Goal: Transaction & Acquisition: Purchase product/service

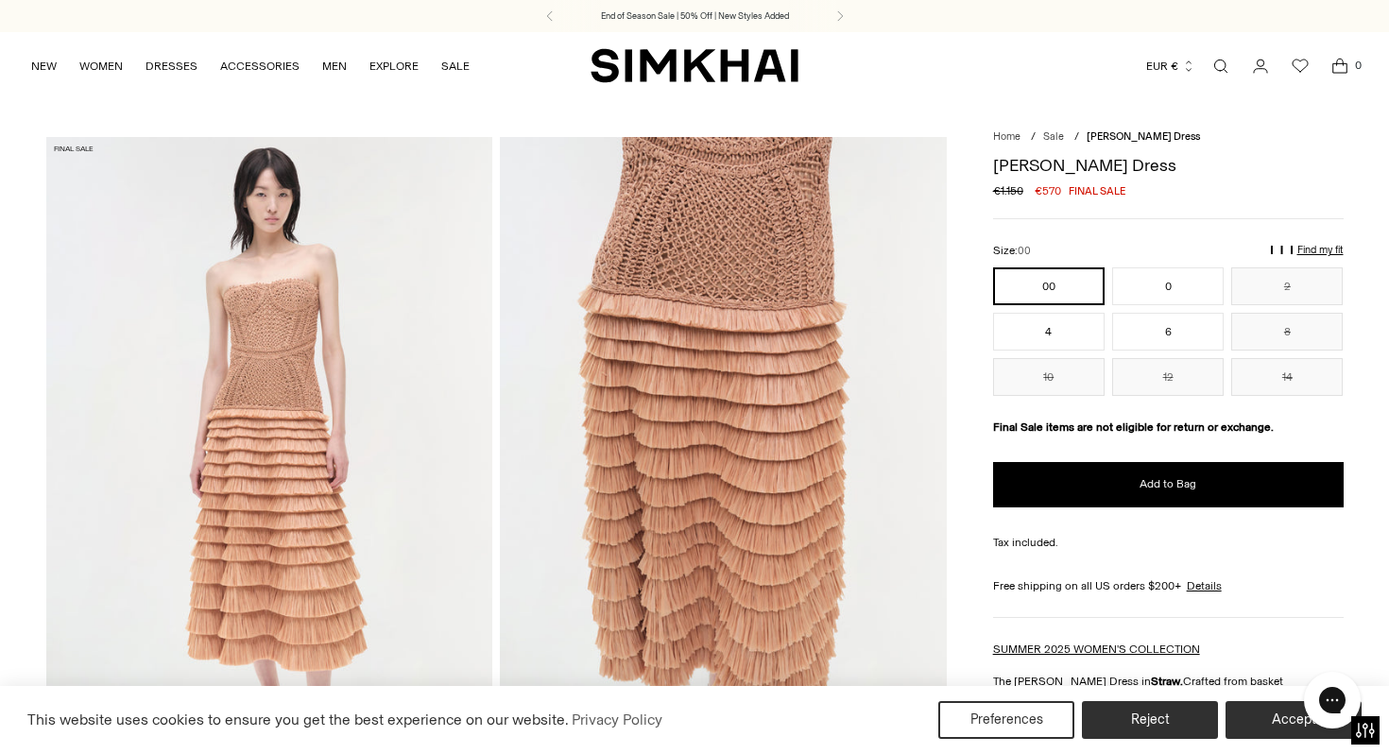
click at [676, 459] on img at bounding box center [723, 472] width 447 height 670
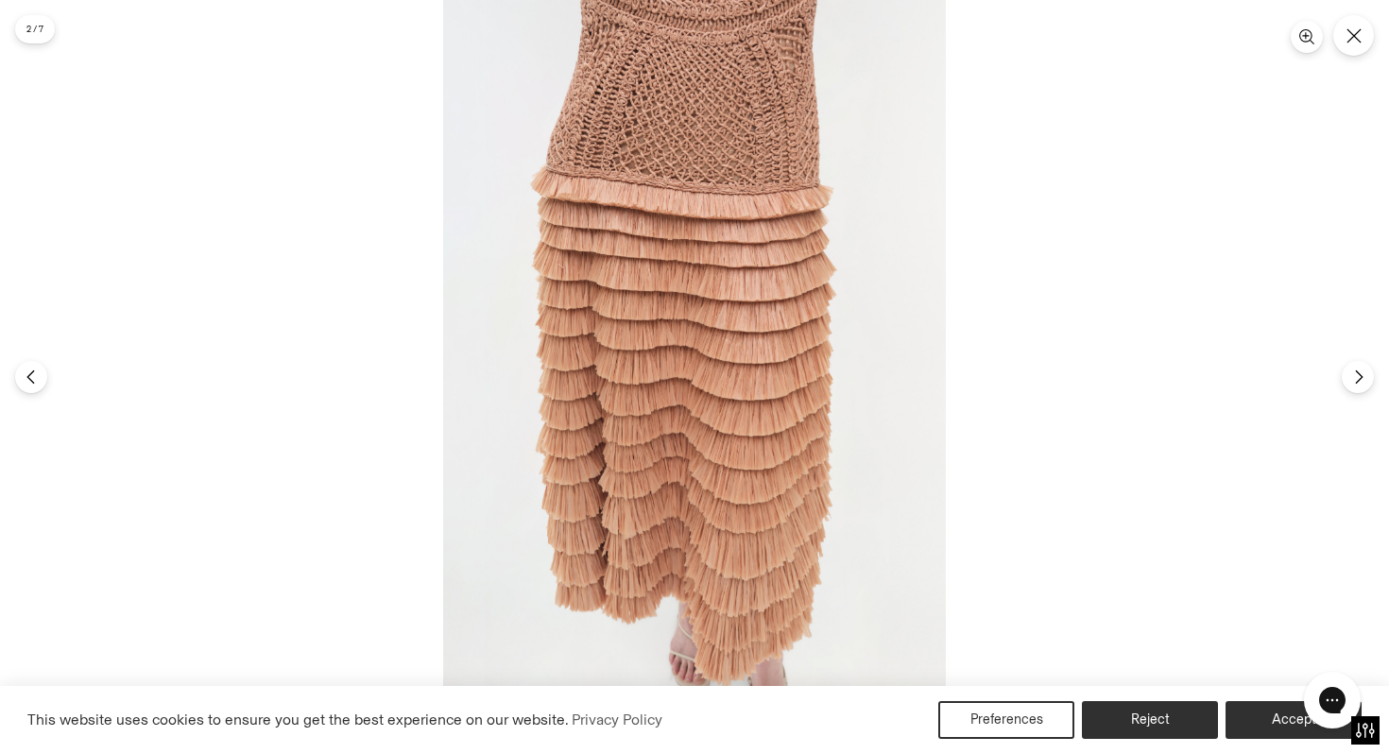
click at [666, 333] on img at bounding box center [694, 377] width 503 height 754
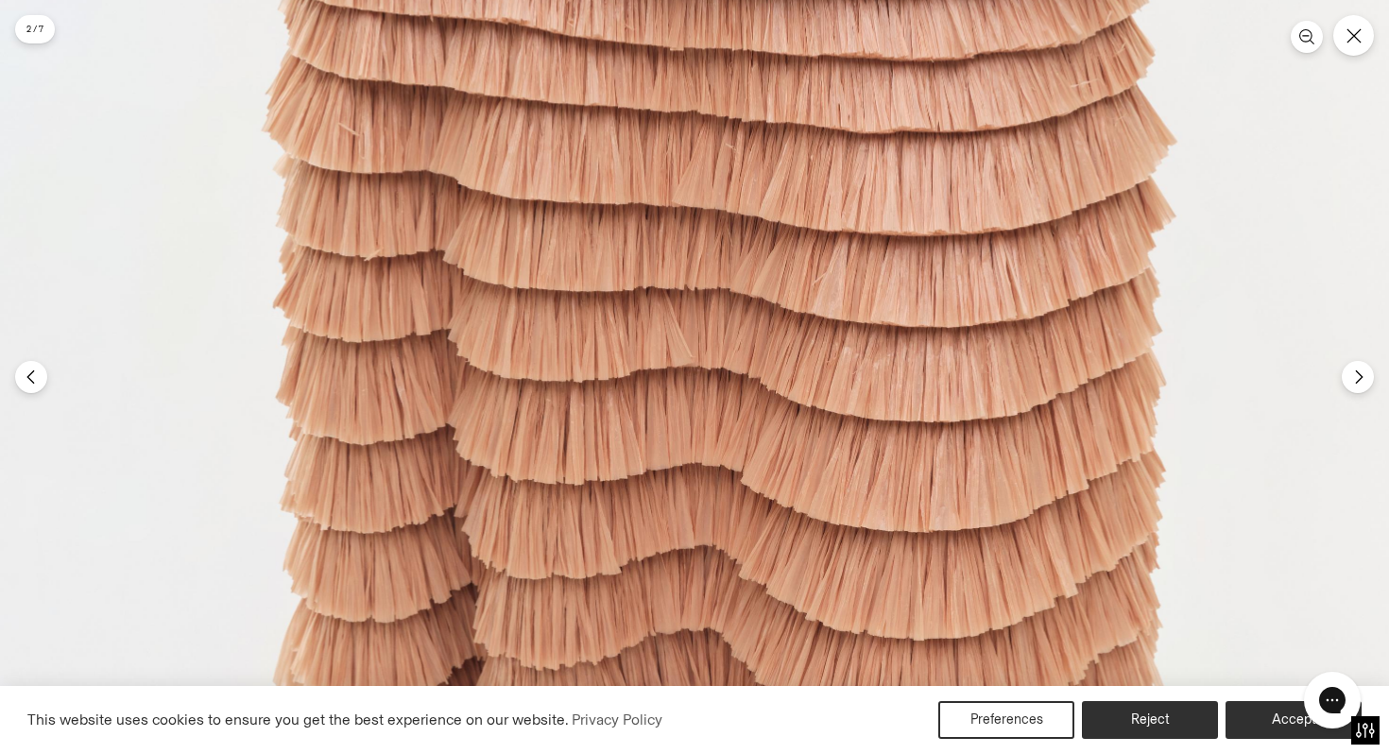
click at [666, 333] on img at bounding box center [750, 461] width 1508 height 2261
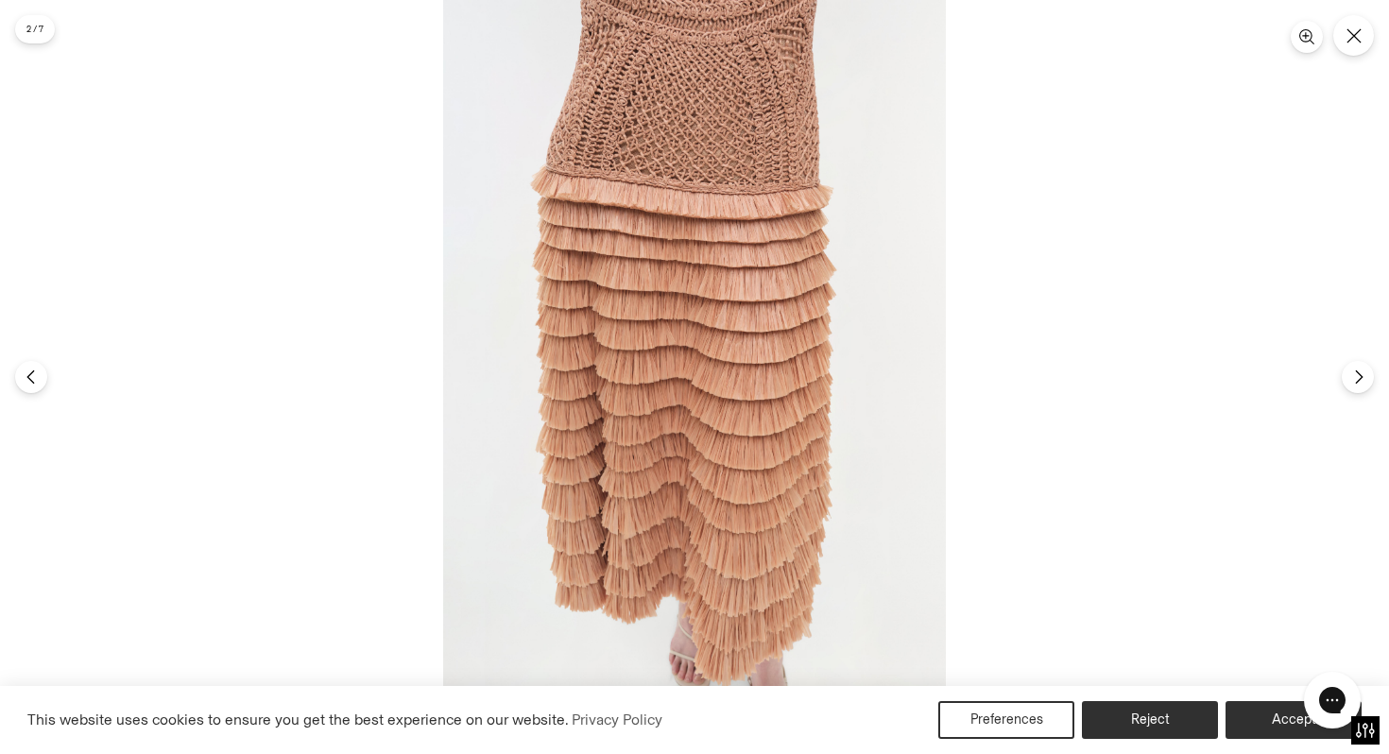
click at [1333, 42] on div at bounding box center [694, 377] width 1389 height 754
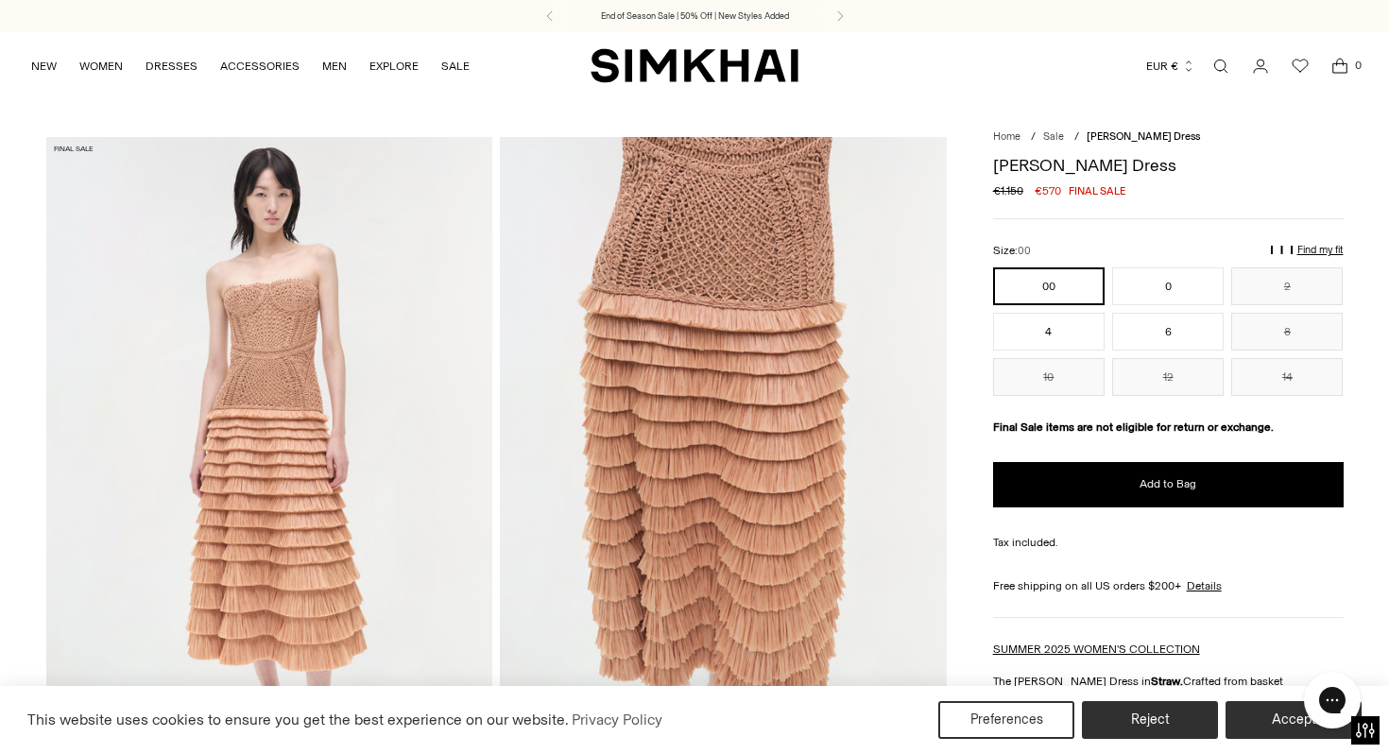
click at [749, 196] on img at bounding box center [723, 472] width 447 height 670
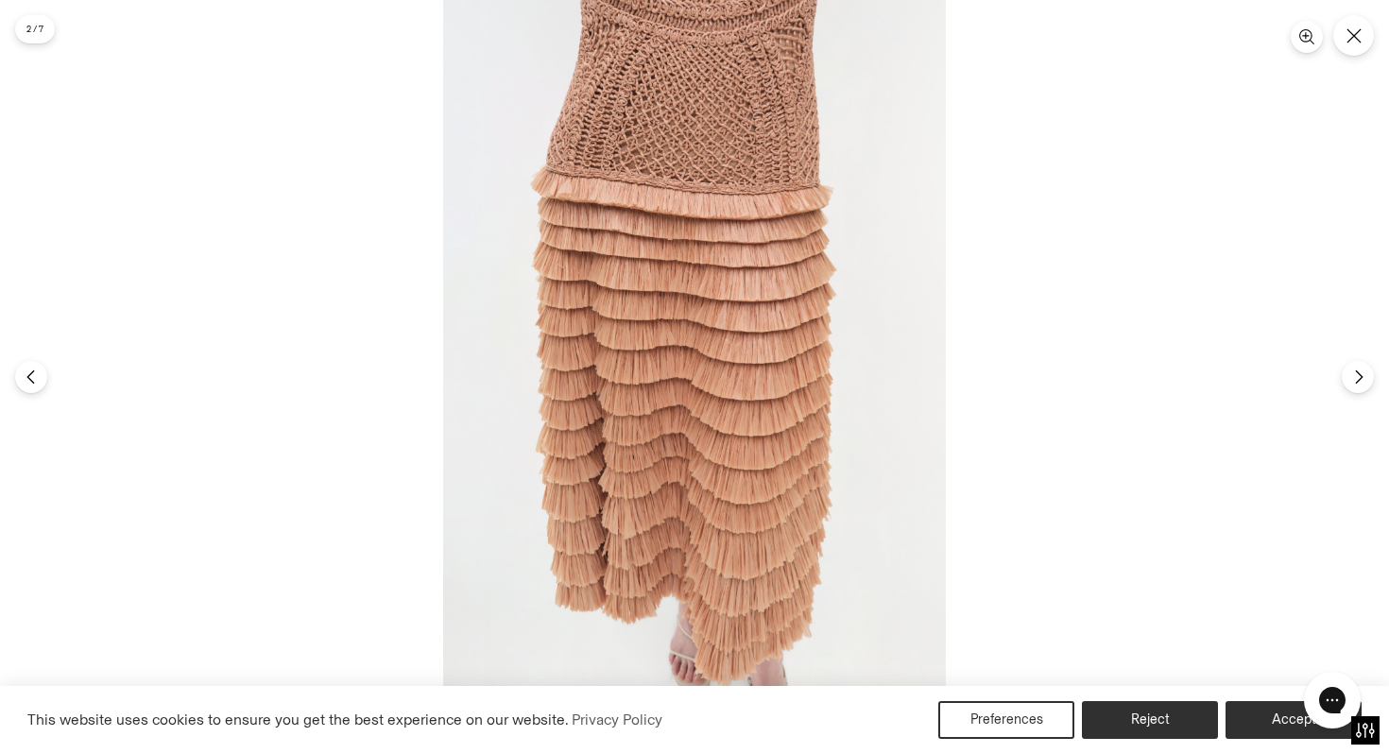
click at [724, 140] on img at bounding box center [694, 377] width 503 height 754
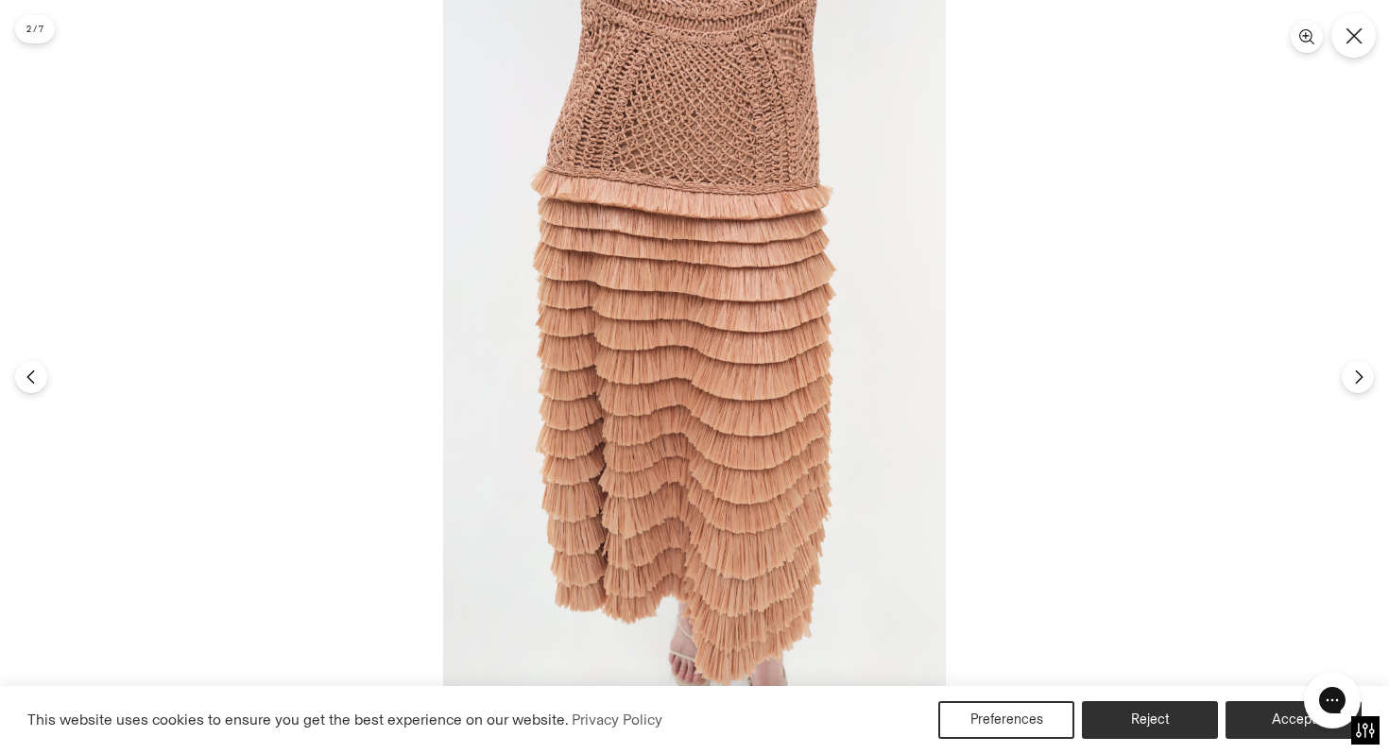
click at [1354, 39] on icon "Close" at bounding box center [1353, 35] width 17 height 17
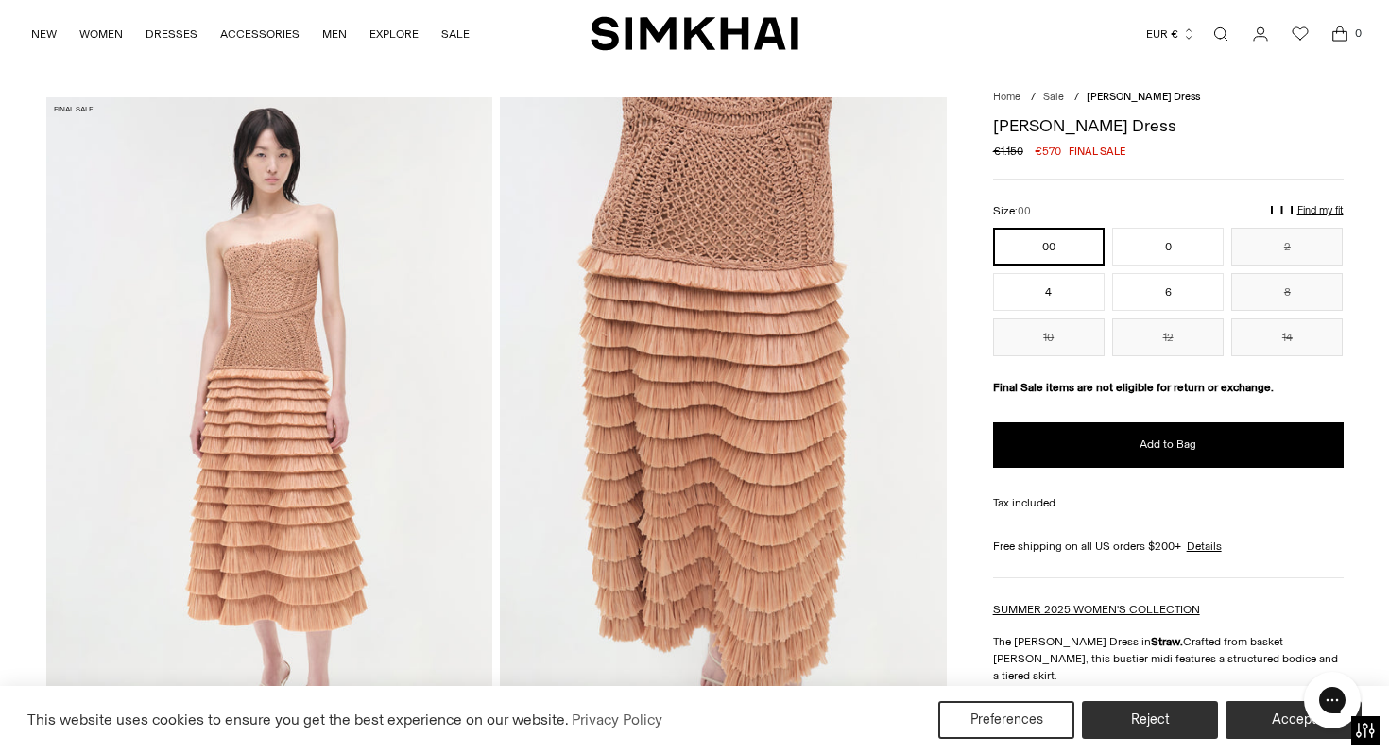
scroll to position [34, 0]
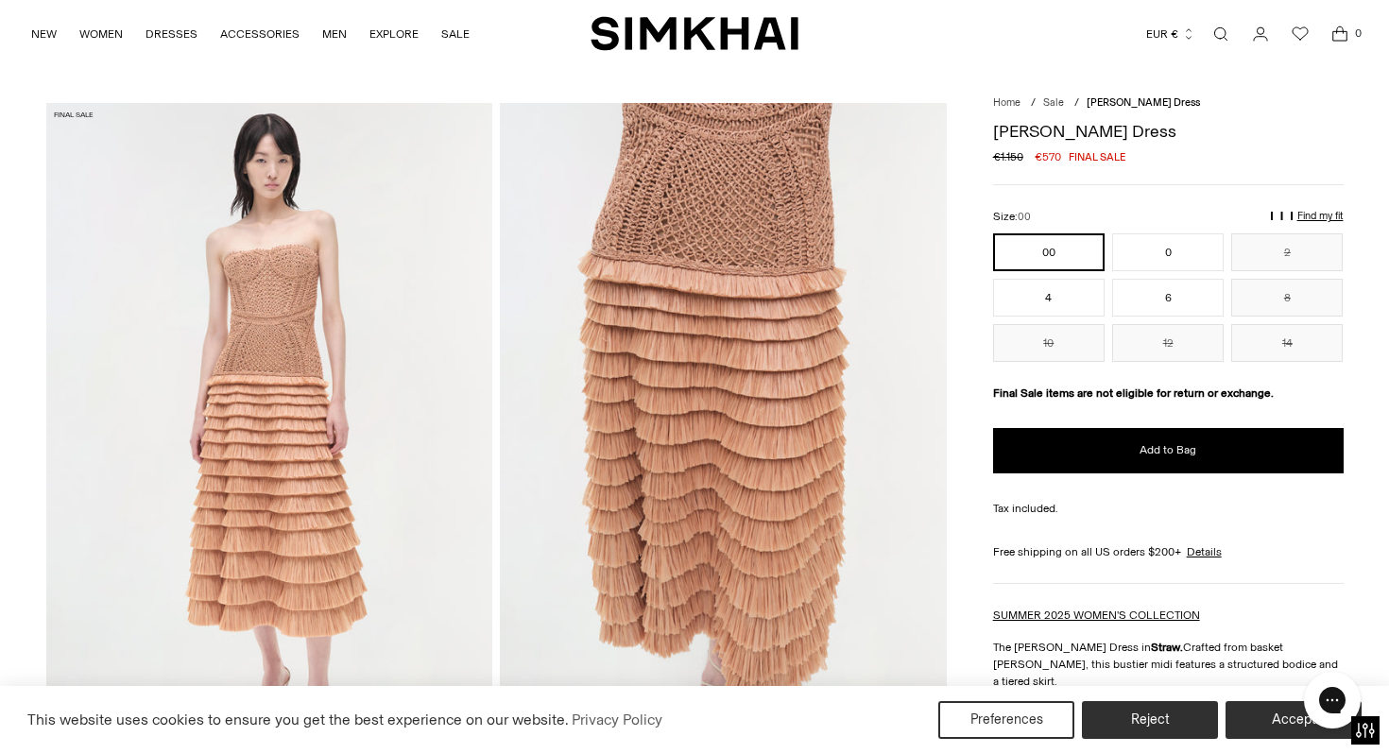
click at [1307, 216] on p "Find my fit" at bounding box center [1320, 216] width 46 height 11
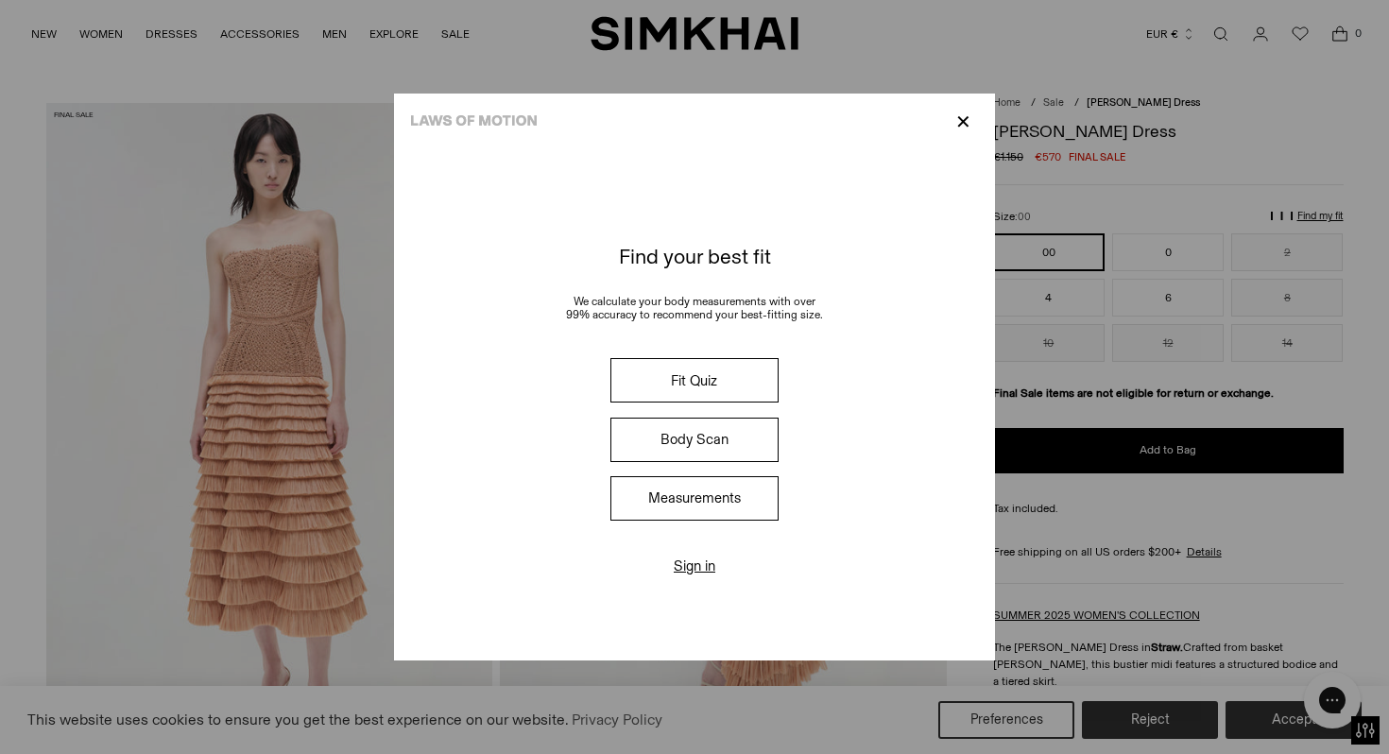
click at [753, 369] on button "Fit Quiz" at bounding box center [694, 380] width 168 height 44
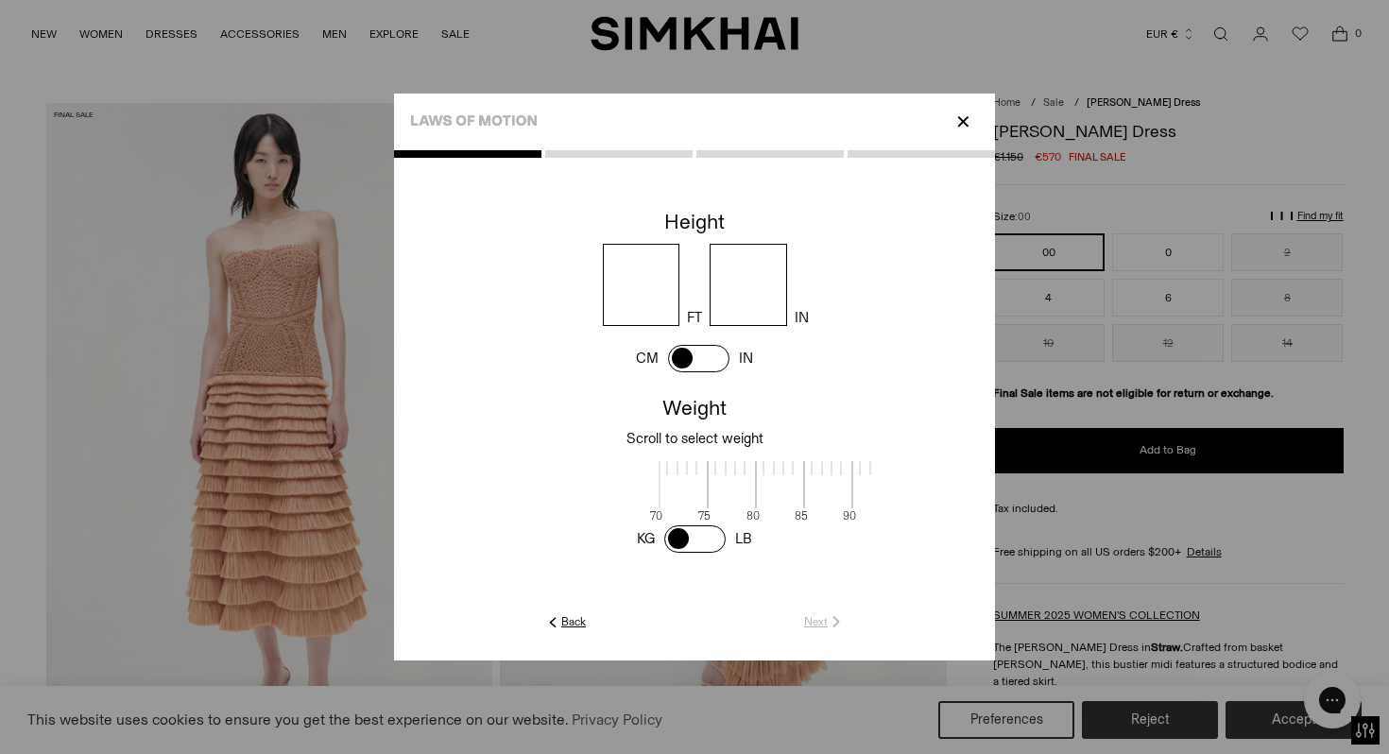
scroll to position [2, 614]
click at [656, 293] on input "number" at bounding box center [641, 285] width 77 height 82
type input "*"
click at [964, 124] on p "✕" at bounding box center [963, 122] width 26 height 32
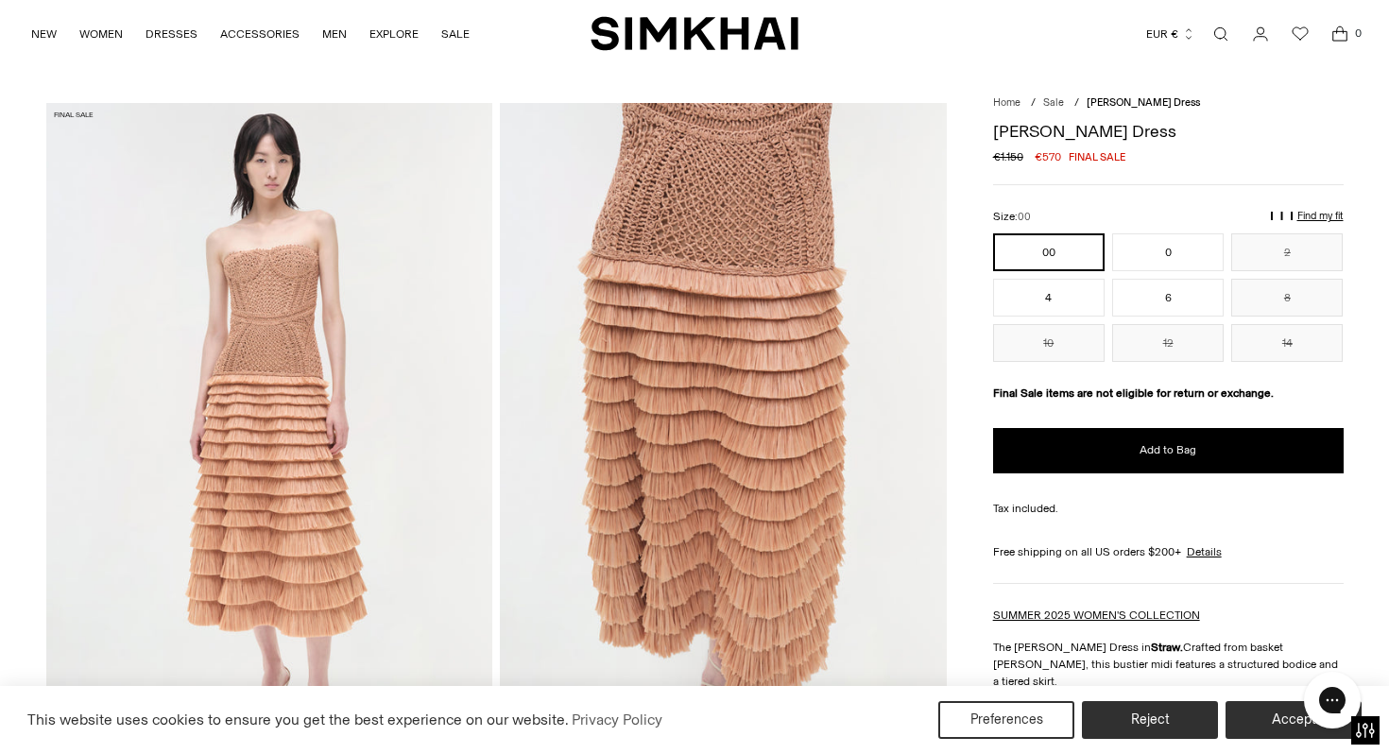
click at [1305, 212] on p "Find my fit" at bounding box center [1320, 216] width 46 height 11
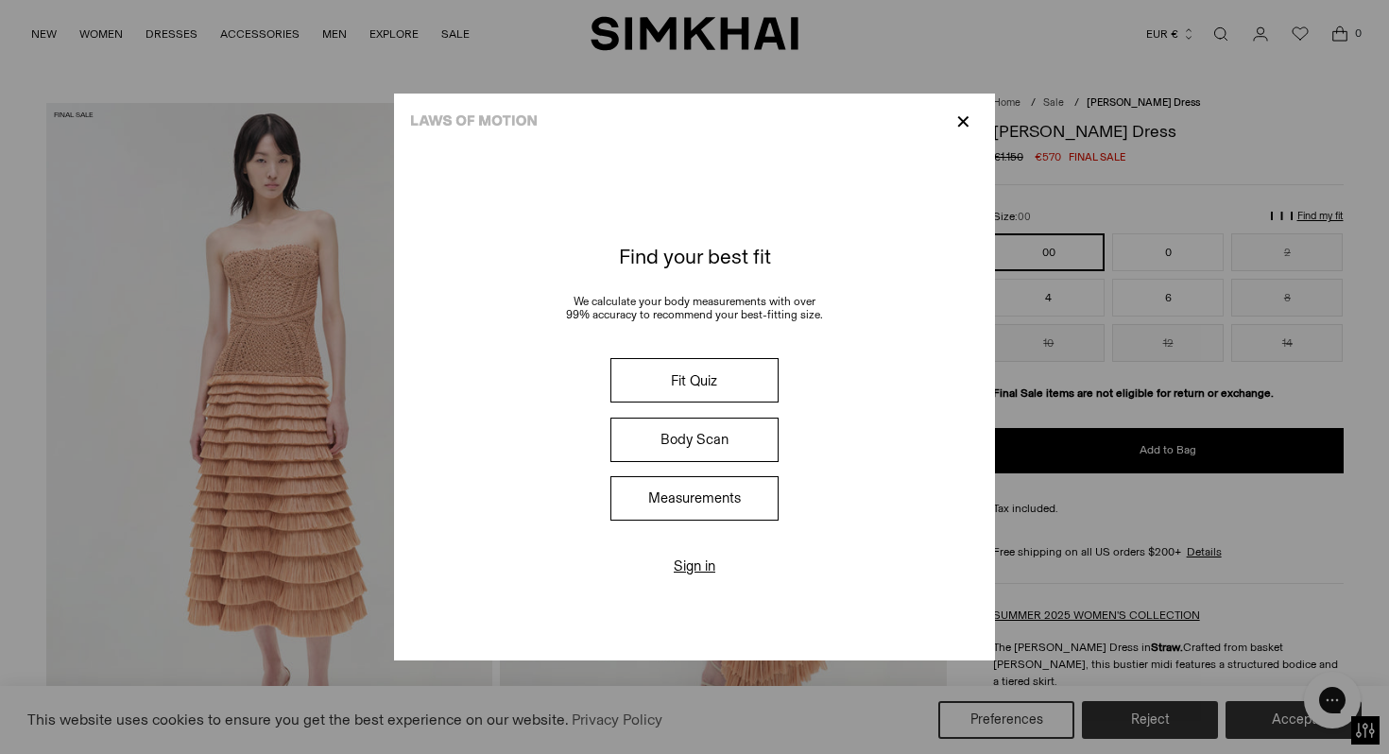
click at [635, 508] on button "Measurements" at bounding box center [694, 498] width 168 height 44
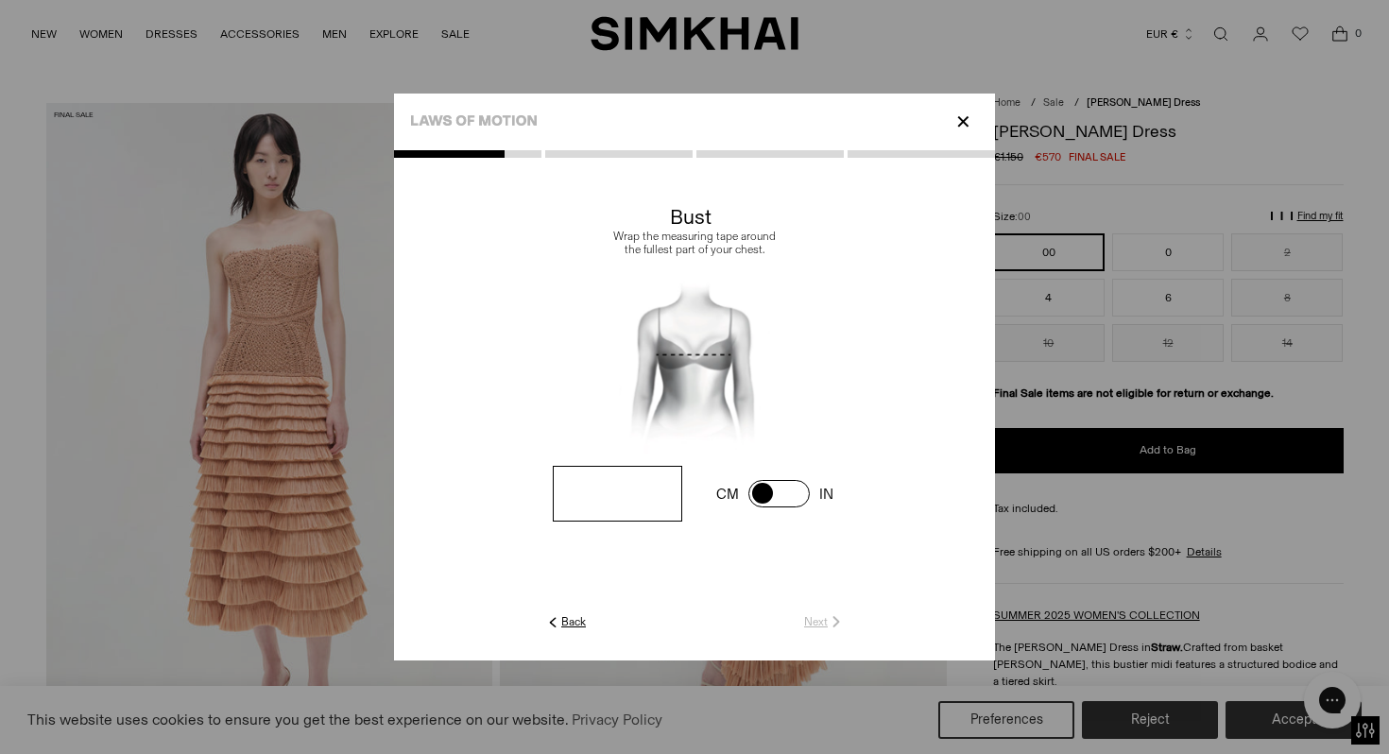
click at [619, 474] on input "number" at bounding box center [617, 494] width 129 height 56
type input "**"
click at [815, 613] on link "Next" at bounding box center [824, 621] width 41 height 17
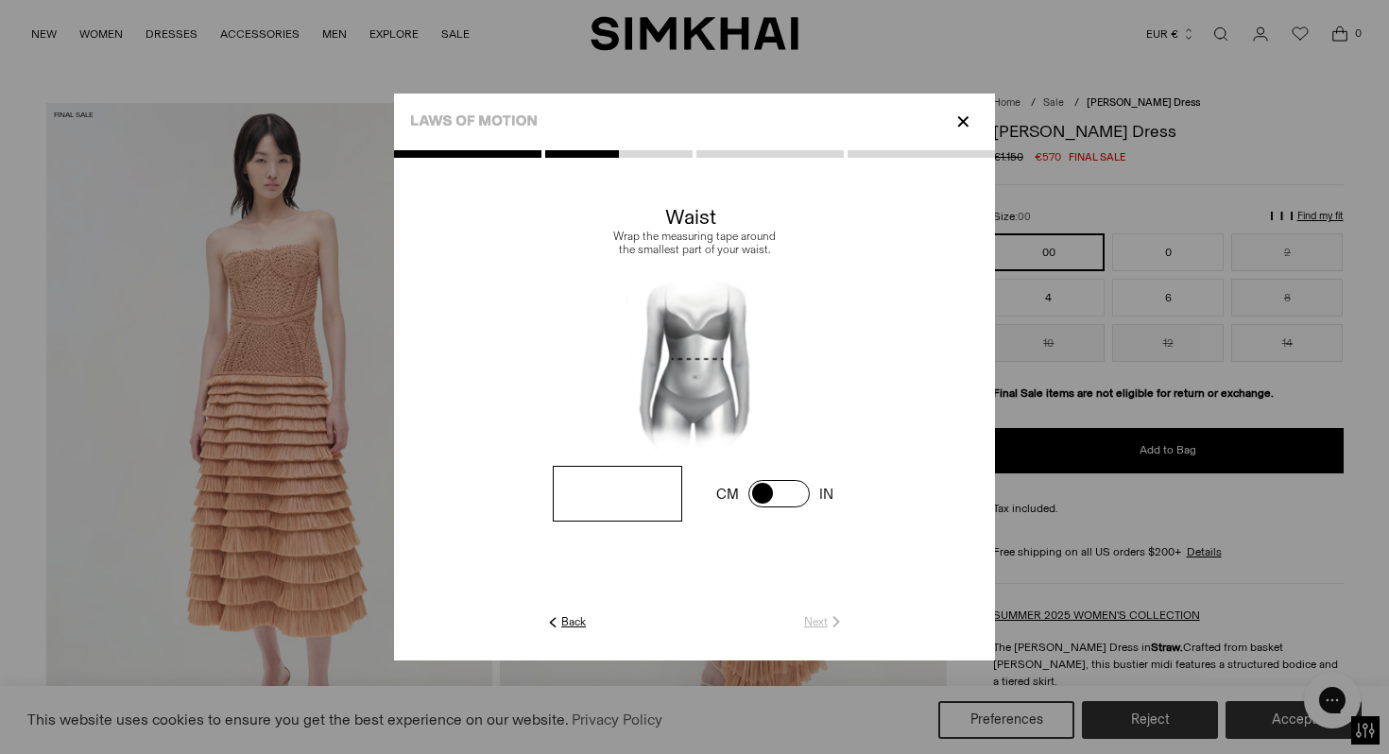
click at [626, 494] on input "number" at bounding box center [617, 494] width 129 height 56
type input "**"
click at [820, 622] on link "Next" at bounding box center [824, 621] width 41 height 17
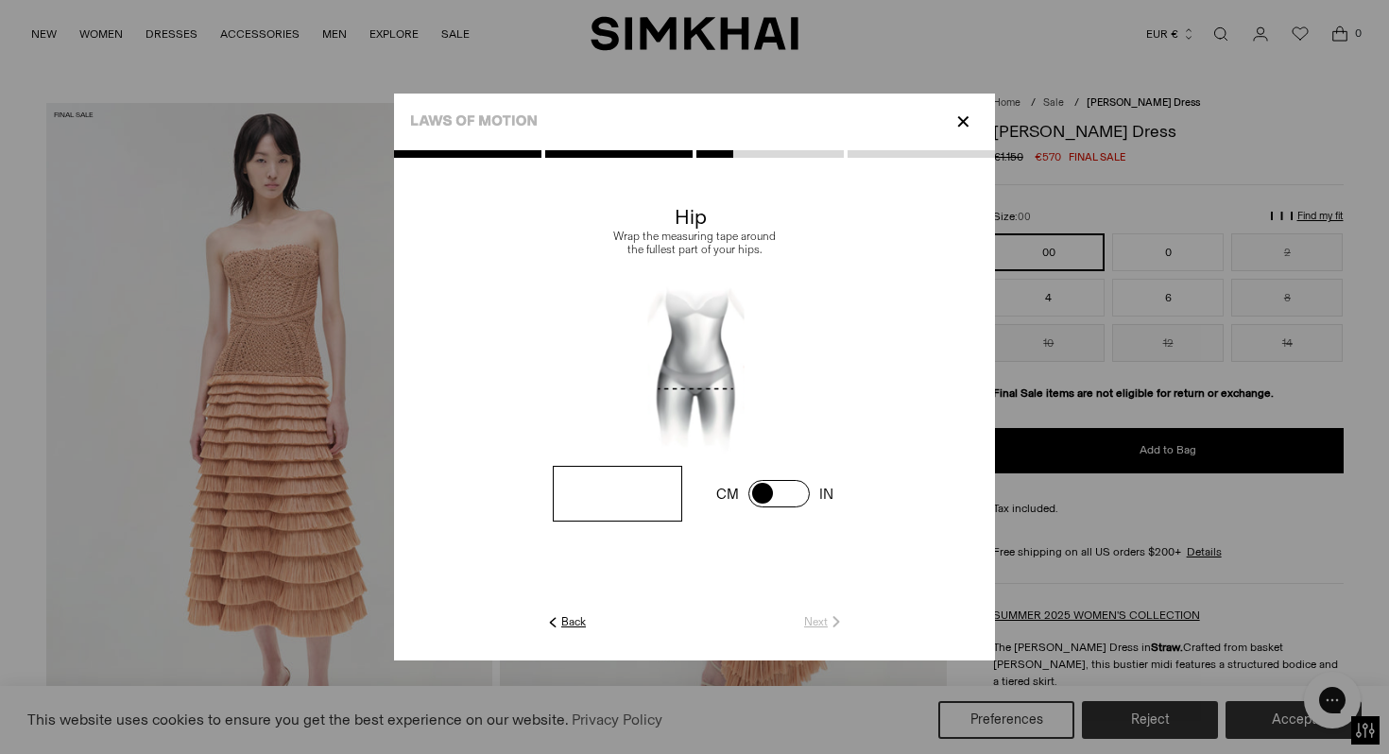
click at [622, 485] on input "number" at bounding box center [617, 494] width 129 height 56
type input "*"
type input "**"
click at [827, 618] on img at bounding box center [835, 621] width 17 height 17
click at [603, 500] on input "number" at bounding box center [617, 494] width 129 height 56
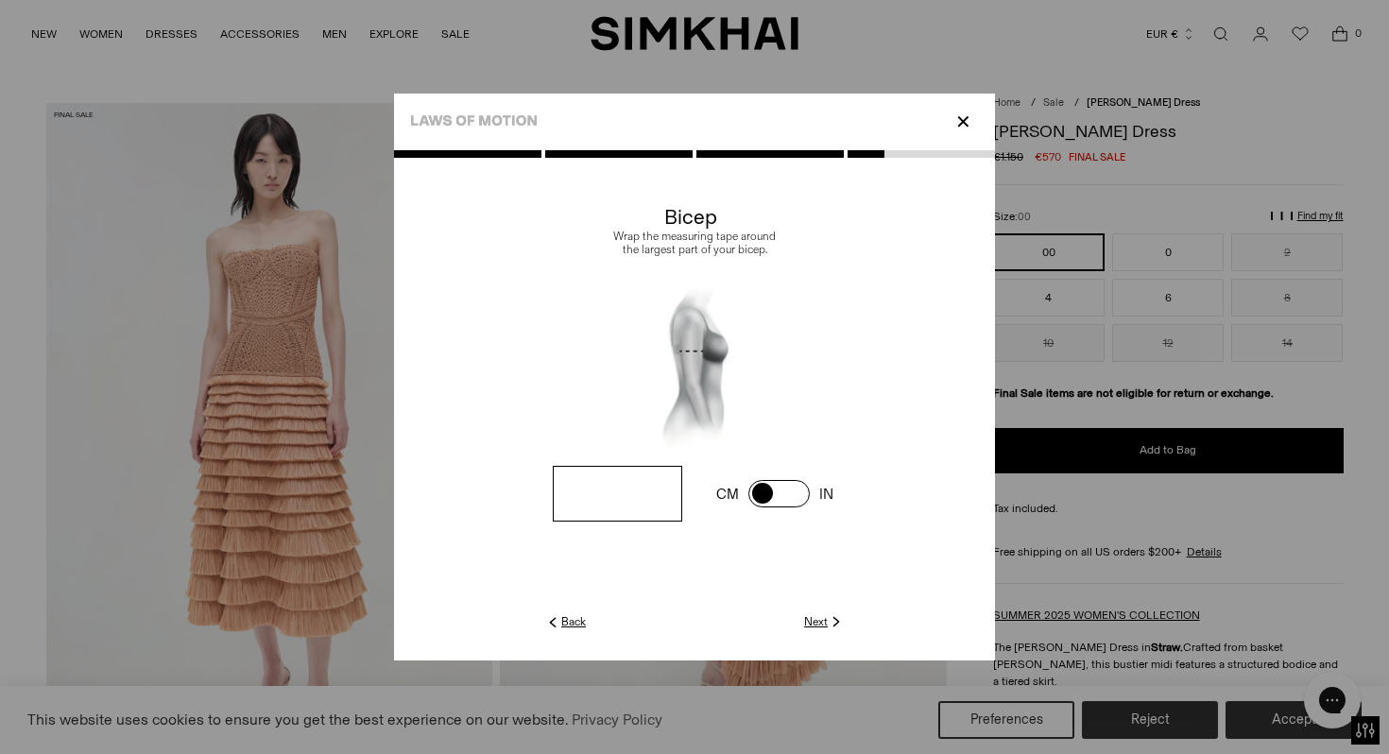
type input "**"
click at [807, 625] on link "Next" at bounding box center [824, 621] width 41 height 17
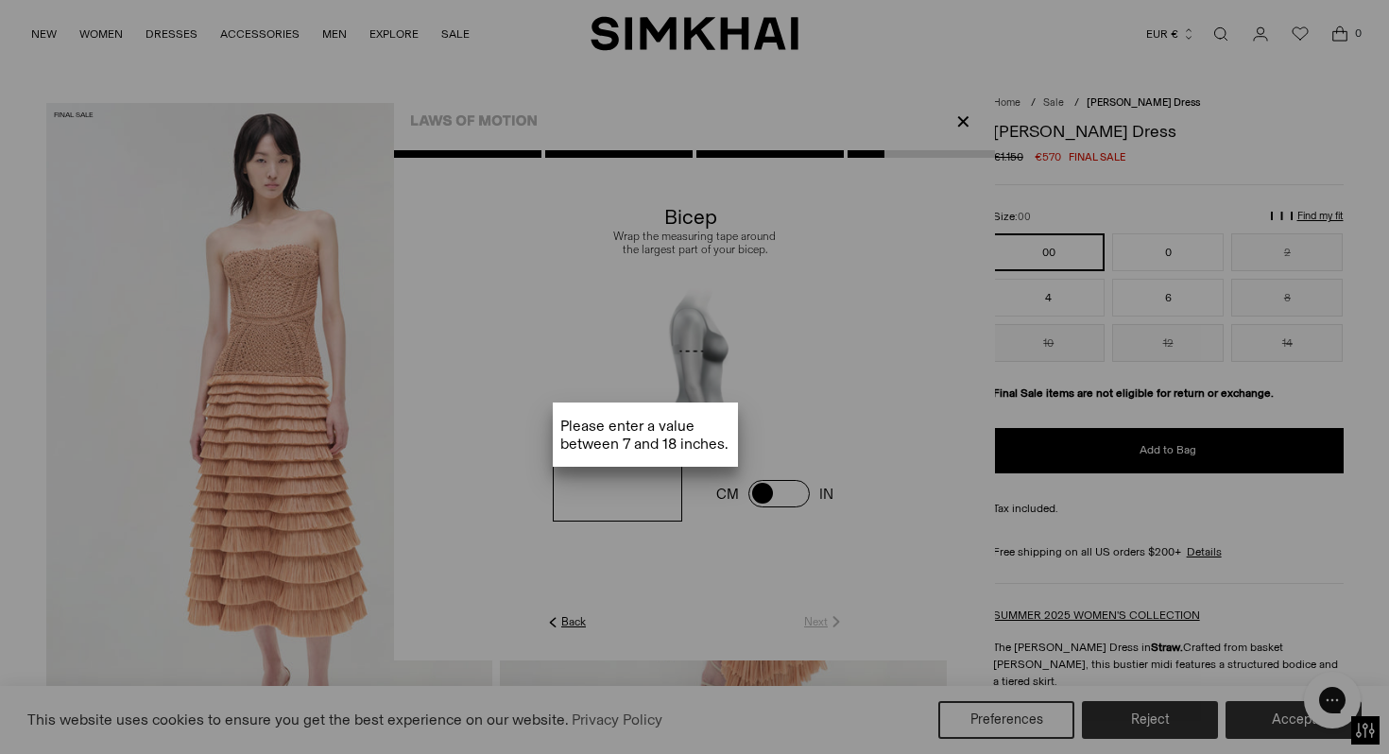
click at [633, 499] on div at bounding box center [694, 437] width 601 height 754
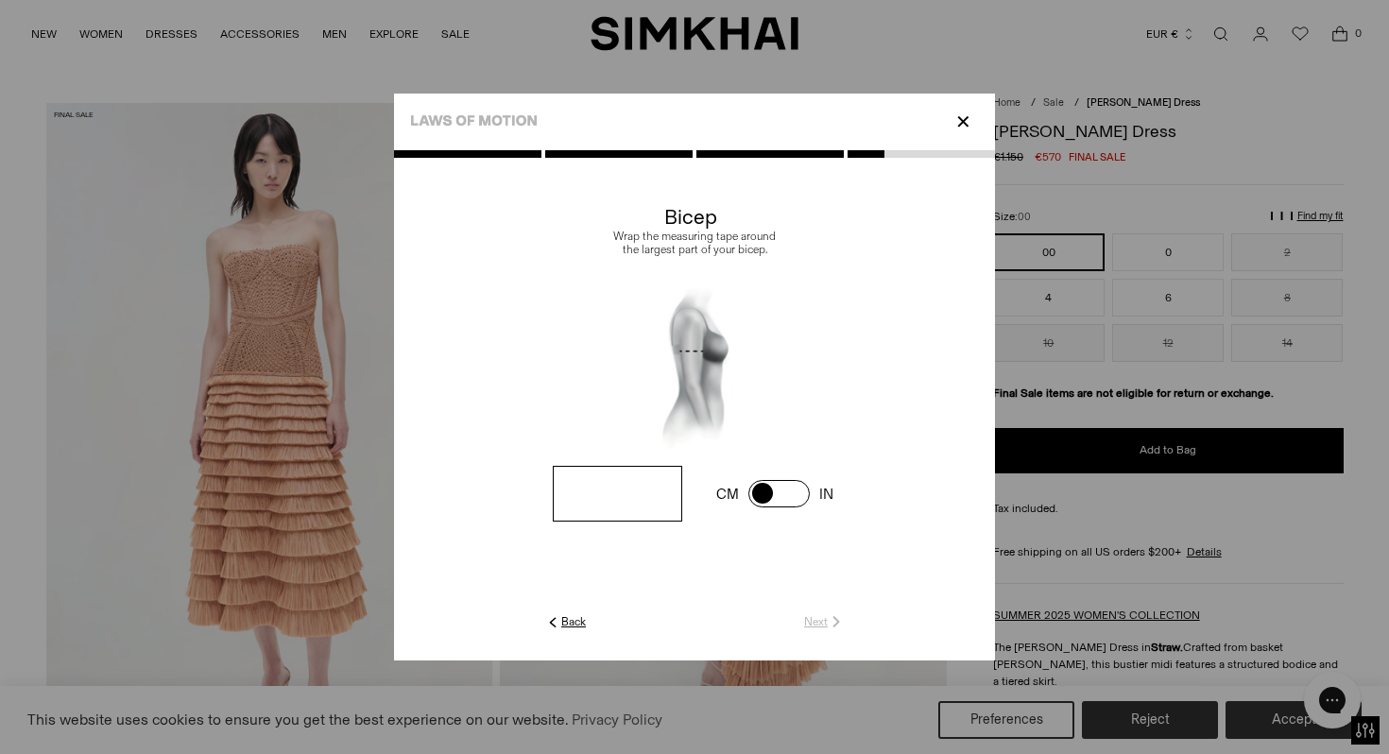
click at [761, 491] on span at bounding box center [778, 493] width 61 height 27
click at [626, 490] on input "number" at bounding box center [617, 494] width 129 height 56
click at [564, 623] on link "Back" at bounding box center [565, 621] width 42 height 17
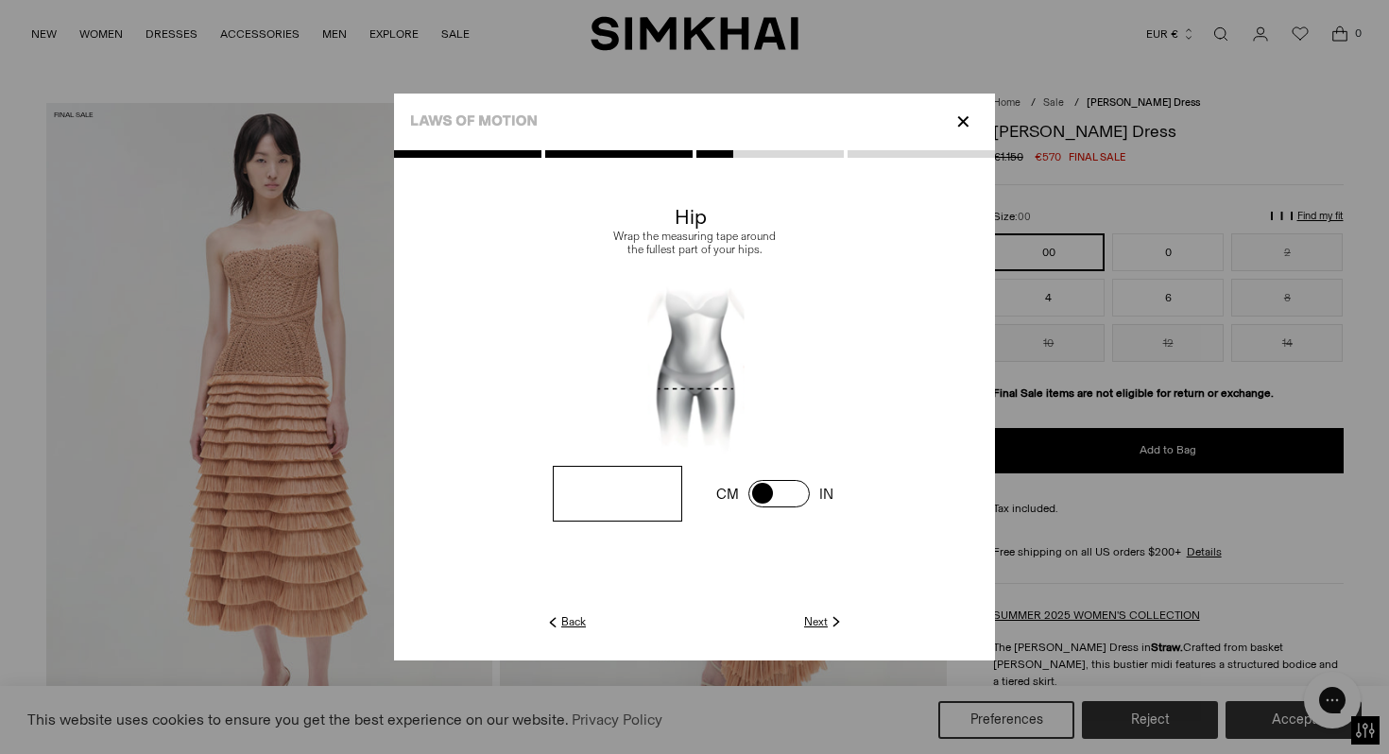
drag, startPoint x: 657, startPoint y: 482, endPoint x: 573, endPoint y: 486, distance: 83.3
click at [573, 486] on input "**" at bounding box center [617, 494] width 129 height 56
click at [796, 498] on span at bounding box center [778, 493] width 61 height 27
click at [553, 623] on img at bounding box center [552, 621] width 17 height 17
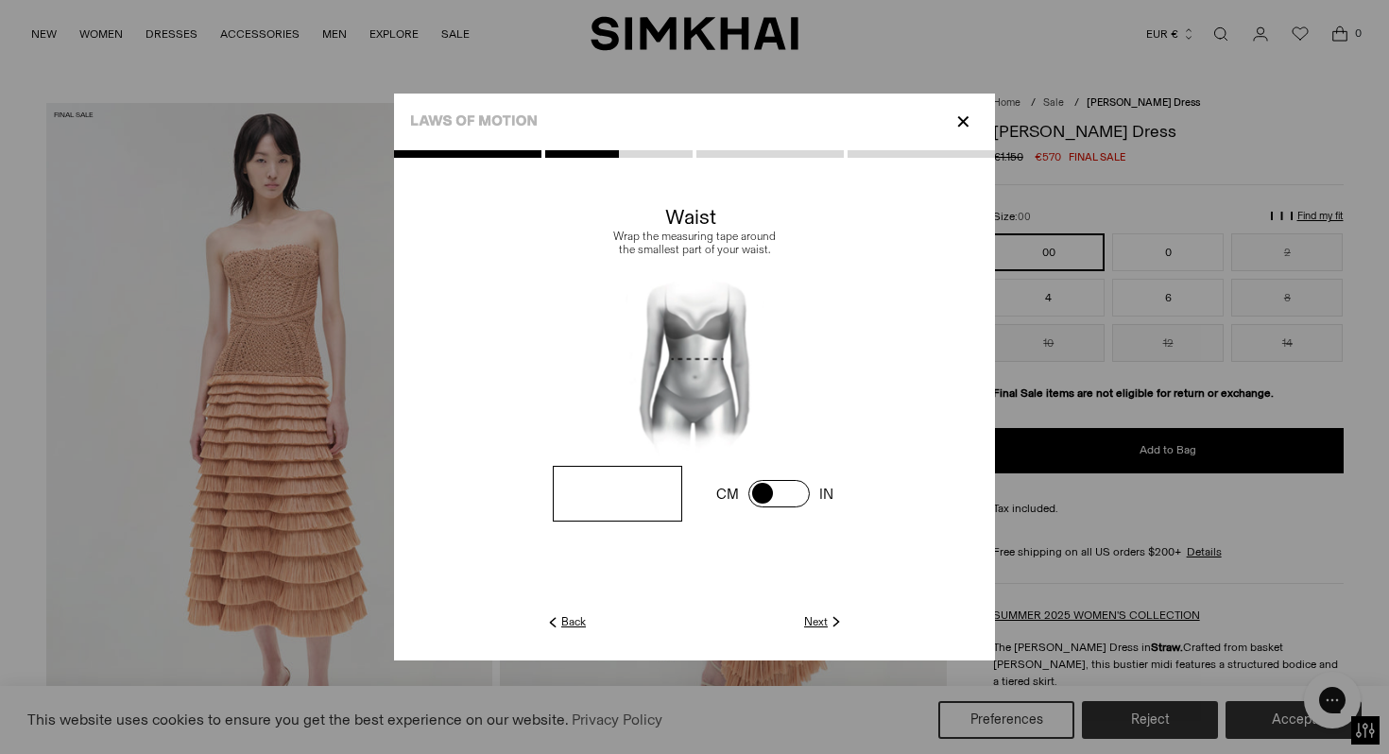
click at [553, 623] on img at bounding box center [552, 621] width 17 height 17
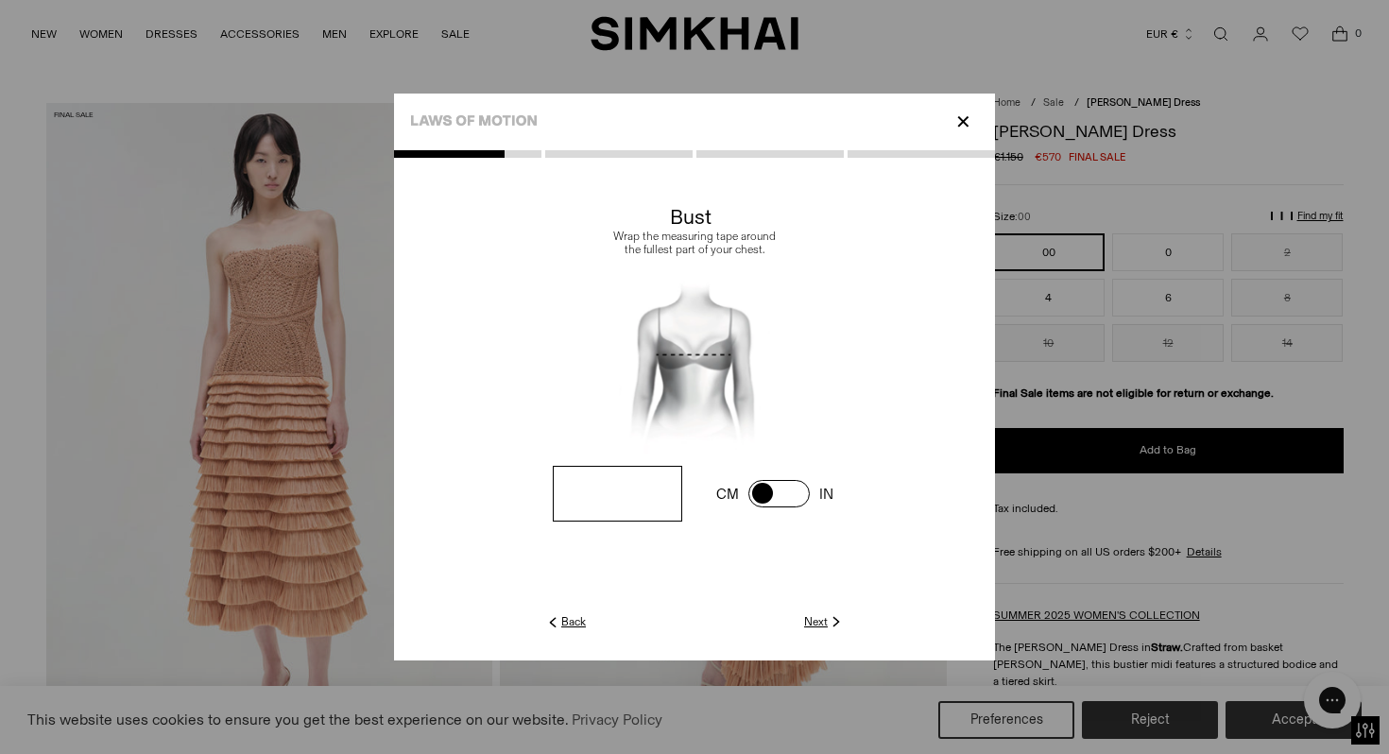
click at [553, 623] on img at bounding box center [552, 621] width 17 height 17
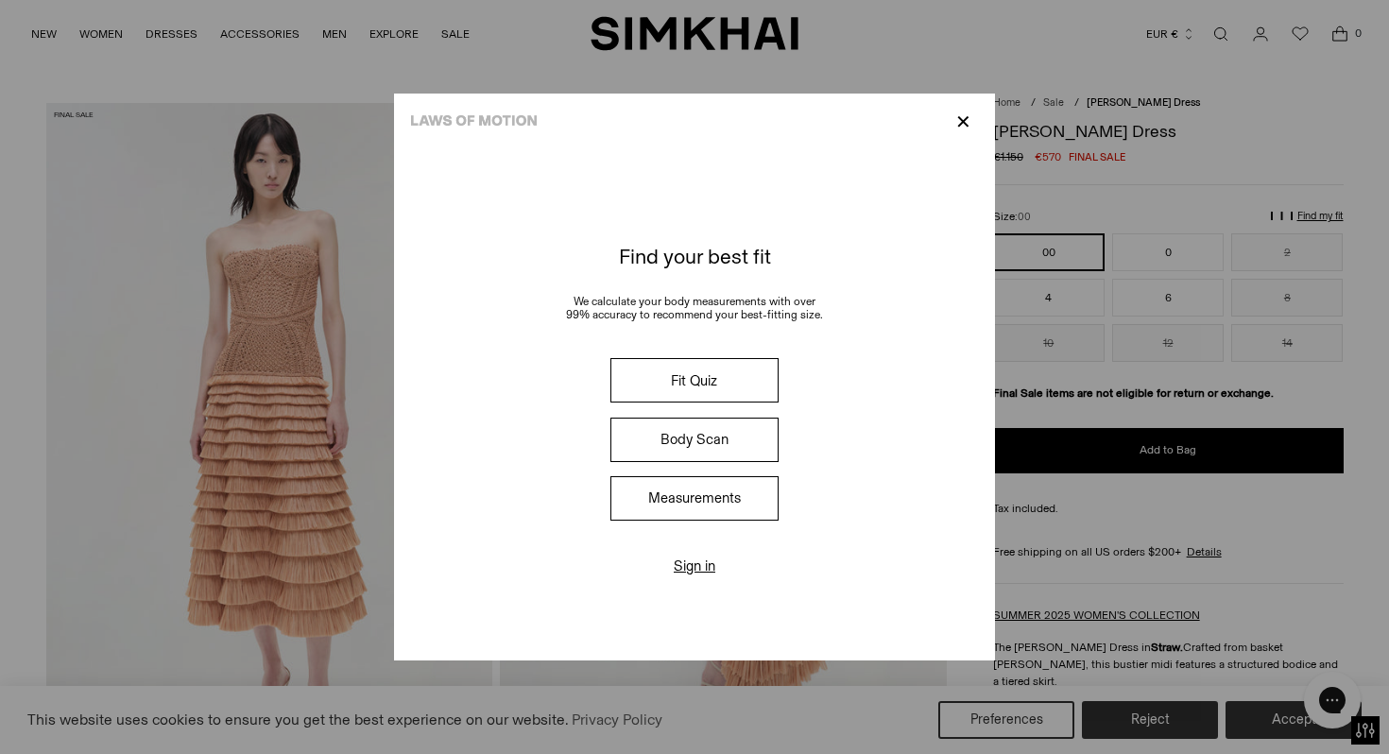
click at [553, 623] on div "Find your best fit We calculate your body measurements with over 99% accuracy t…" at bounding box center [694, 405] width 601 height 510
click at [677, 504] on button "Measurements" at bounding box center [694, 498] width 168 height 44
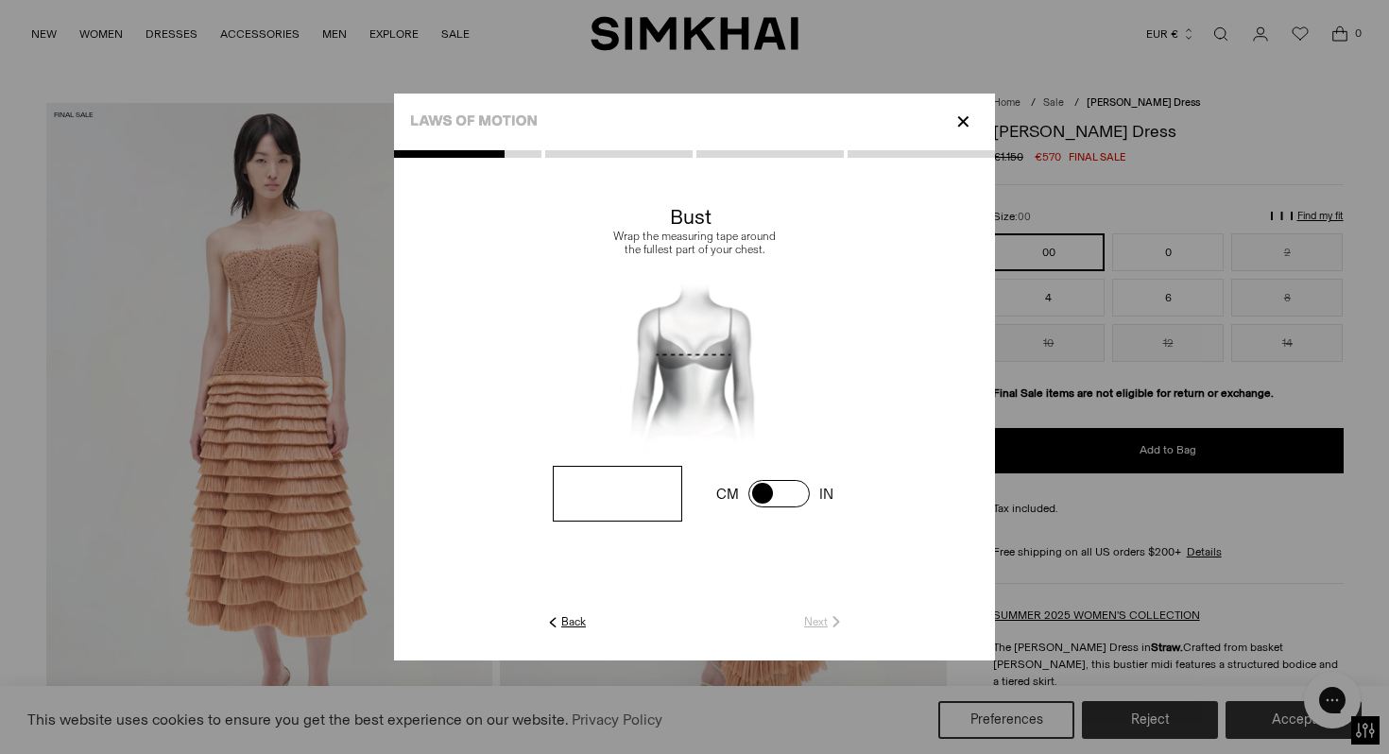
click at [733, 494] on link "CM" at bounding box center [727, 494] width 23 height 17
click at [789, 491] on span at bounding box center [778, 493] width 61 height 27
click at [629, 486] on input "number" at bounding box center [617, 494] width 129 height 56
type input "**"
click at [814, 617] on link "Next" at bounding box center [824, 621] width 41 height 17
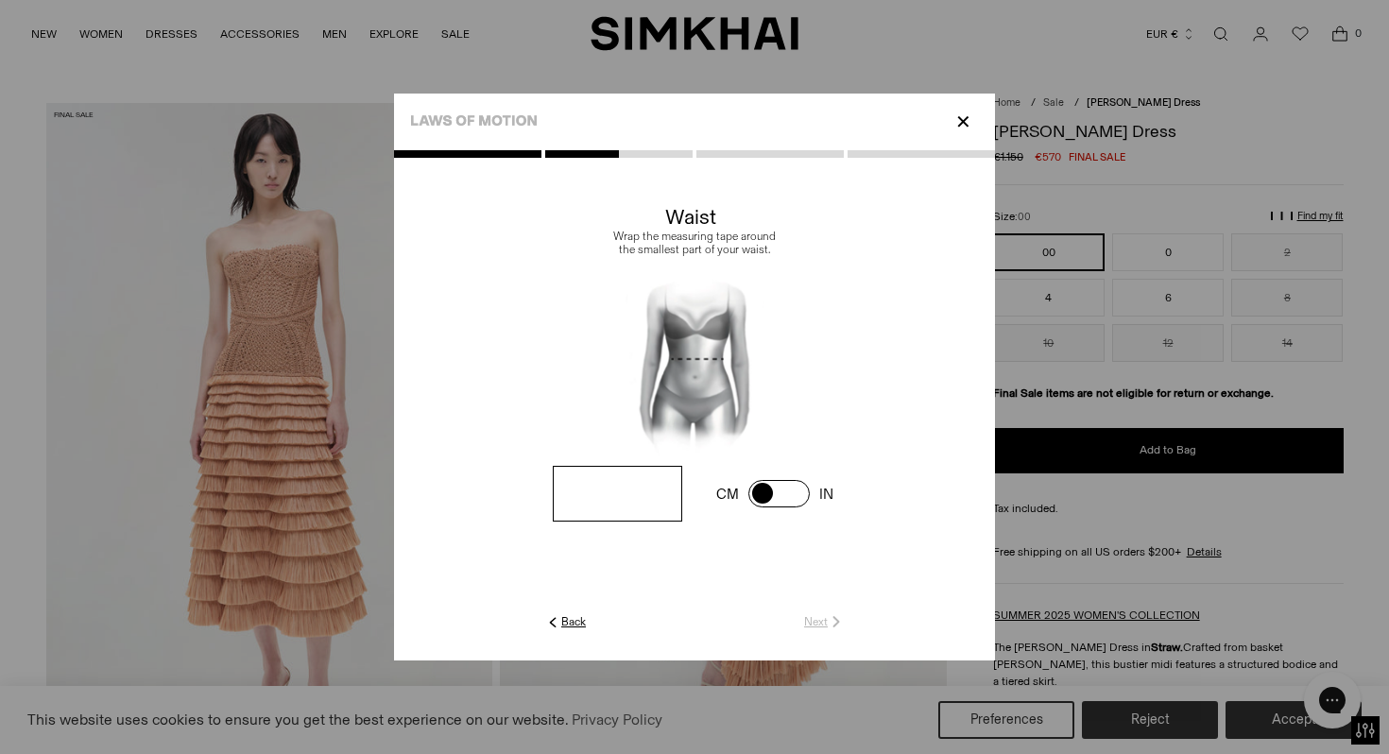
click at [624, 502] on input "number" at bounding box center [617, 494] width 129 height 56
click at [793, 496] on span at bounding box center [778, 493] width 61 height 27
click at [651, 480] on input "number" at bounding box center [617, 494] width 129 height 56
type input "**"
click at [827, 622] on img at bounding box center [835, 621] width 17 height 17
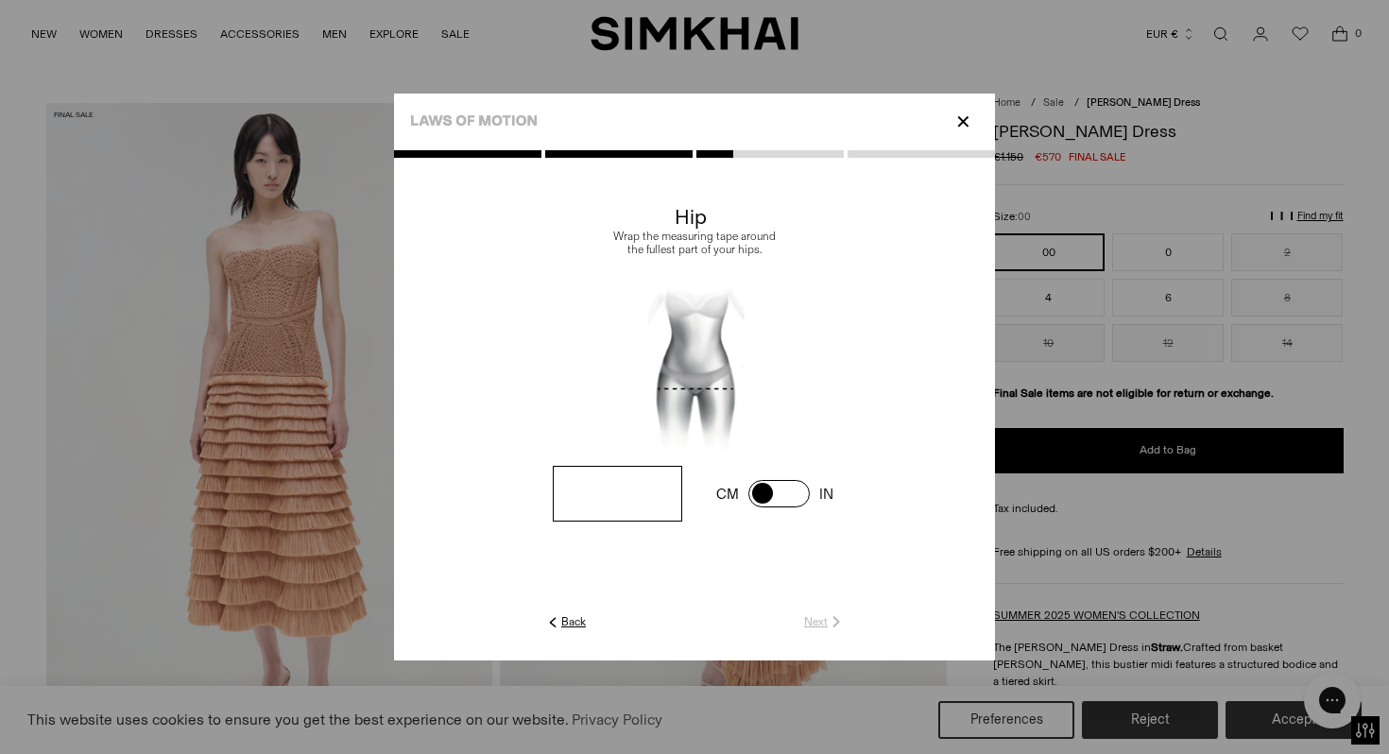
click at [753, 491] on span at bounding box center [778, 493] width 61 height 27
click at [633, 486] on input "number" at bounding box center [617, 494] width 129 height 56
type input "**"
click at [812, 623] on link "Next" at bounding box center [824, 621] width 41 height 17
click at [731, 493] on link "CM" at bounding box center [727, 494] width 23 height 17
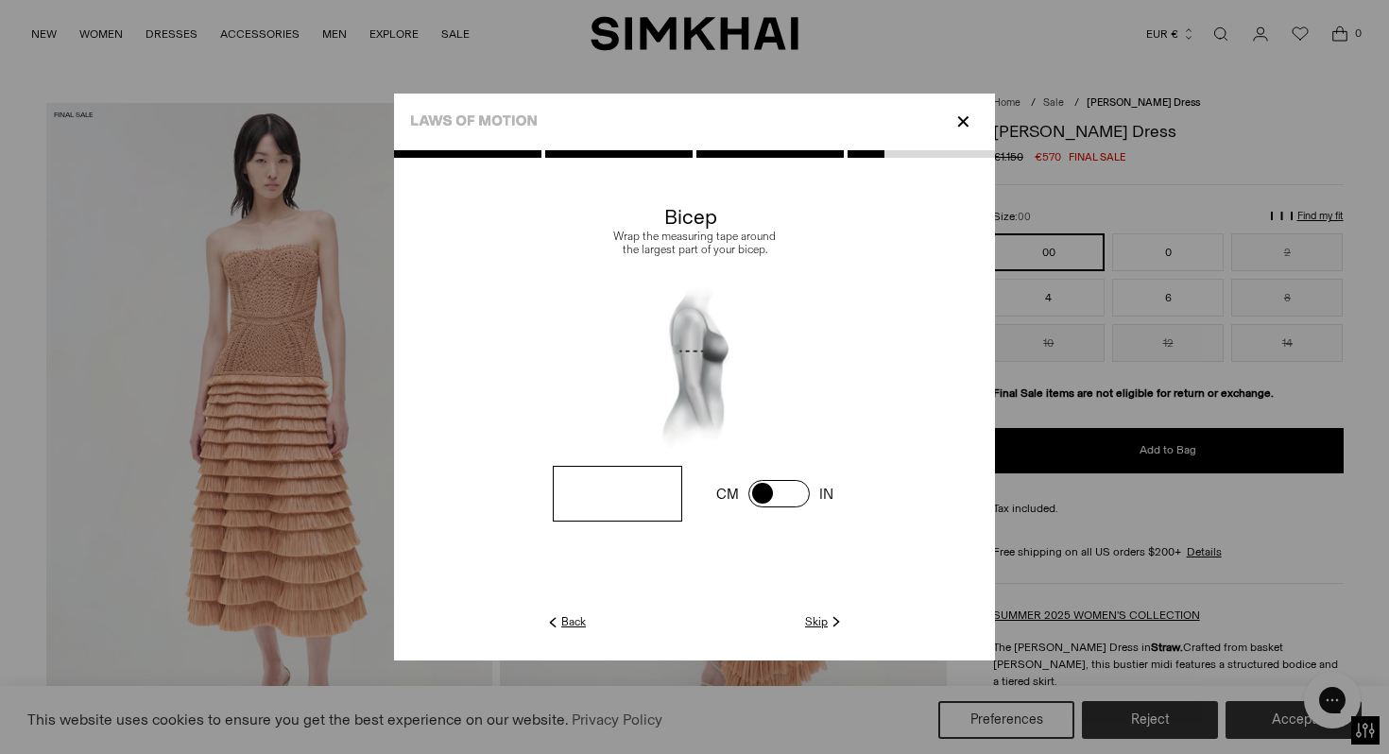
click at [749, 493] on span at bounding box center [778, 493] width 61 height 27
click at [647, 492] on input "number" at bounding box center [617, 494] width 129 height 56
type input "**"
click at [831, 624] on img at bounding box center [835, 621] width 17 height 17
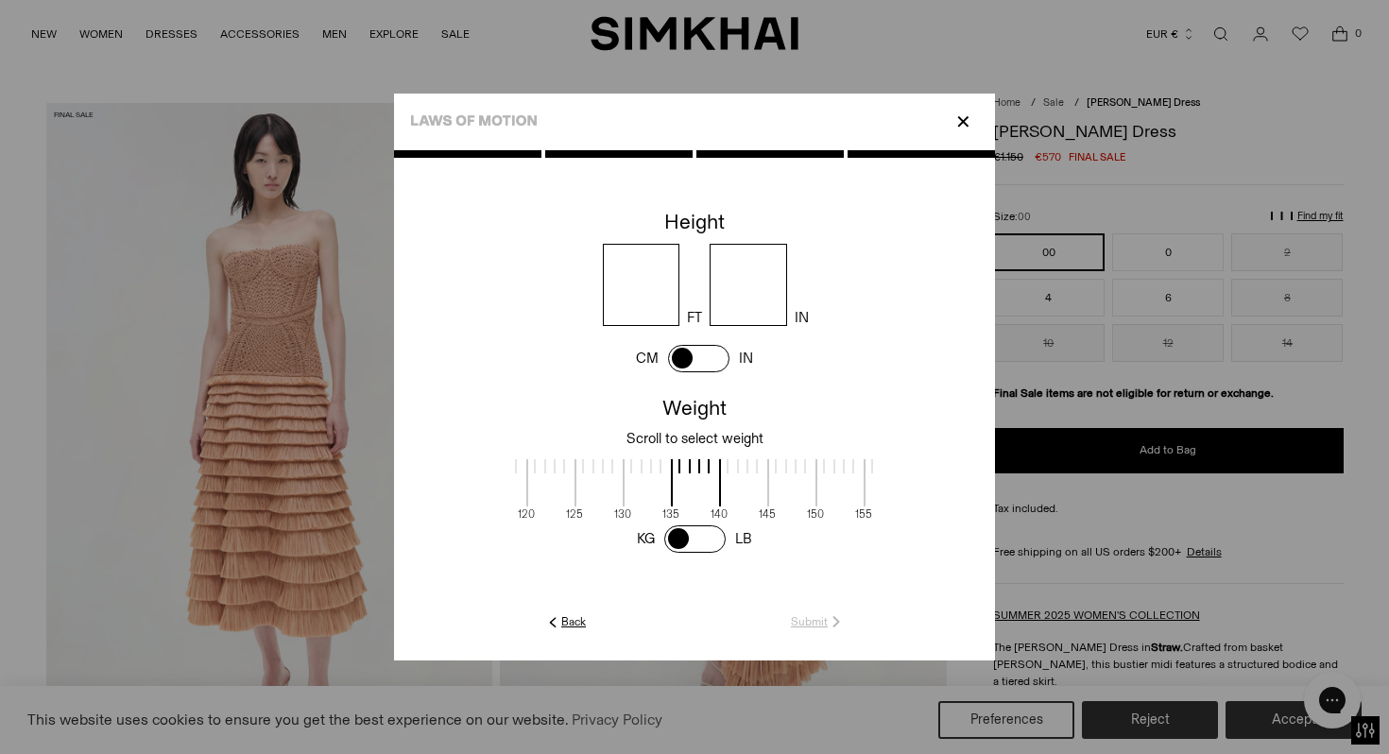
click at [710, 361] on span at bounding box center [698, 358] width 61 height 27
click at [626, 294] on input "number" at bounding box center [690, 285] width 171 height 82
type input "***"
click at [696, 535] on span at bounding box center [694, 538] width 61 height 27
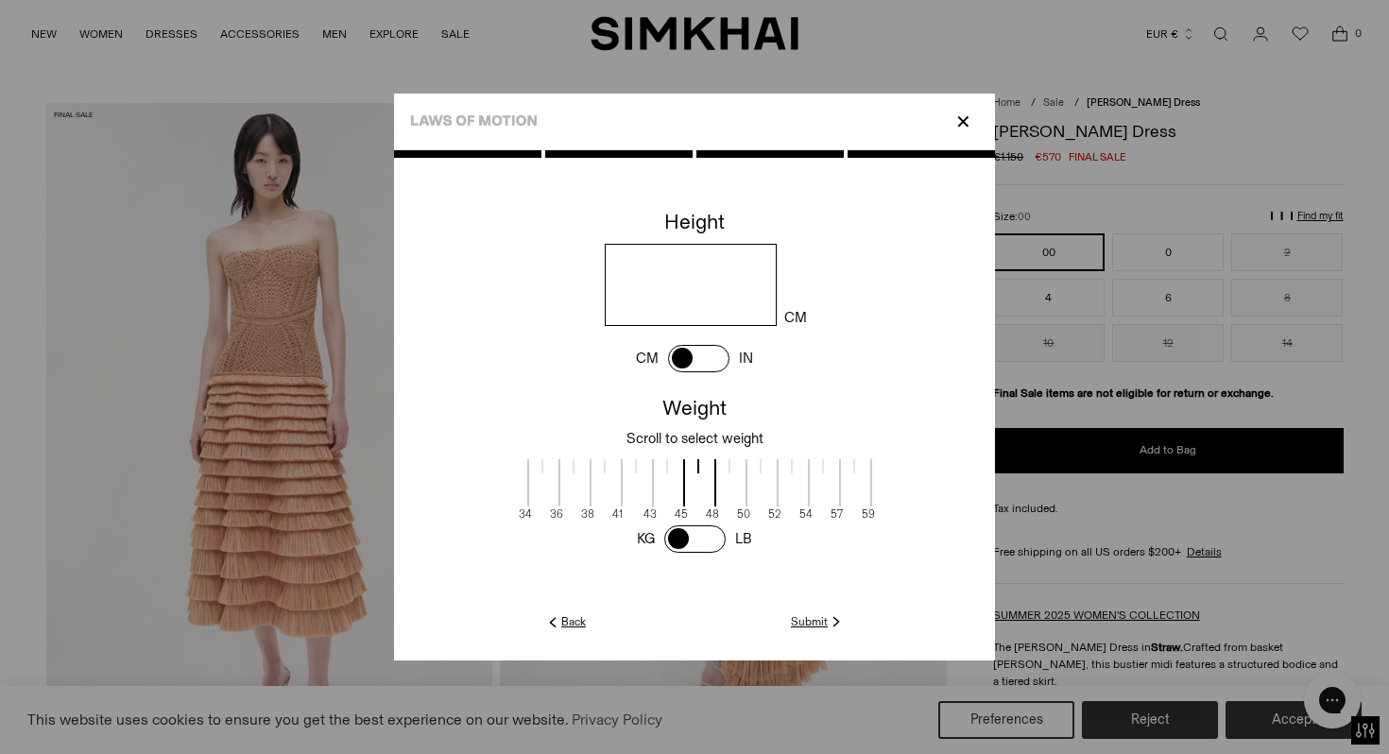
drag, startPoint x: 628, startPoint y: 488, endPoint x: 850, endPoint y: 486, distance: 222.0
click at [850, 486] on span at bounding box center [855, 482] width 33 height 47
click at [808, 616] on link "Submit" at bounding box center [818, 621] width 54 height 17
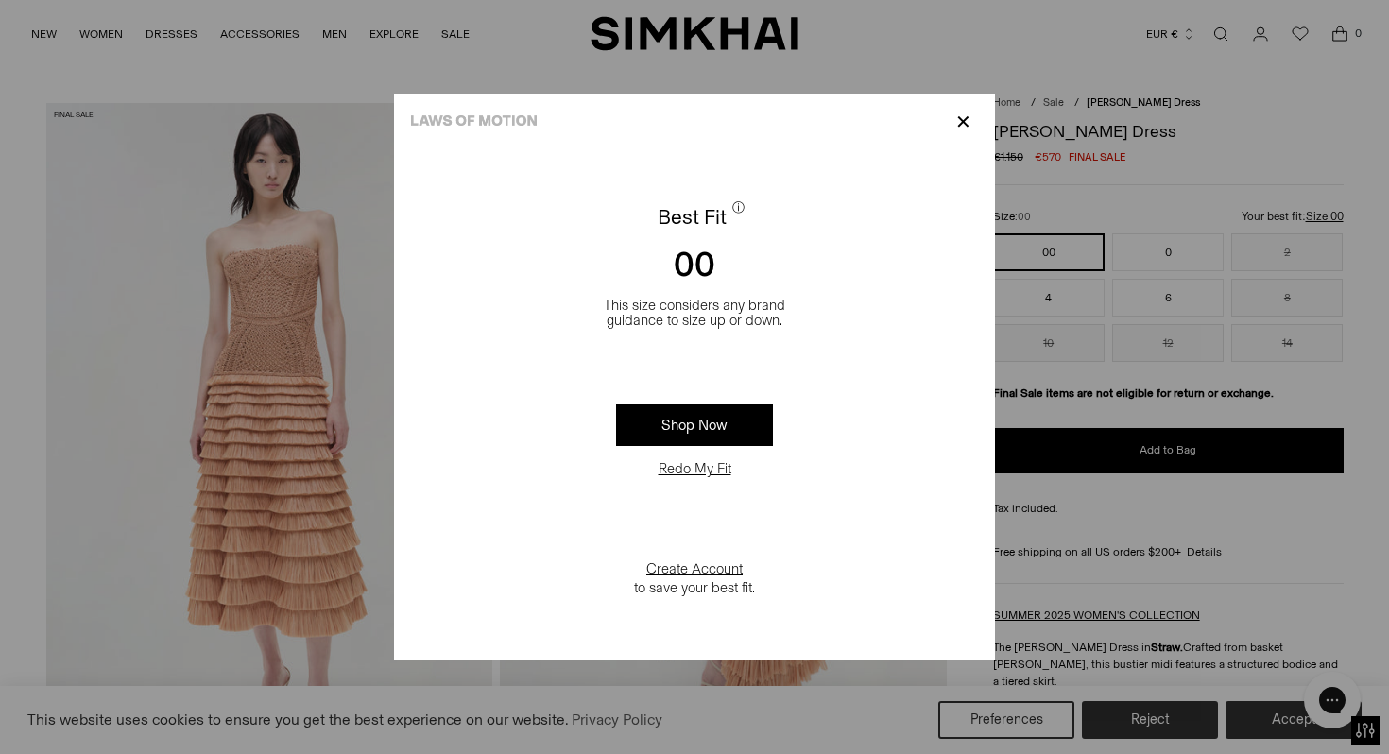
click at [975, 119] on p "✕" at bounding box center [963, 122] width 26 height 32
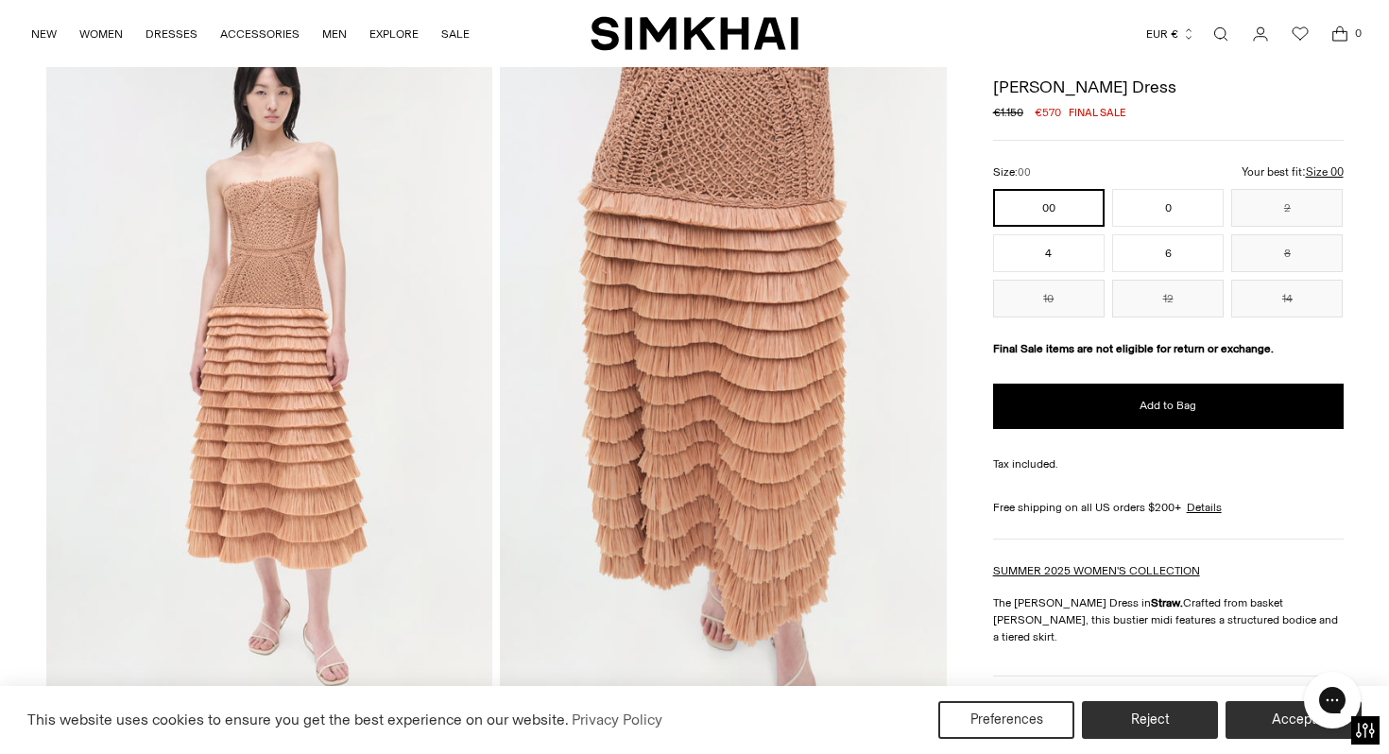
scroll to position [81, 0]
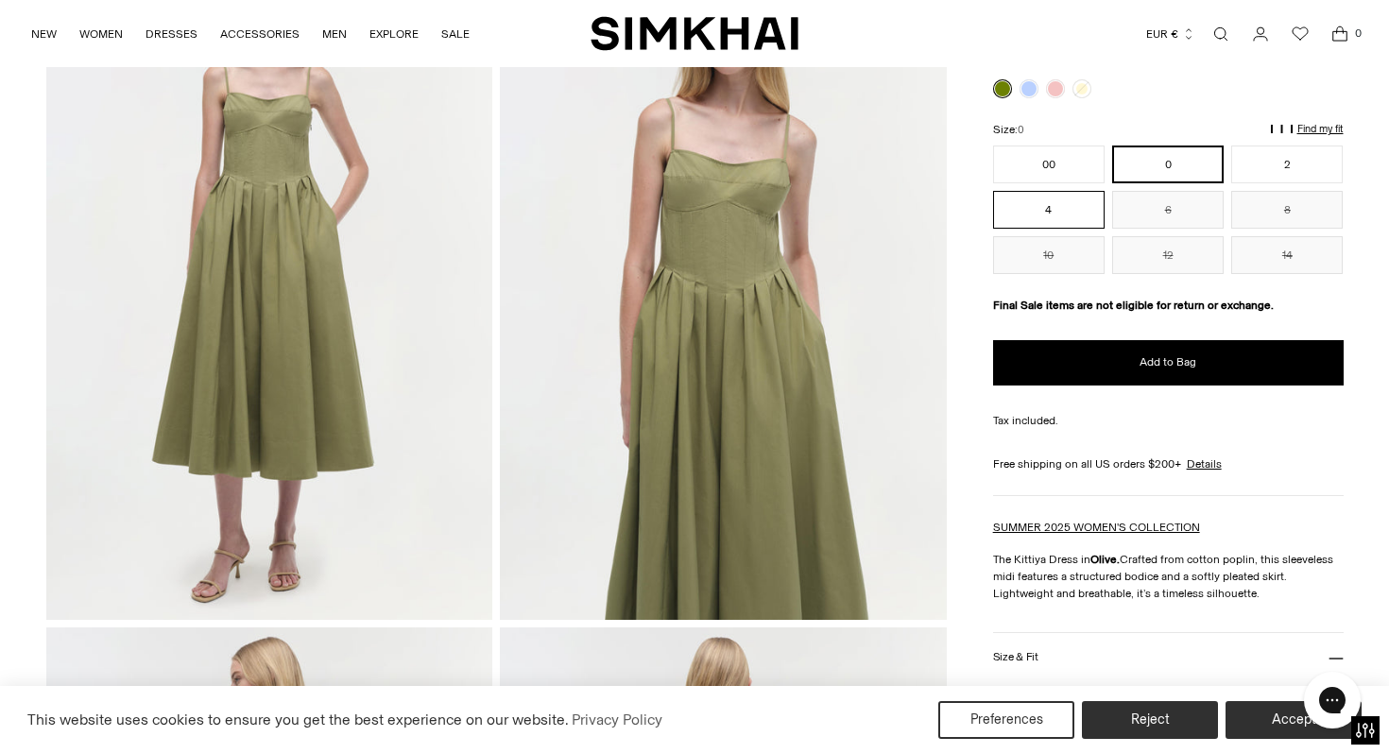
scroll to position [109, 0]
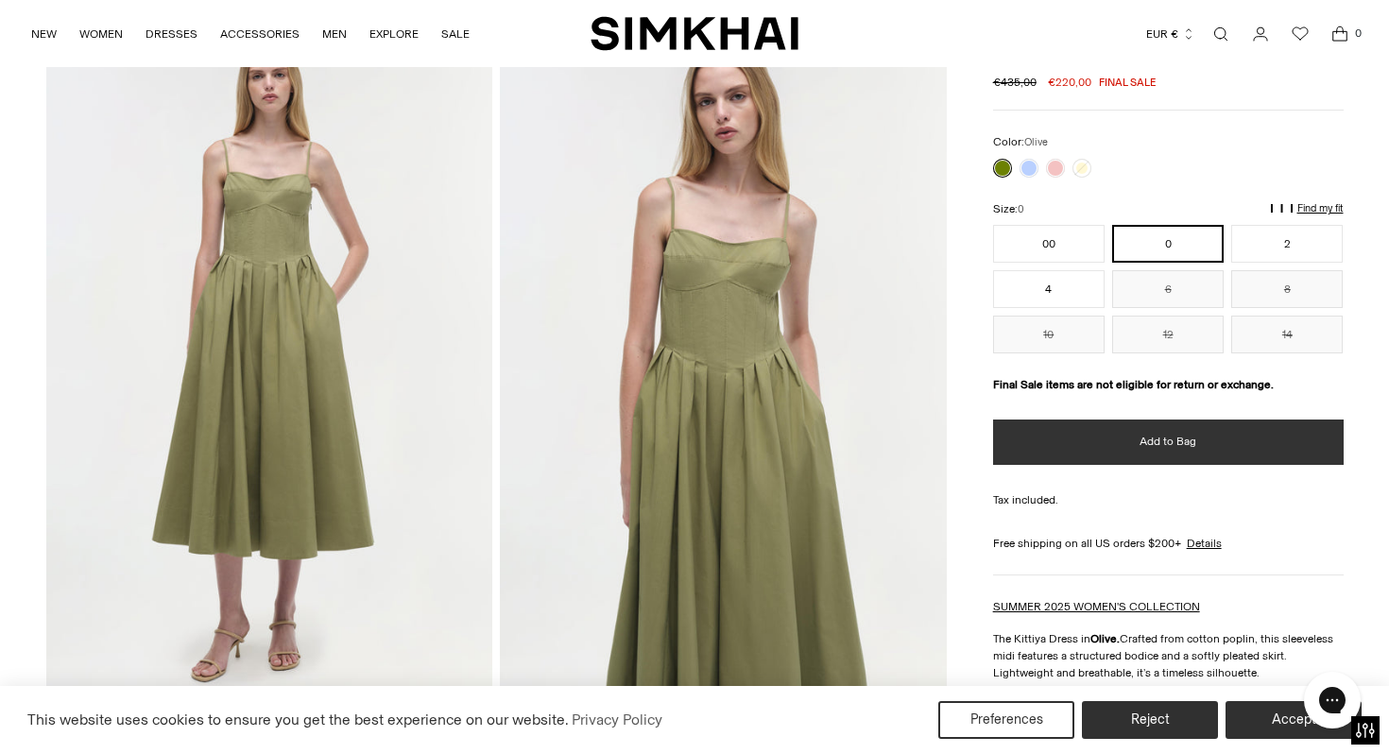
click at [1095, 451] on button "Add to Bag" at bounding box center [1168, 441] width 350 height 45
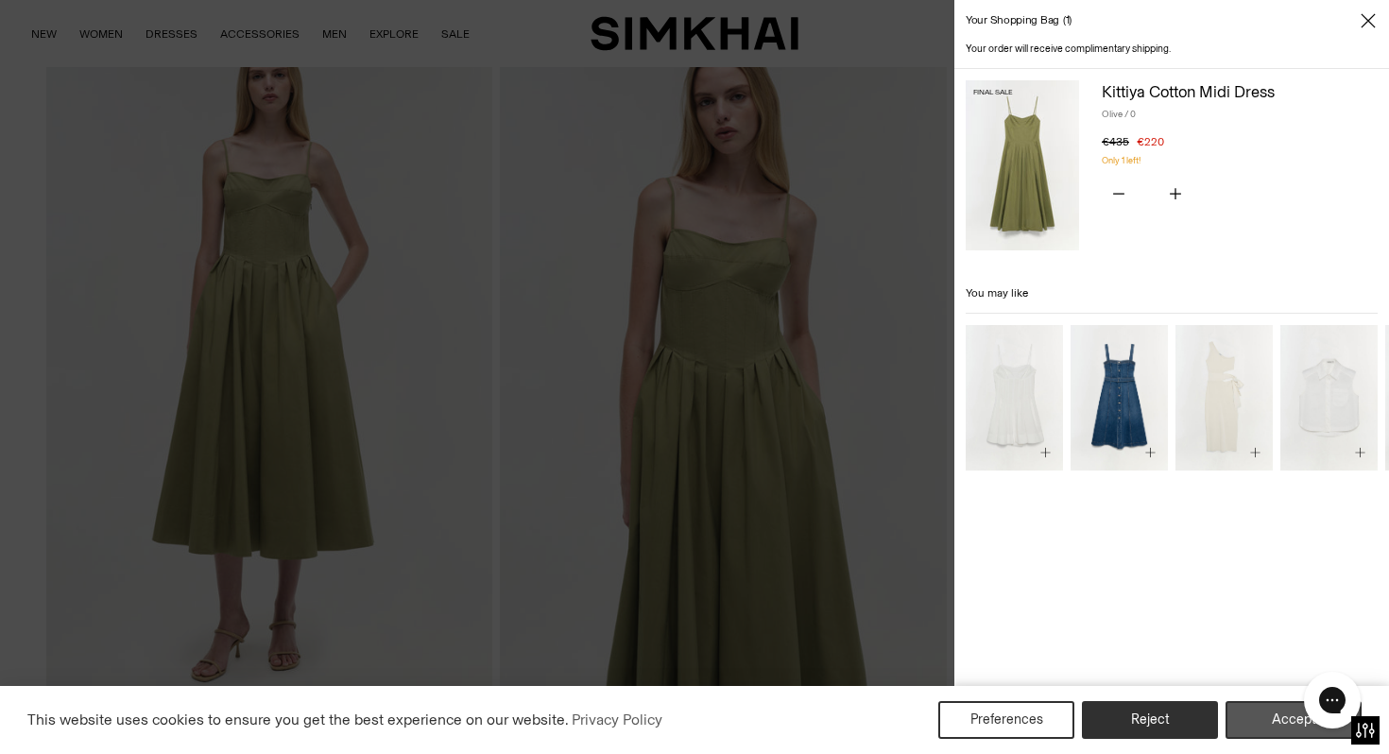
click at [1277, 715] on button "Accept" at bounding box center [1293, 720] width 136 height 38
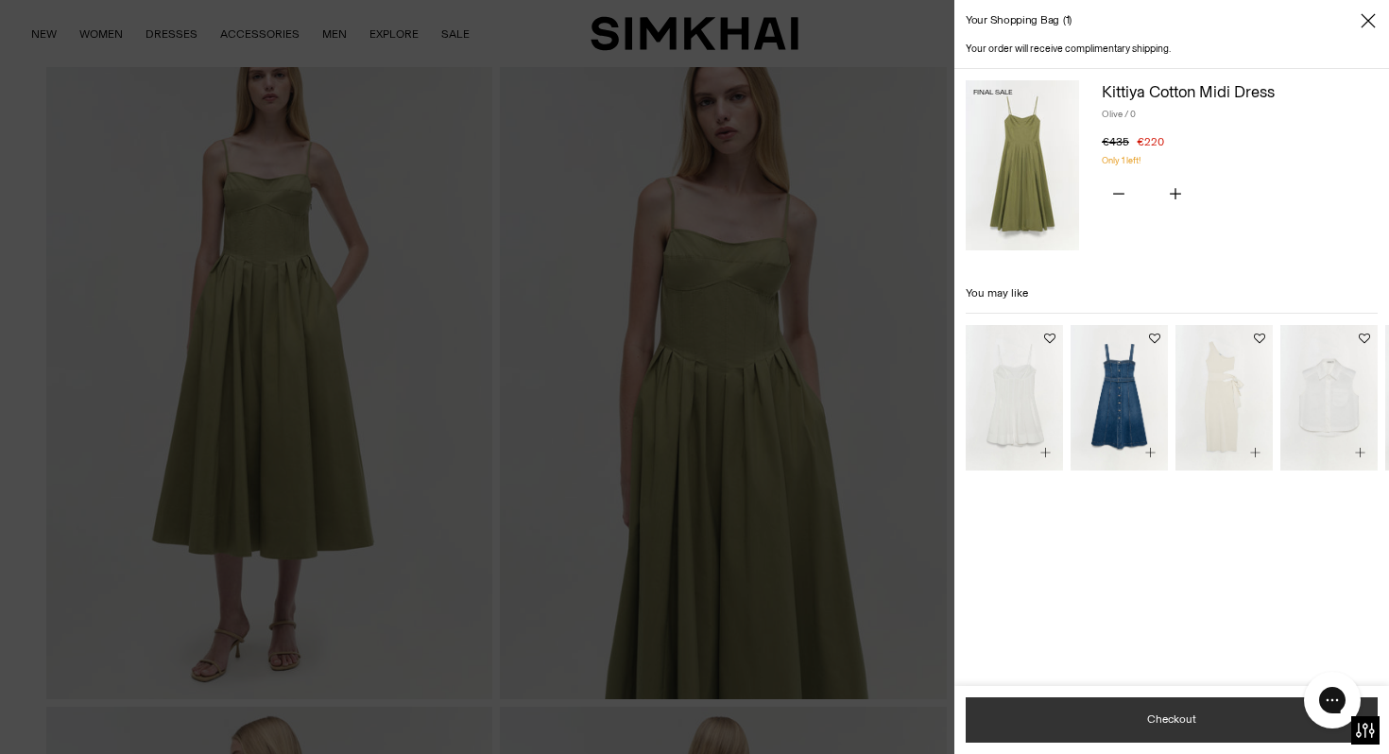
click at [1143, 714] on button "Checkout" at bounding box center [1171, 719] width 412 height 45
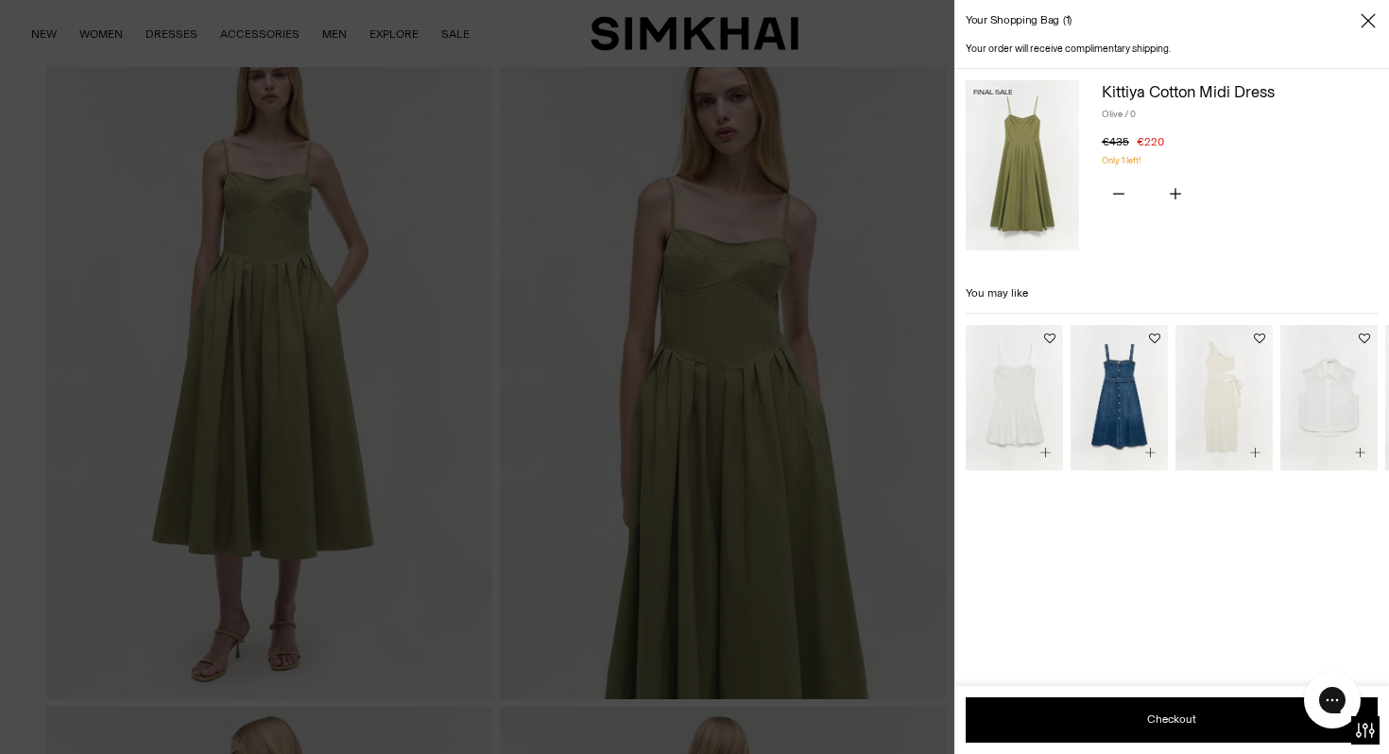
click at [741, 195] on div at bounding box center [694, 377] width 1389 height 754
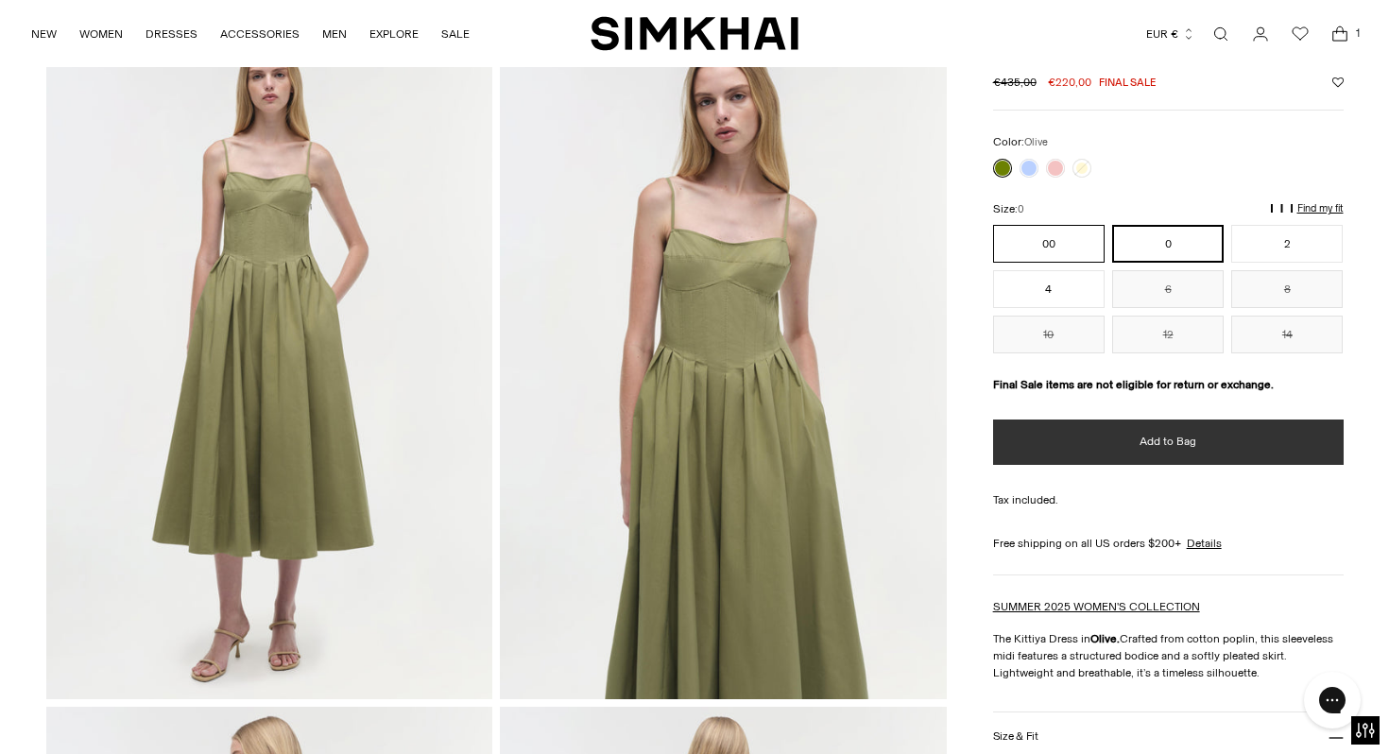
scroll to position [0, 0]
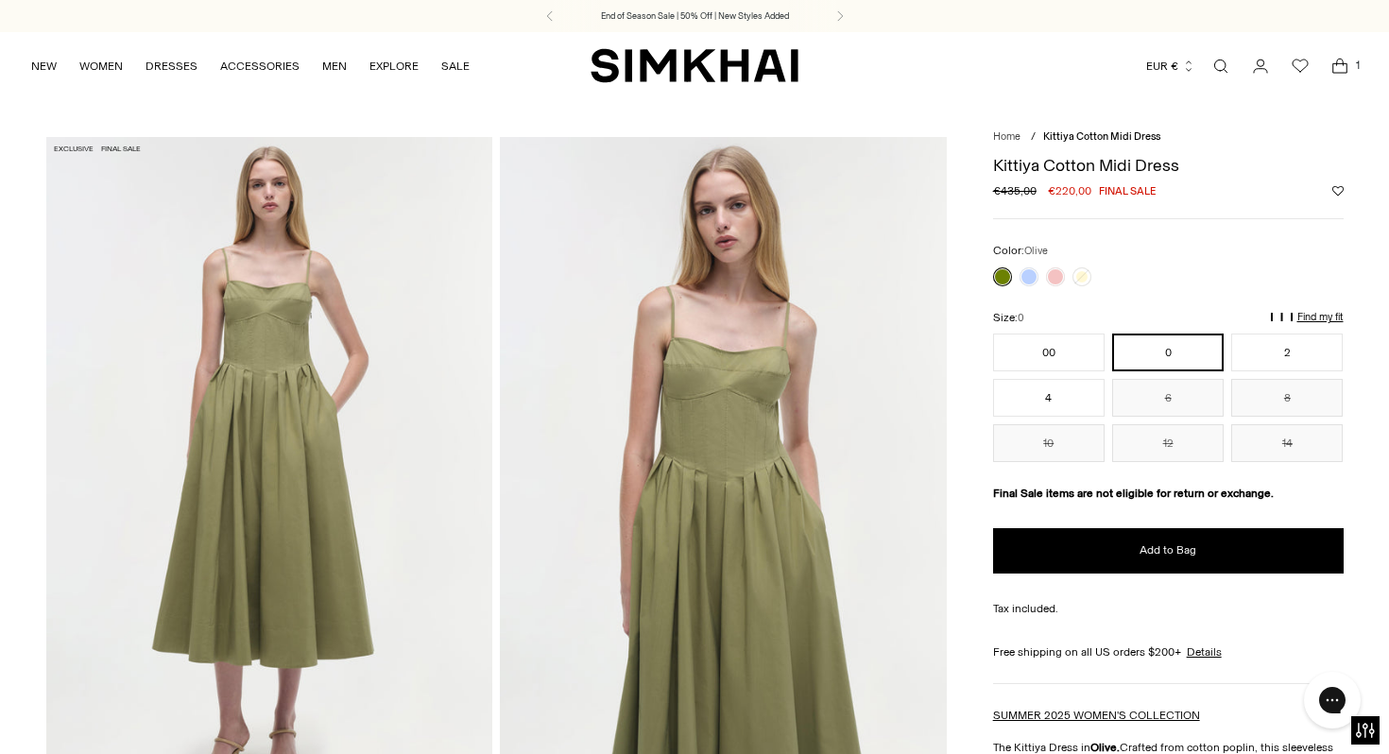
click at [674, 403] on img at bounding box center [723, 472] width 447 height 670
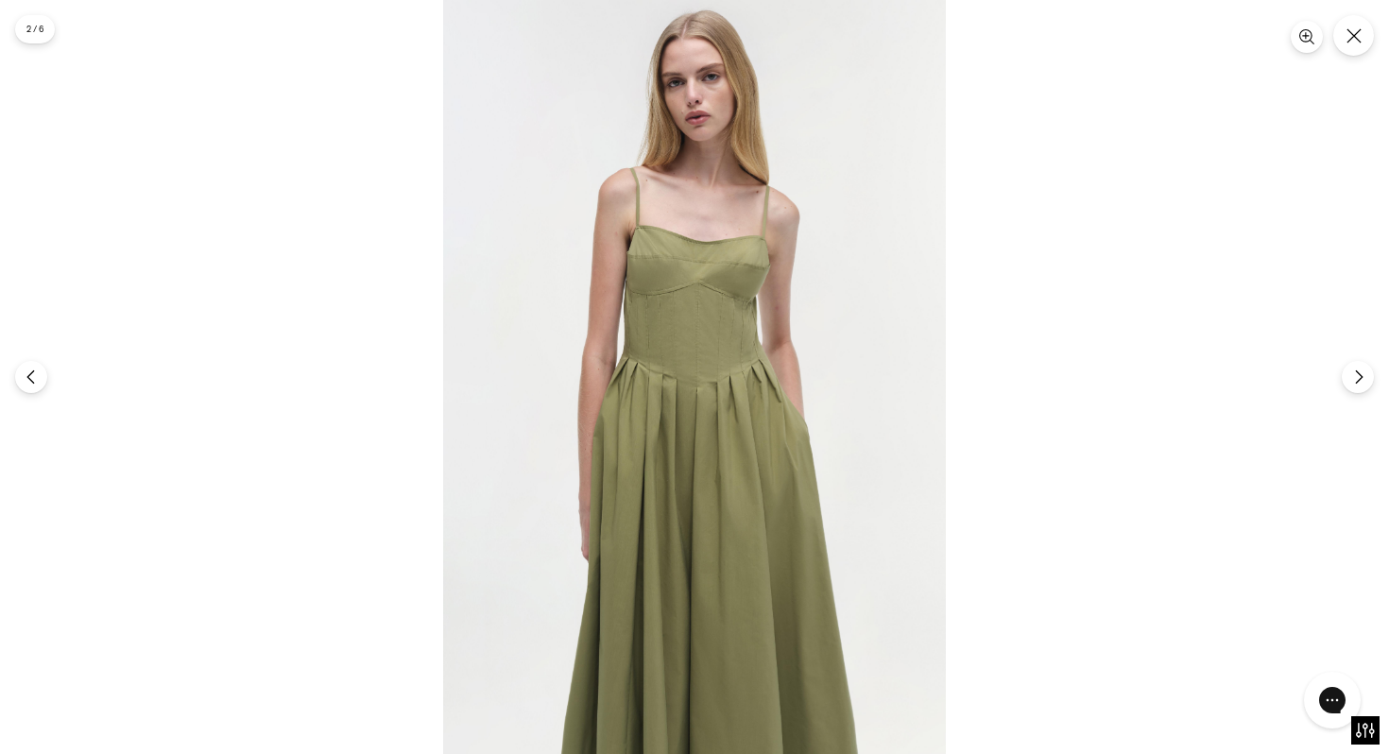
click at [721, 279] on img at bounding box center [694, 377] width 503 height 754
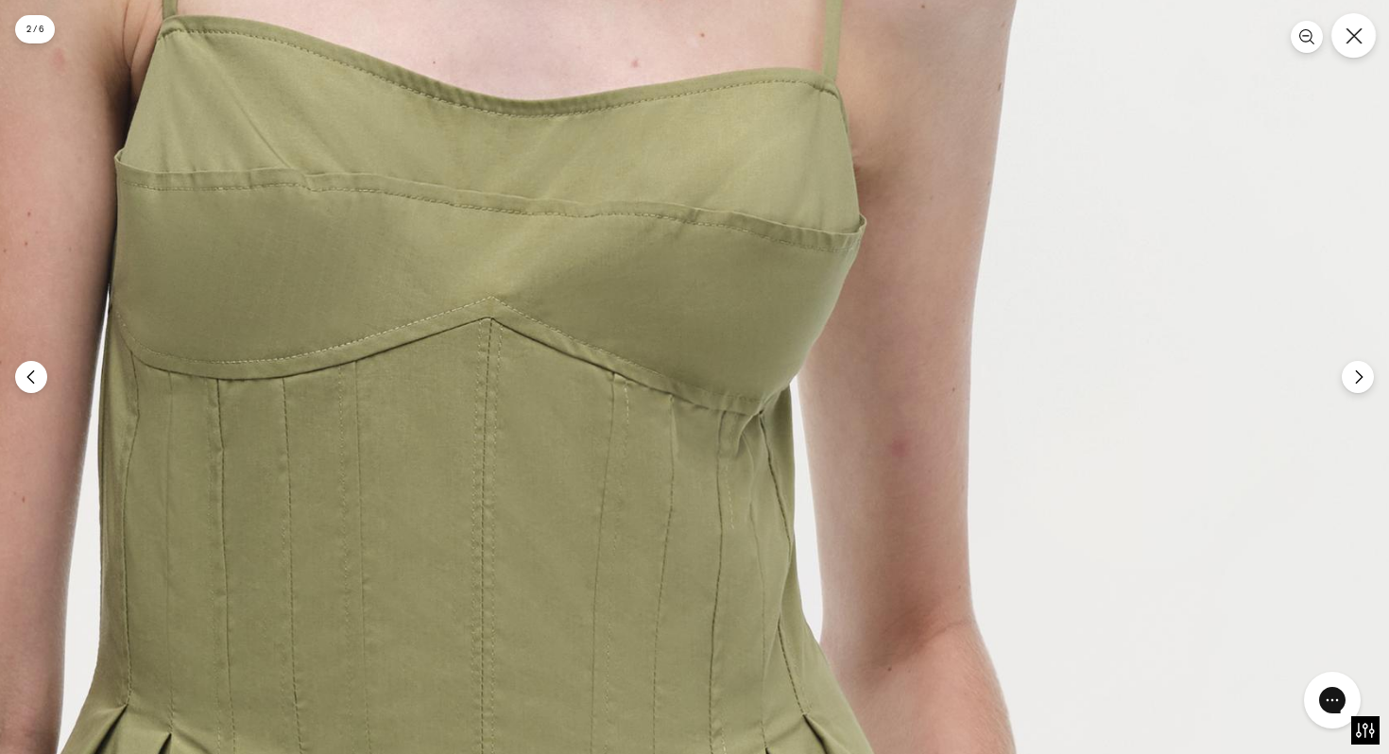
click at [1362, 51] on button "Close" at bounding box center [1353, 35] width 44 height 44
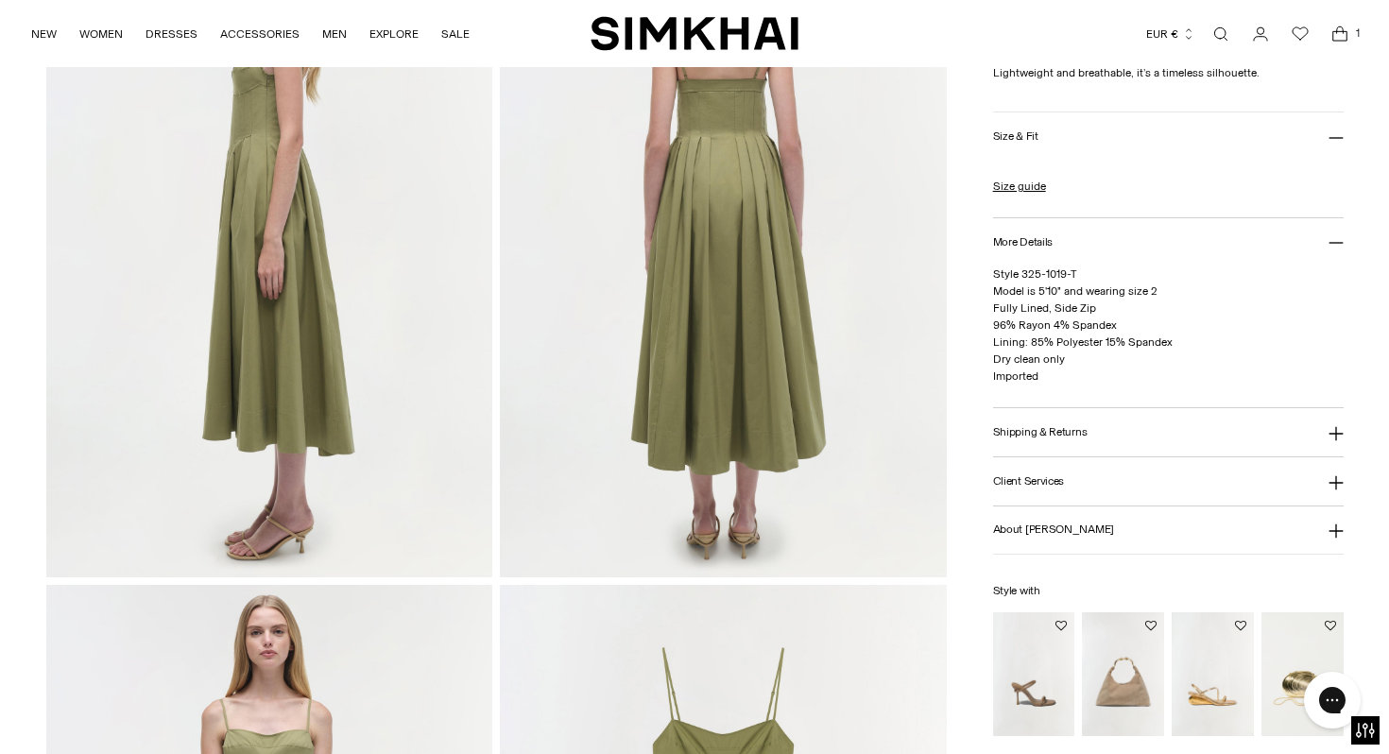
scroll to position [776, 0]
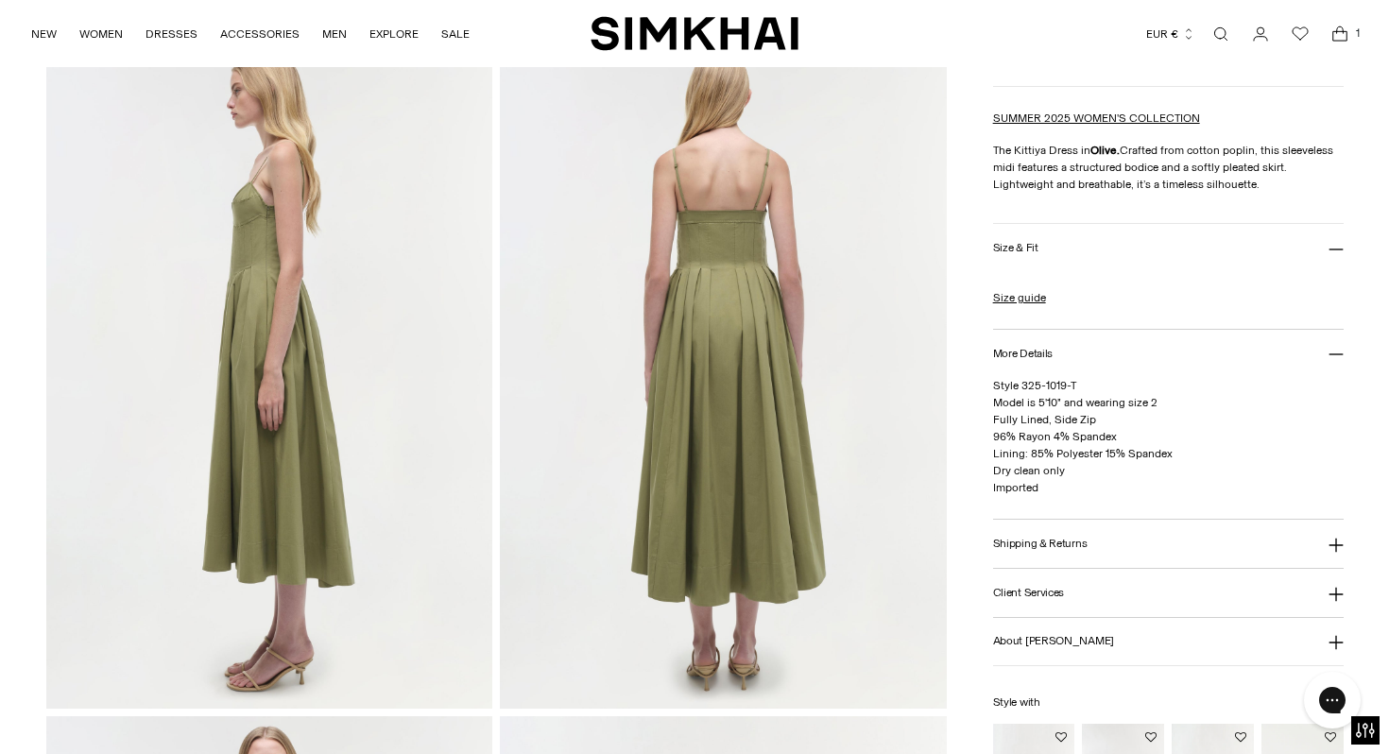
click at [732, 256] on img at bounding box center [723, 374] width 447 height 670
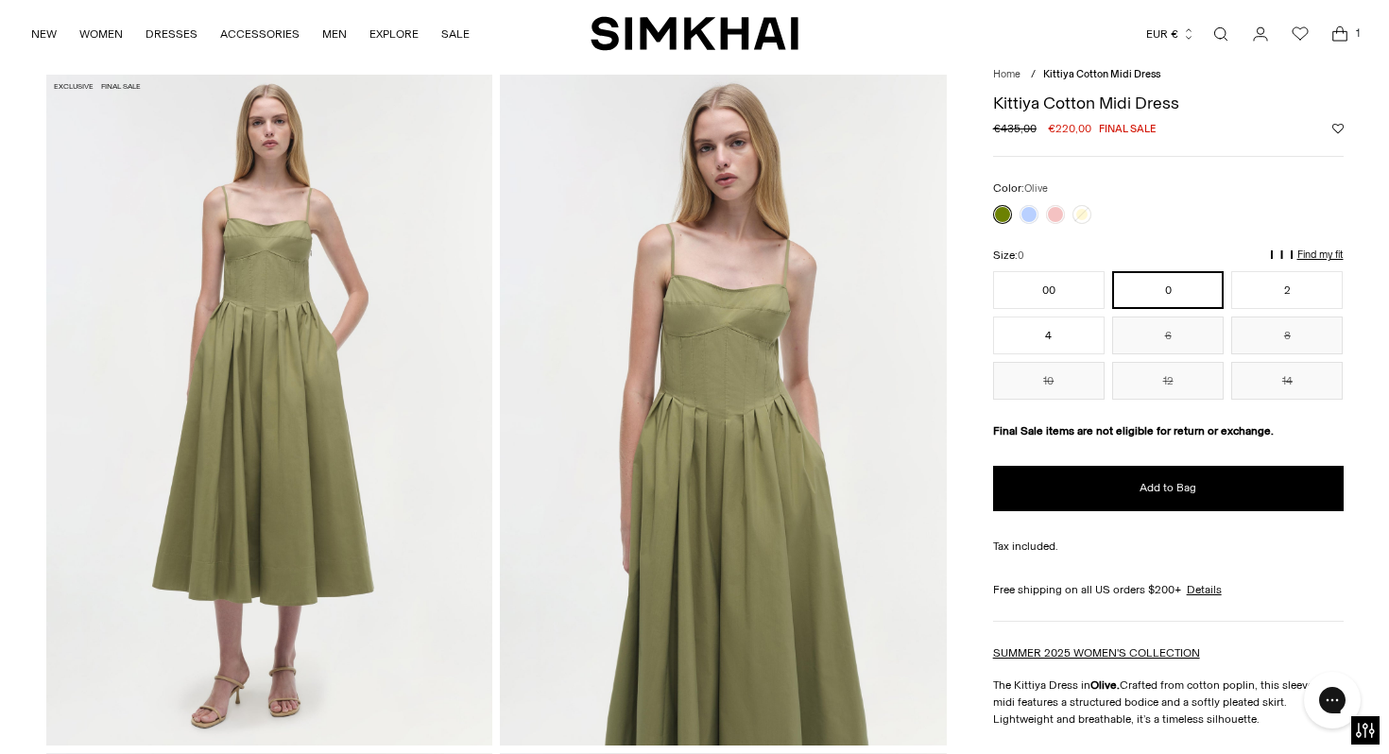
scroll to position [77, 0]
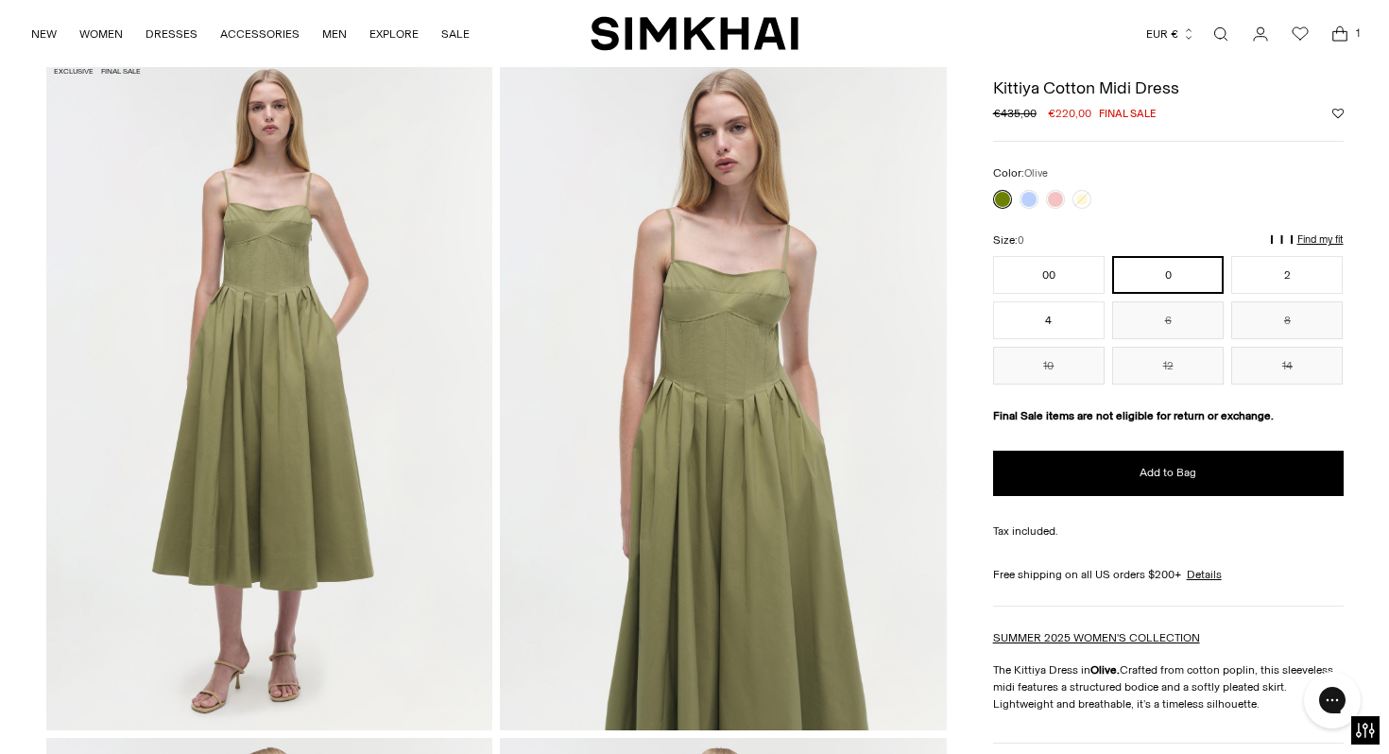
click at [706, 270] on img at bounding box center [723, 395] width 447 height 670
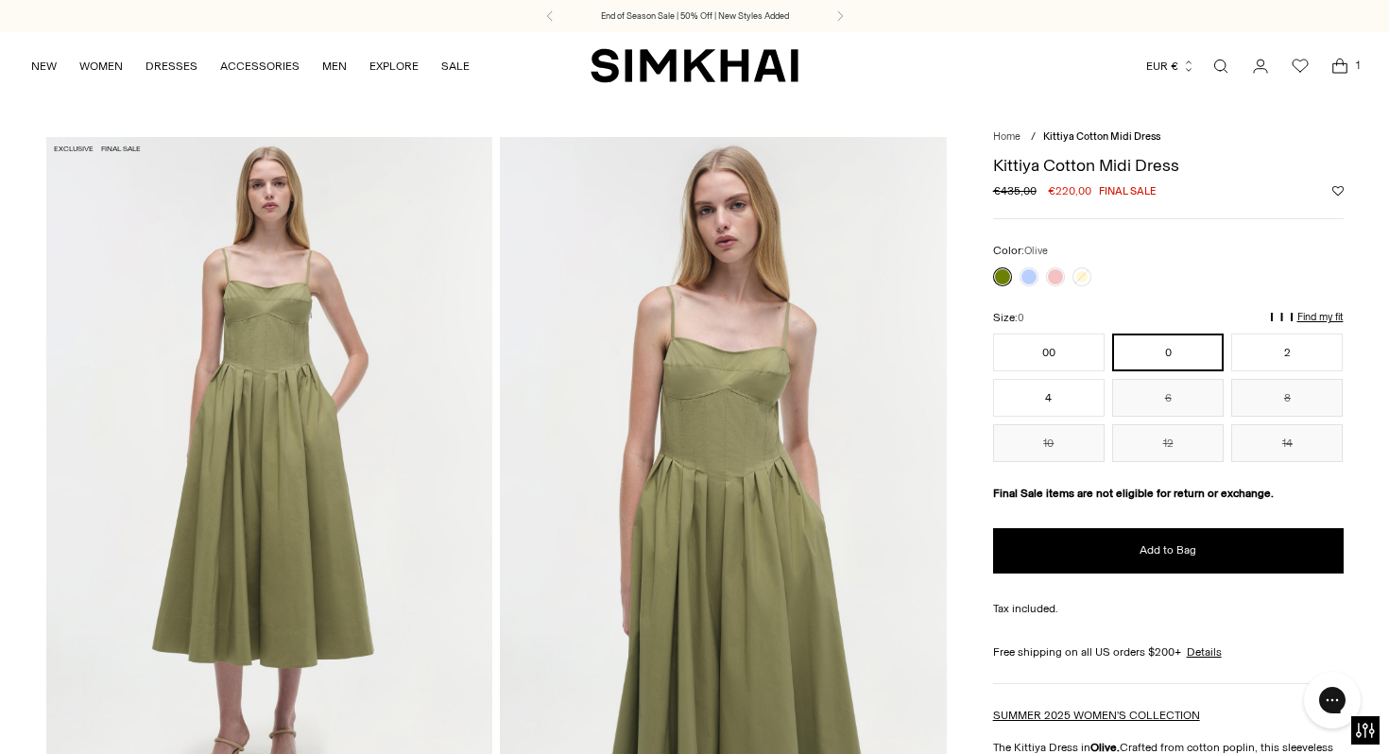
scroll to position [201, 0]
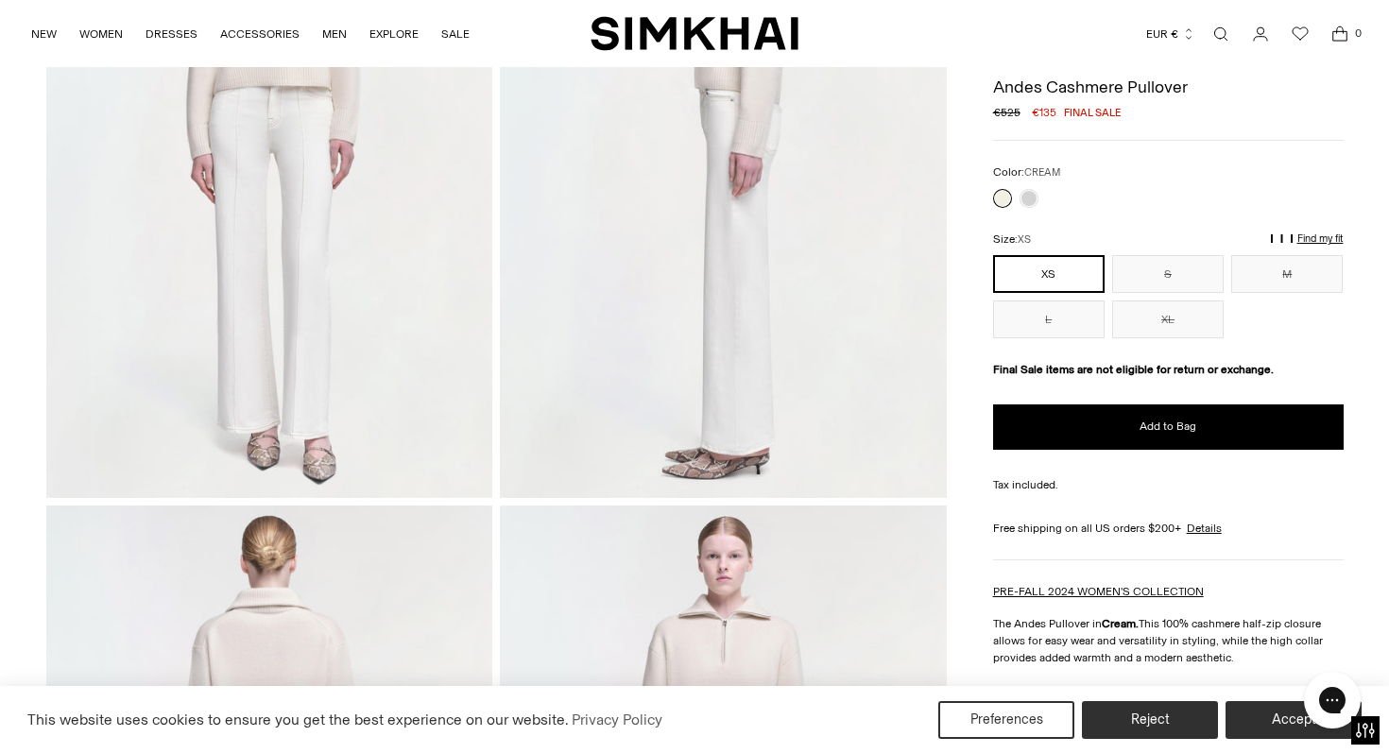
scroll to position [132, 0]
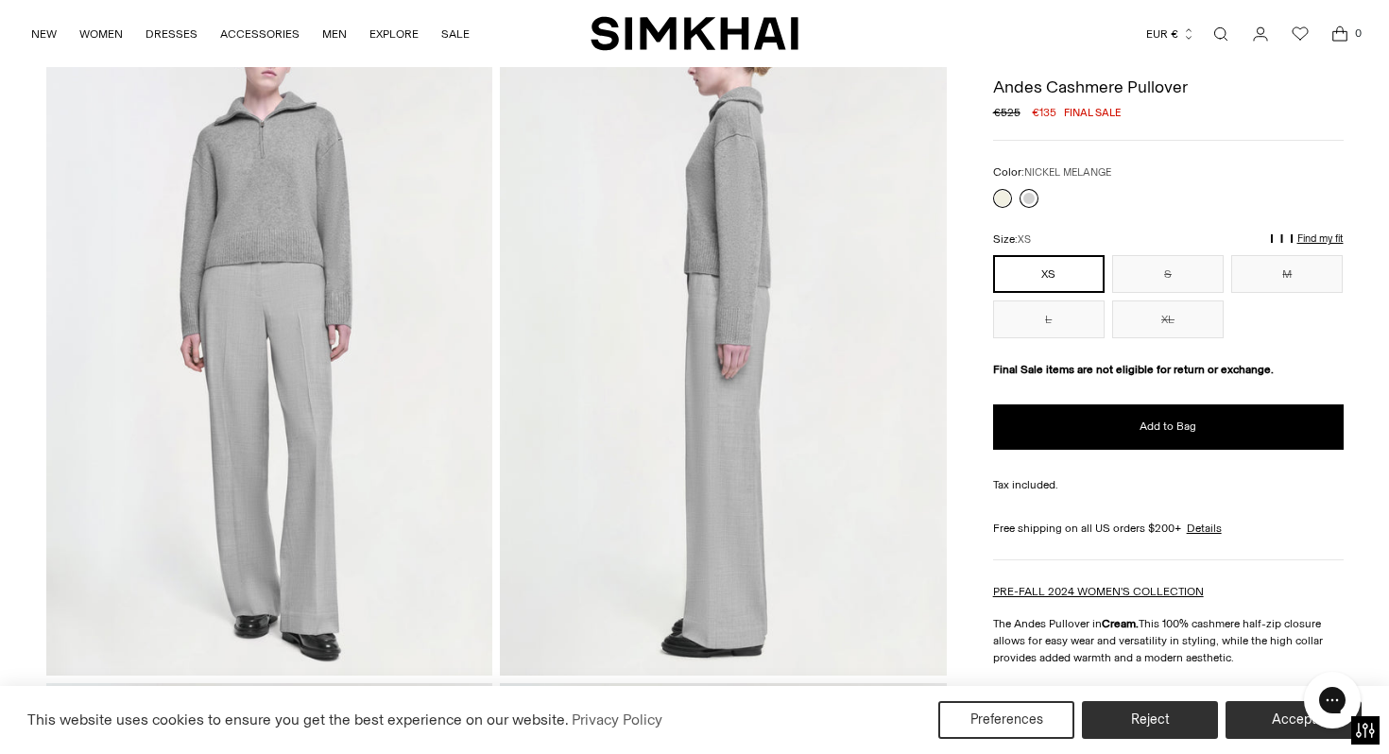
click at [1034, 201] on link at bounding box center [1028, 198] width 19 height 19
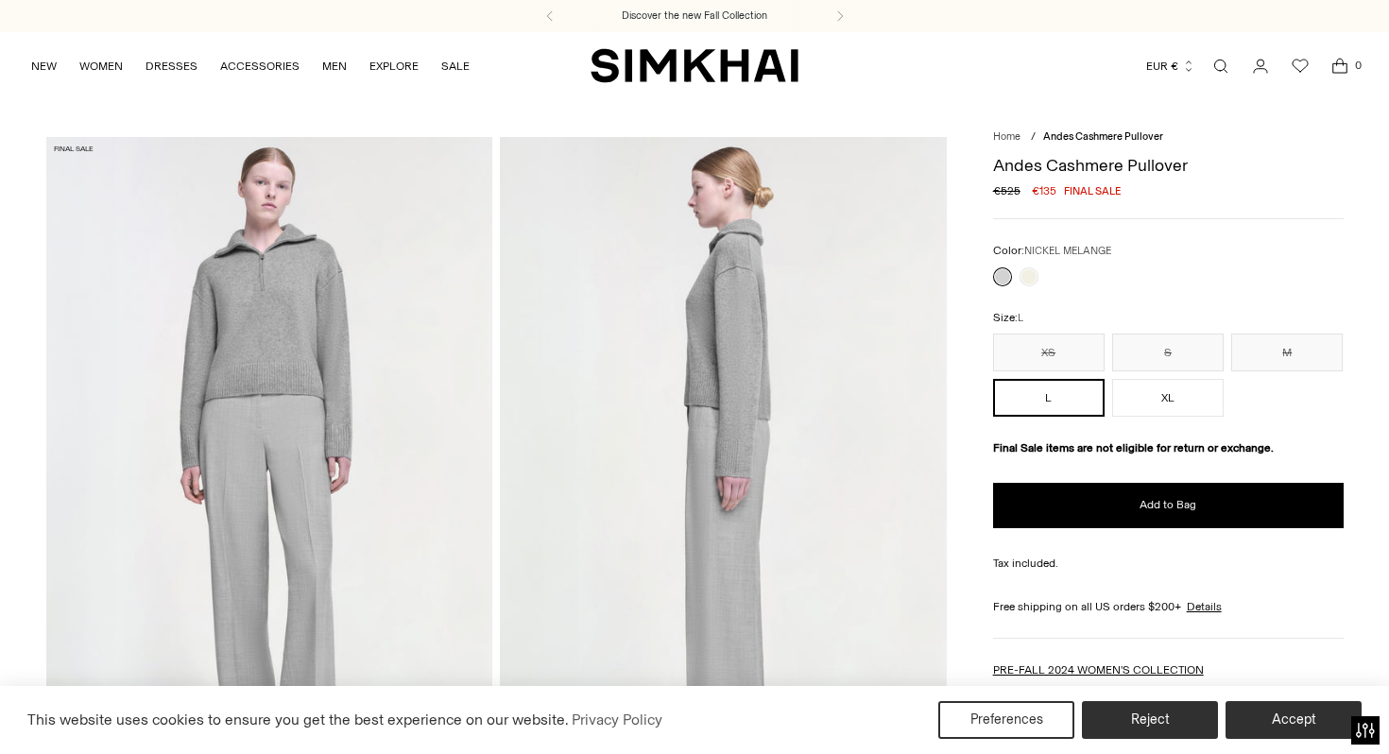
click at [1028, 280] on link at bounding box center [1028, 276] width 19 height 19
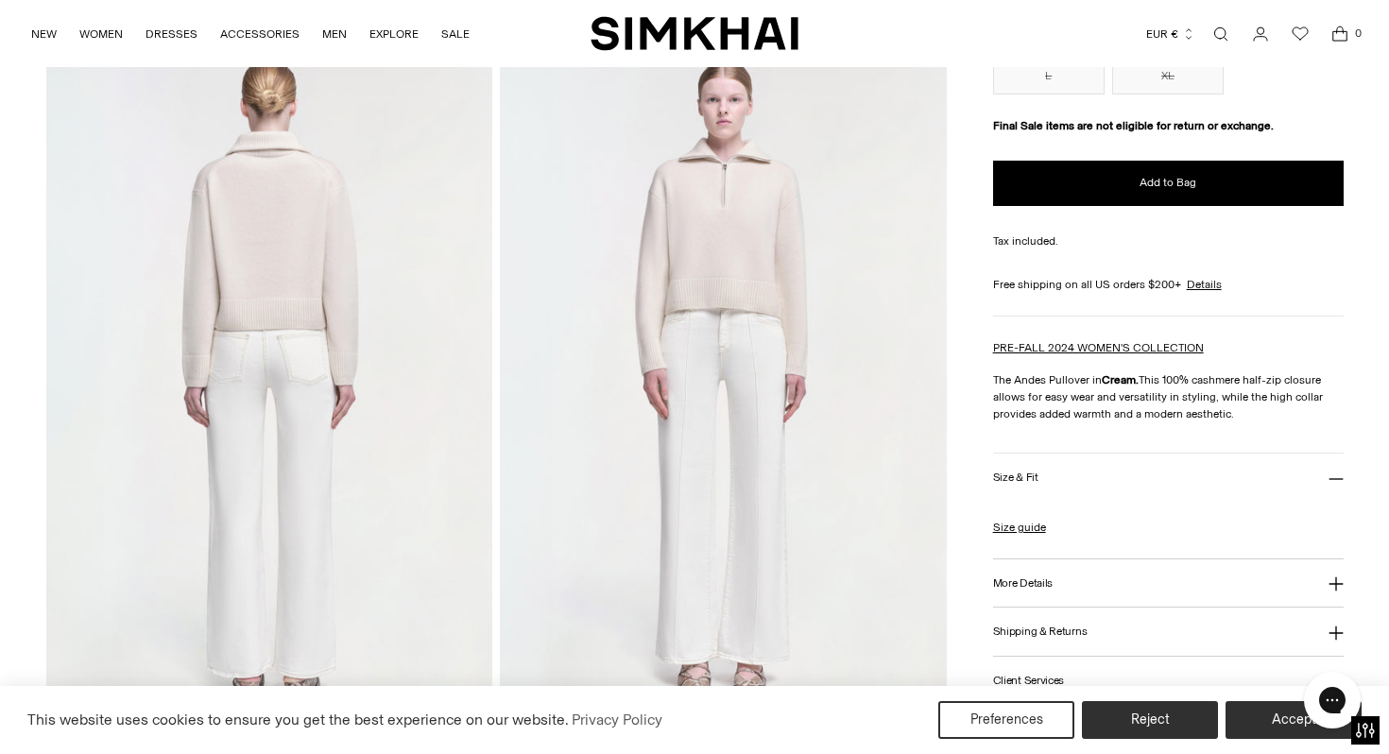
scroll to position [713, 0]
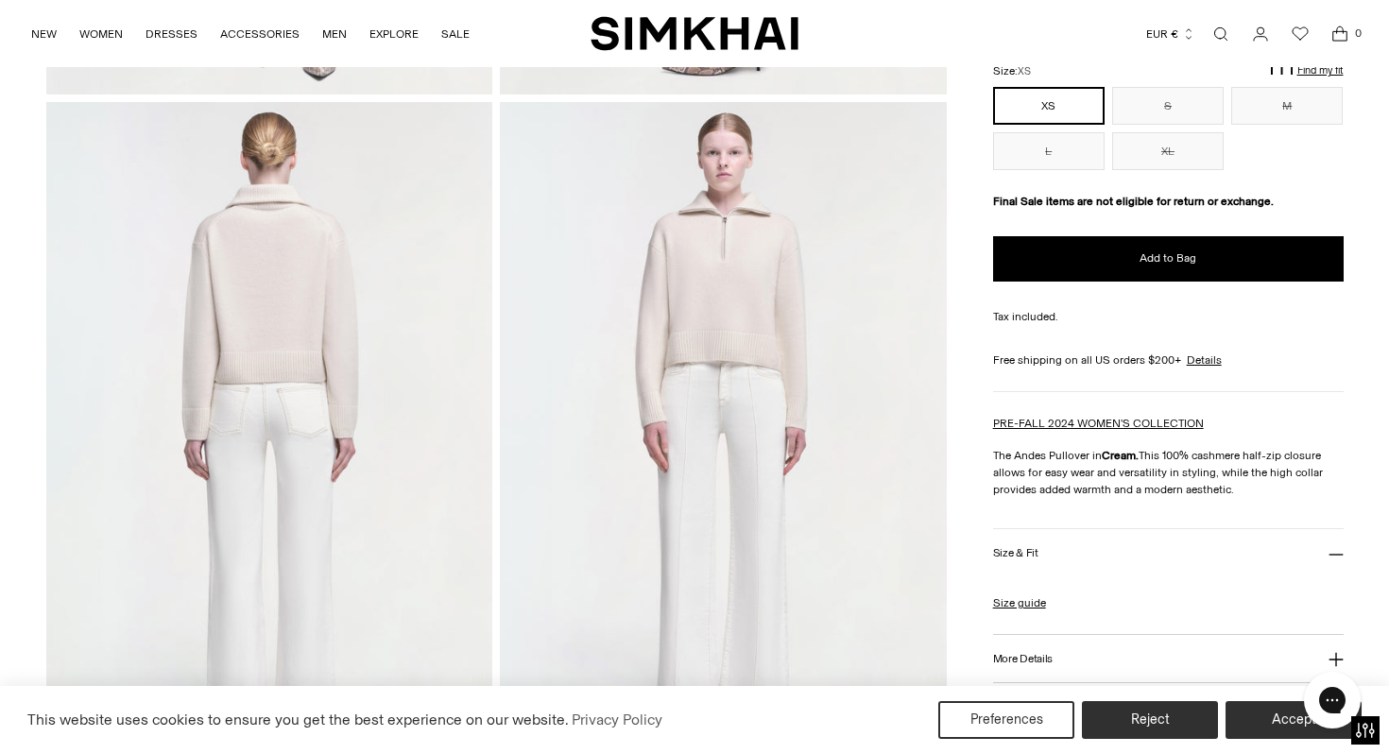
click at [715, 262] on img at bounding box center [723, 437] width 447 height 670
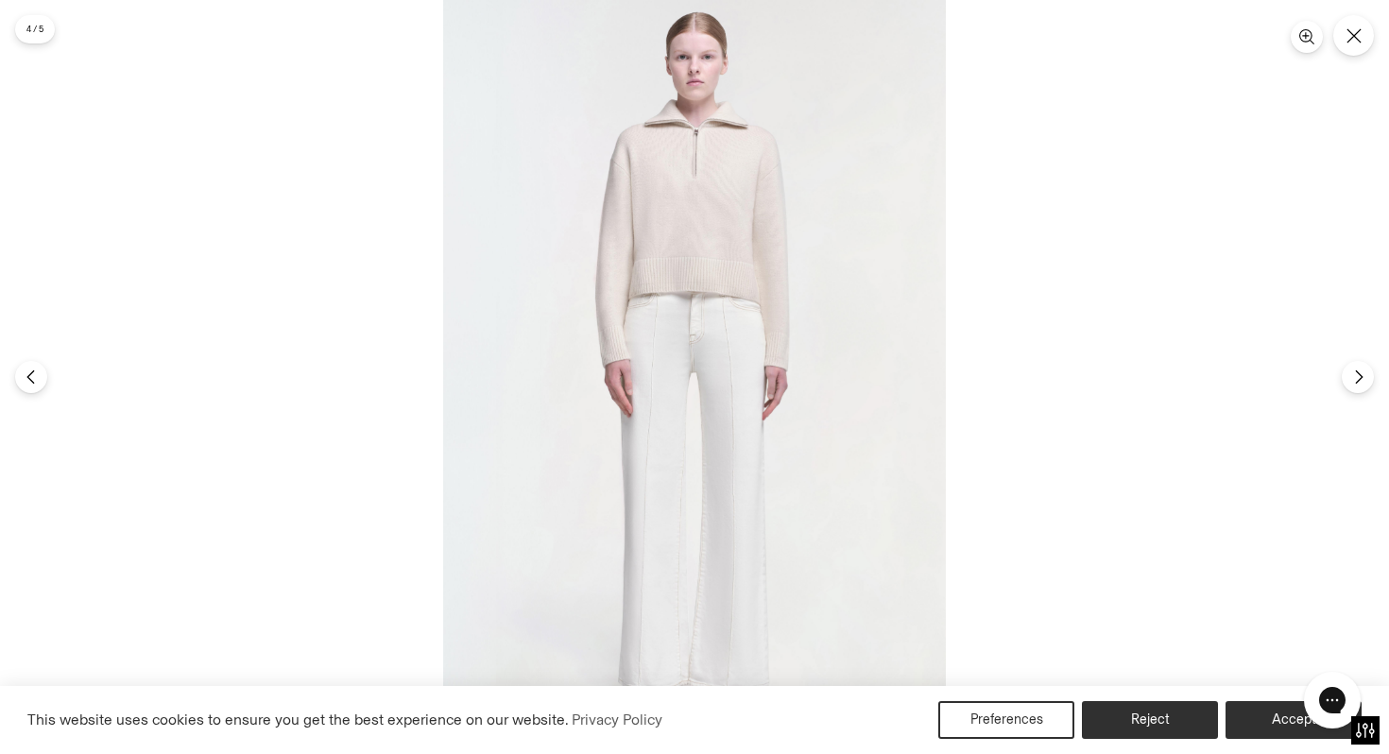
click at [704, 213] on img at bounding box center [694, 377] width 503 height 754
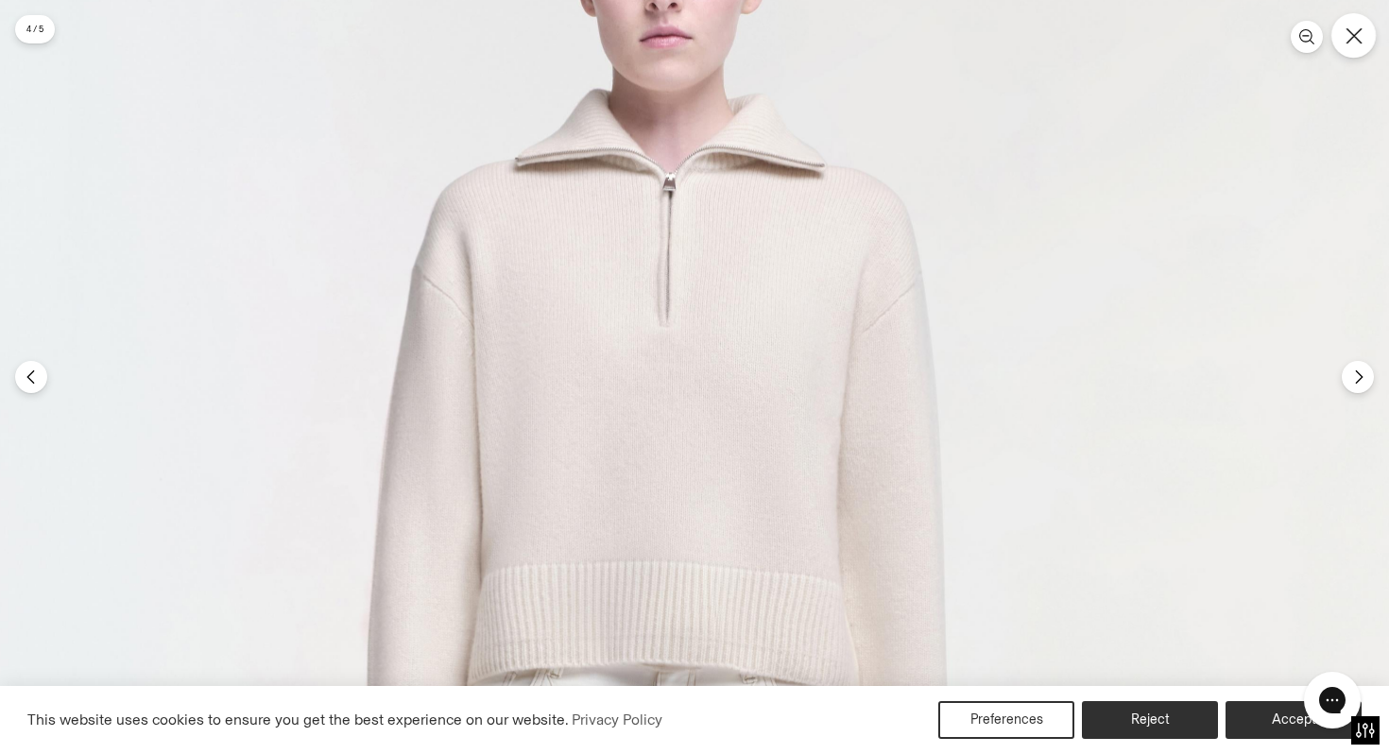
click at [1359, 45] on button "Close" at bounding box center [1353, 35] width 44 height 44
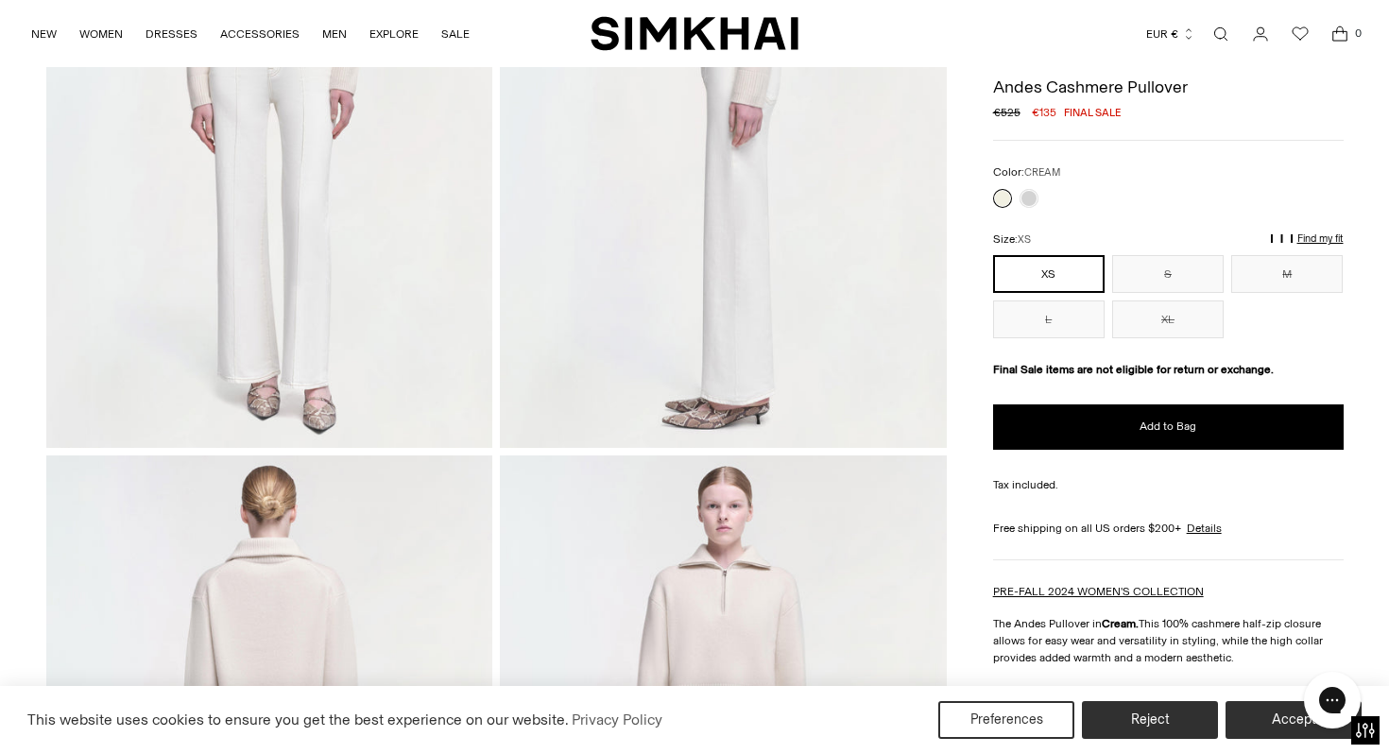
scroll to position [0, 0]
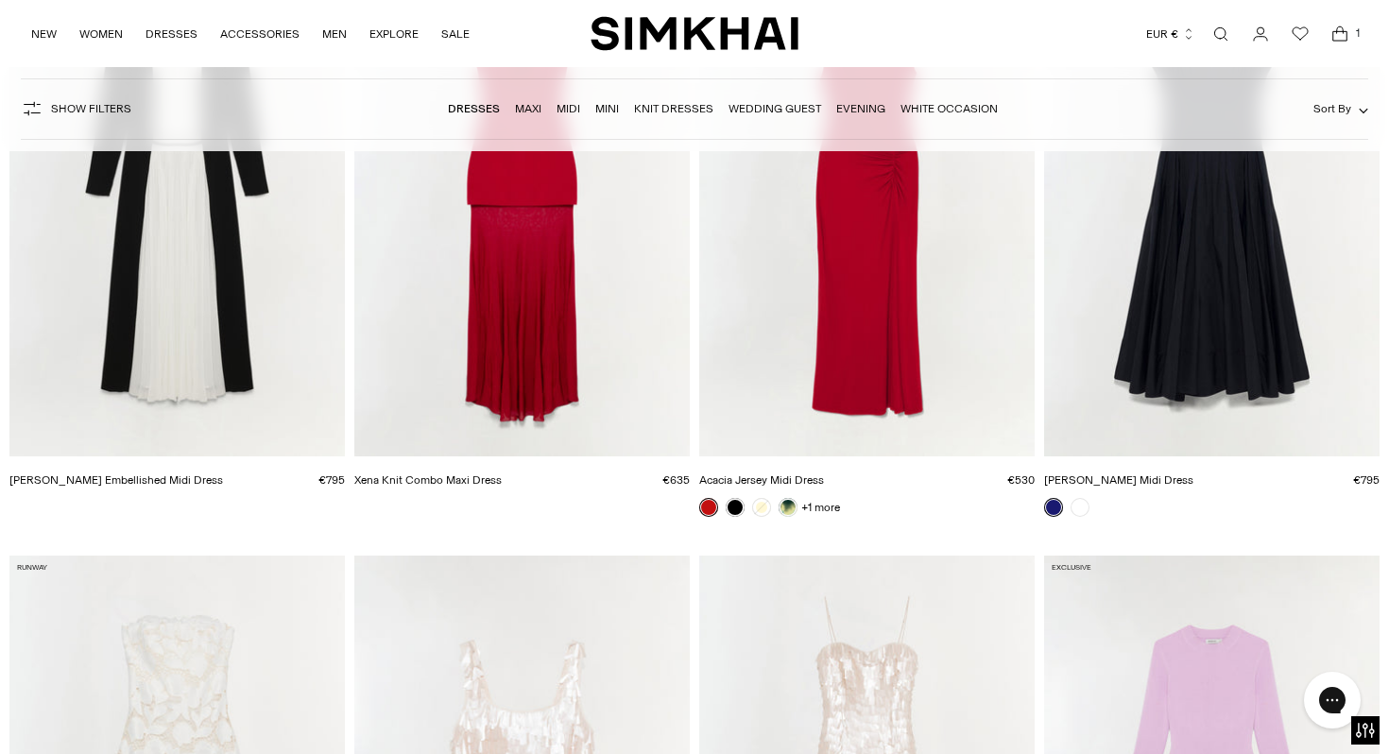
scroll to position [12870, 0]
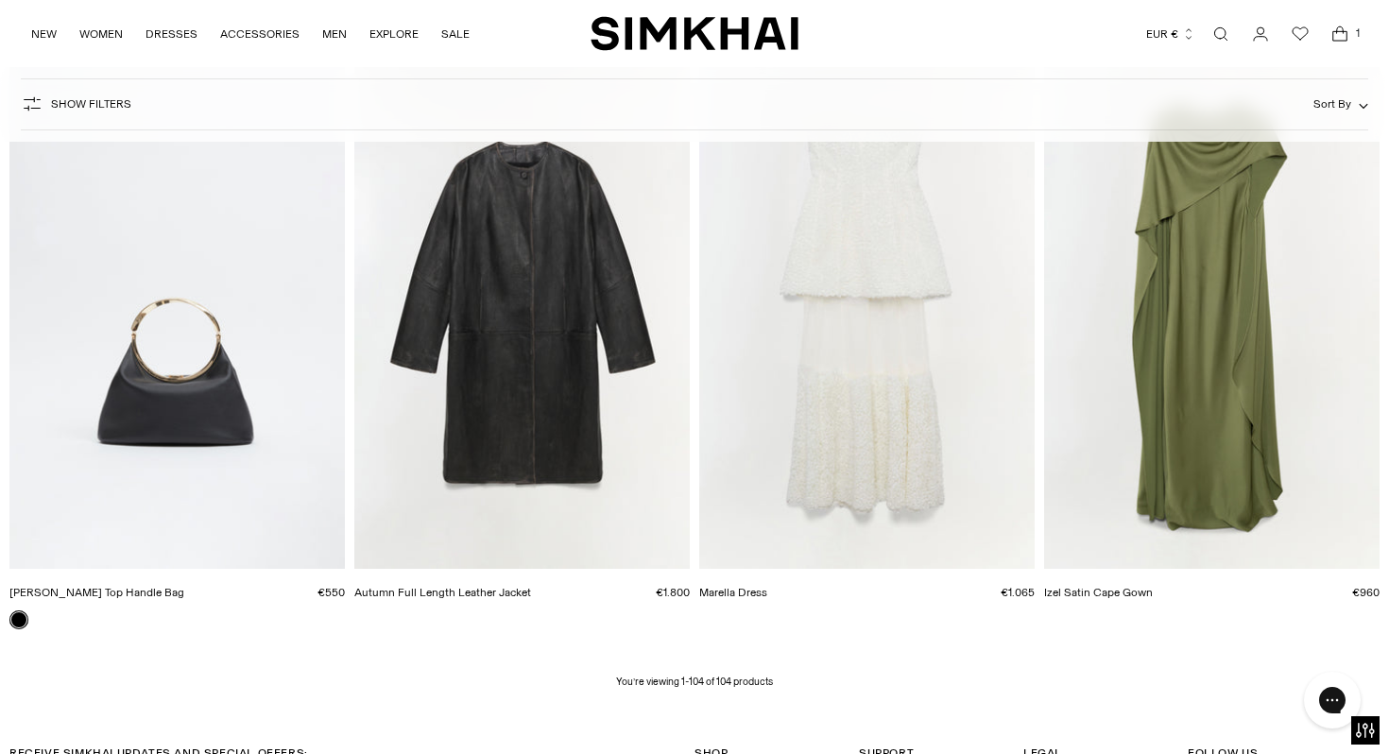
scroll to position [15188, 0]
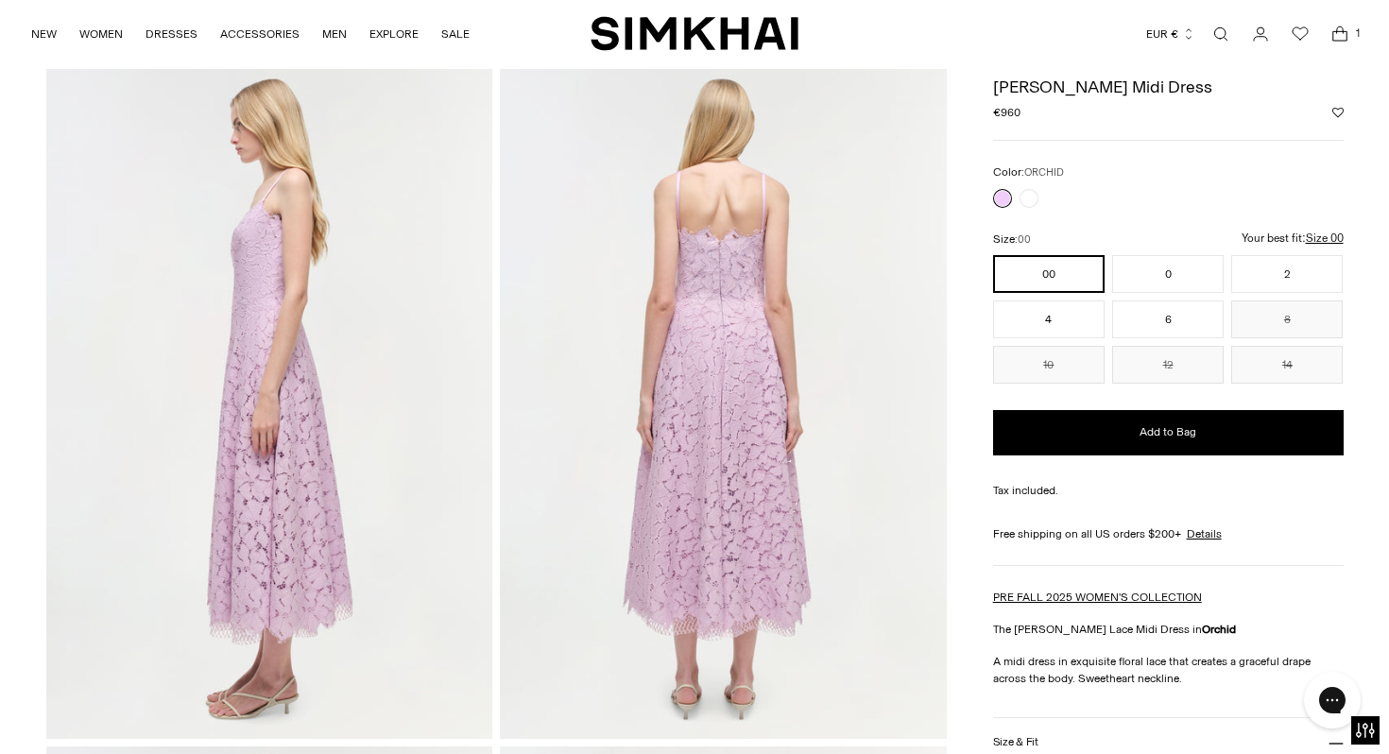
scroll to position [744, 0]
click at [735, 289] on img at bounding box center [723, 406] width 447 height 670
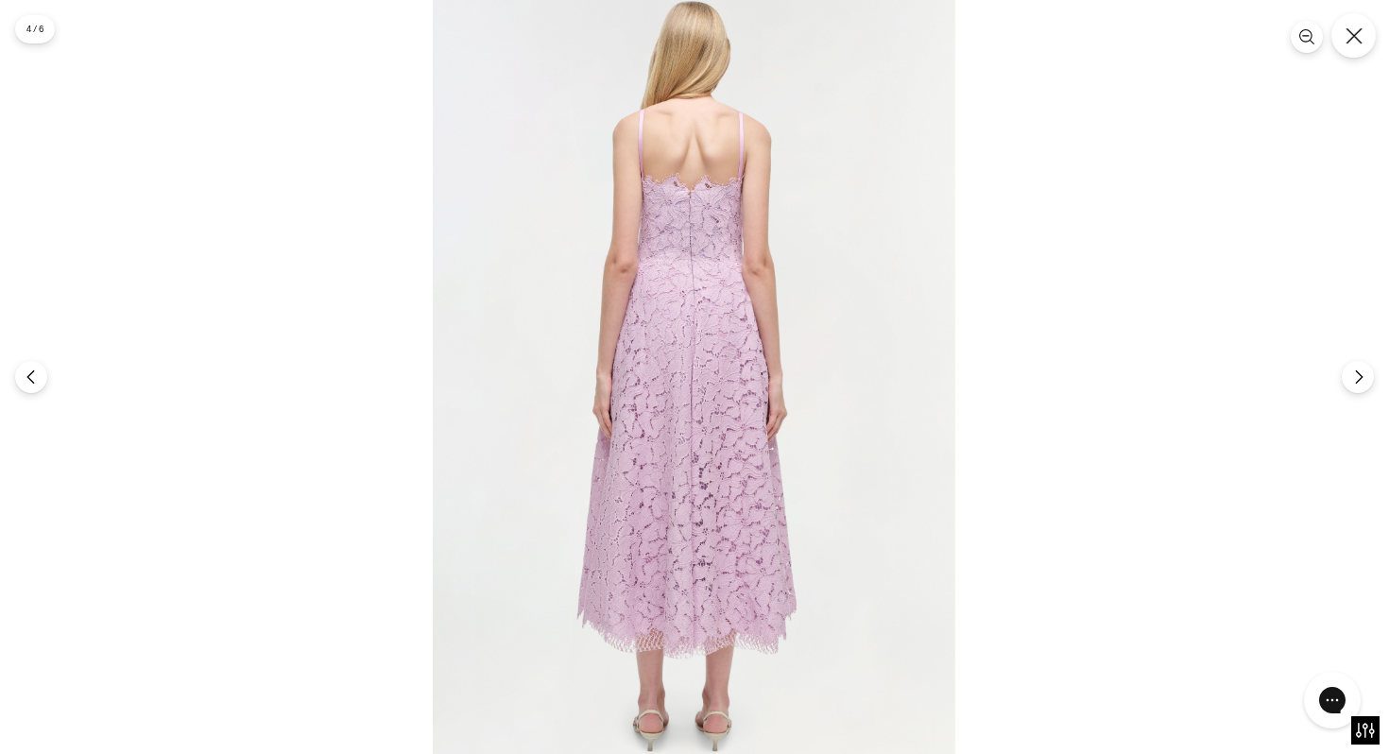
click at [1354, 34] on icon "Close" at bounding box center [1353, 35] width 16 height 16
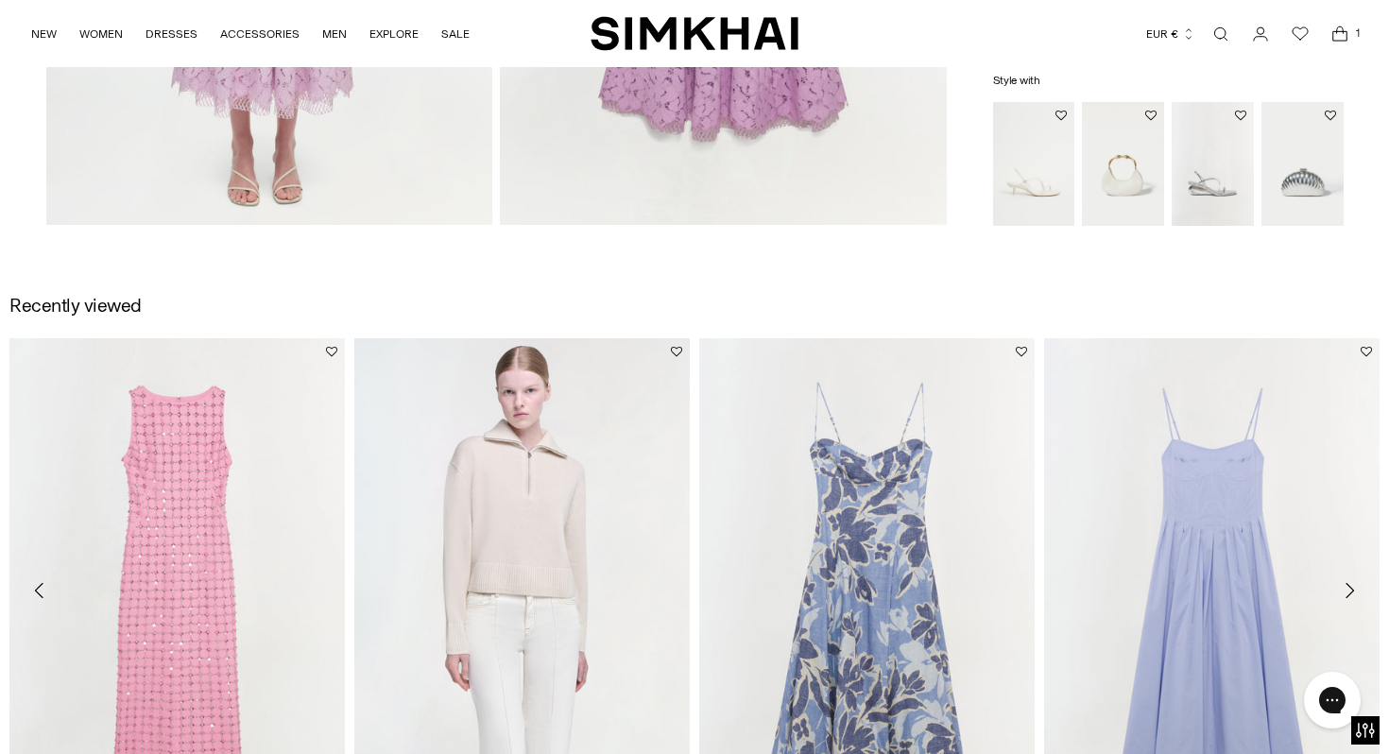
scroll to position [1651, 0]
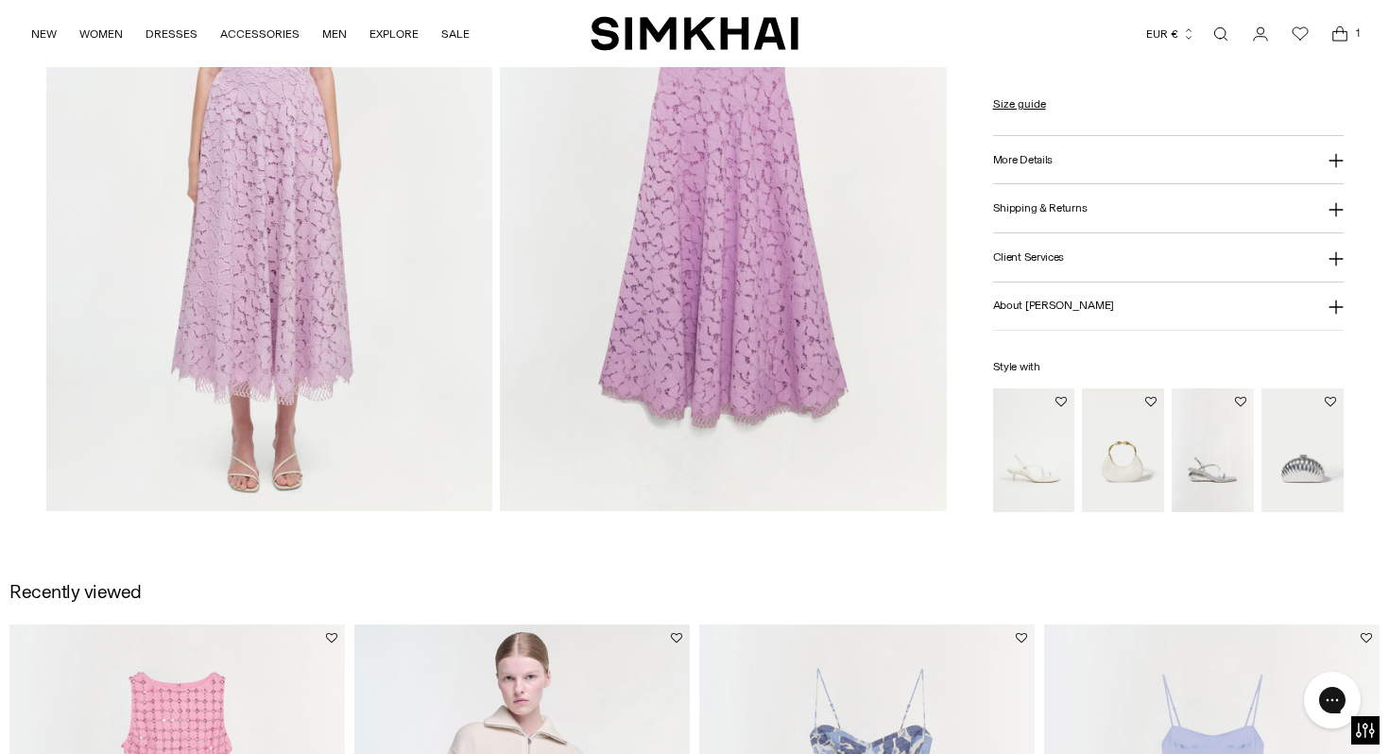
click at [302, 386] on img at bounding box center [269, 176] width 447 height 670
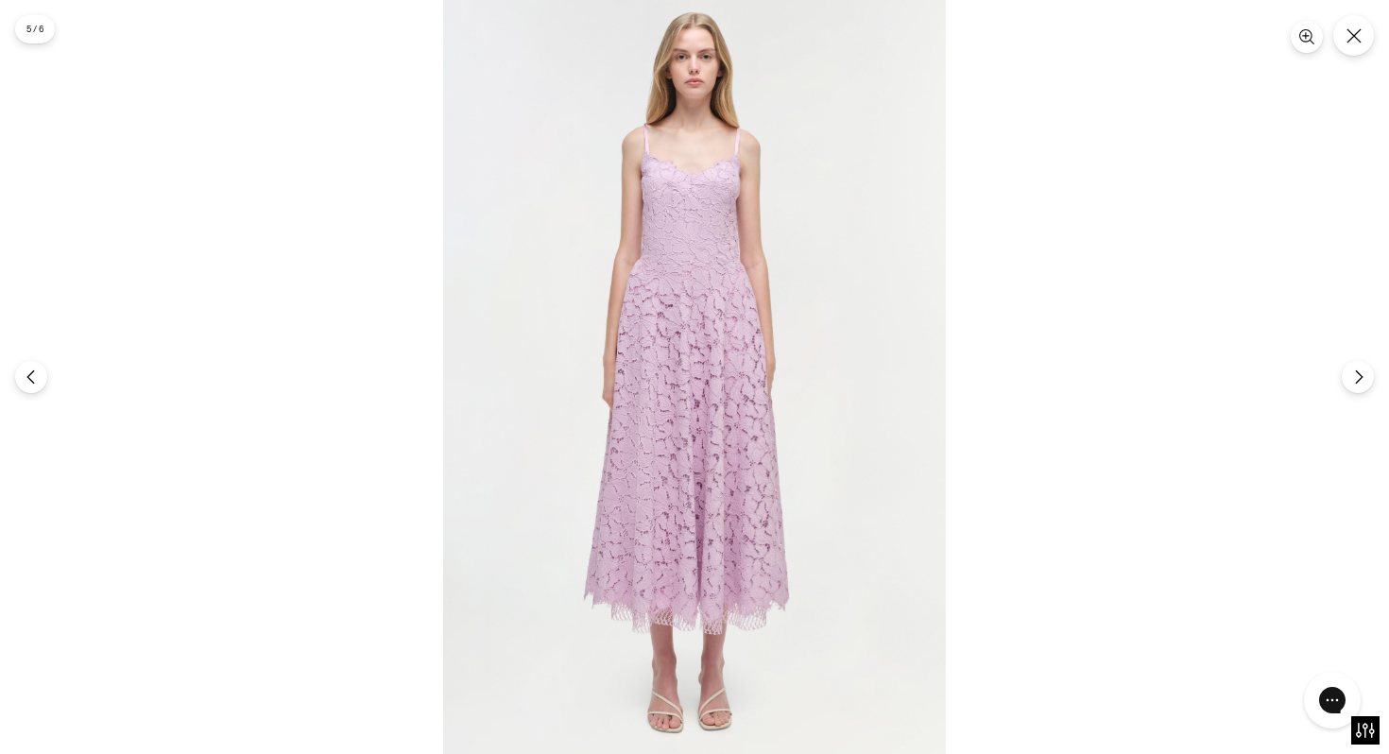
click at [627, 600] on img at bounding box center [694, 377] width 503 height 754
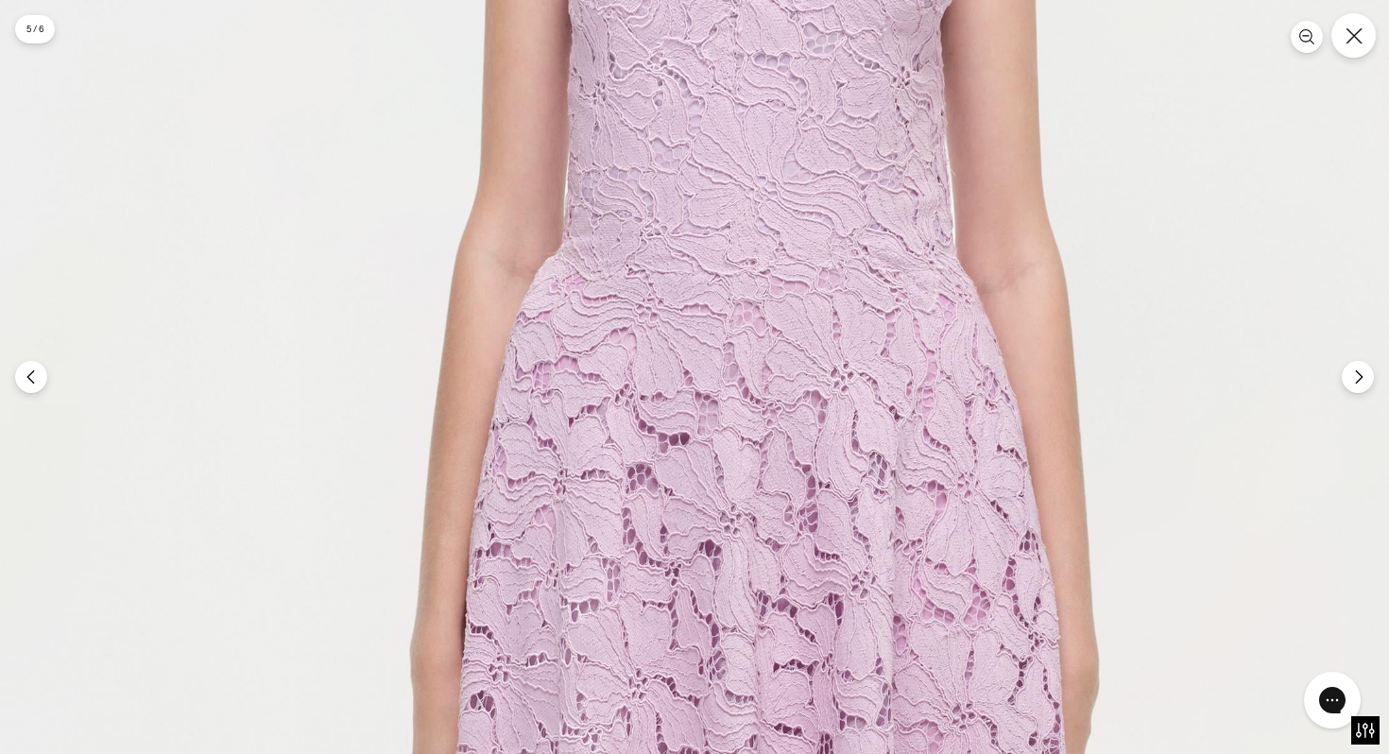
click at [1359, 50] on button "Close" at bounding box center [1353, 35] width 44 height 44
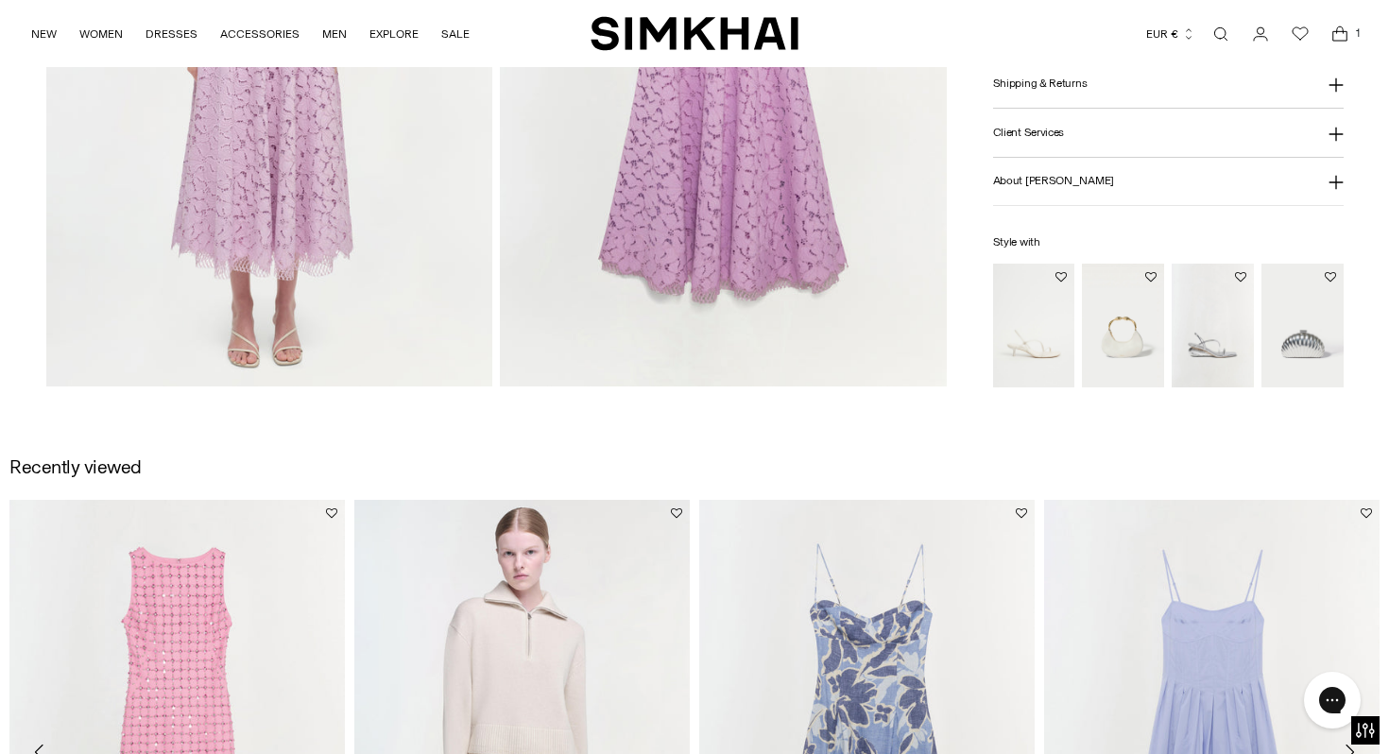
scroll to position [1693, 0]
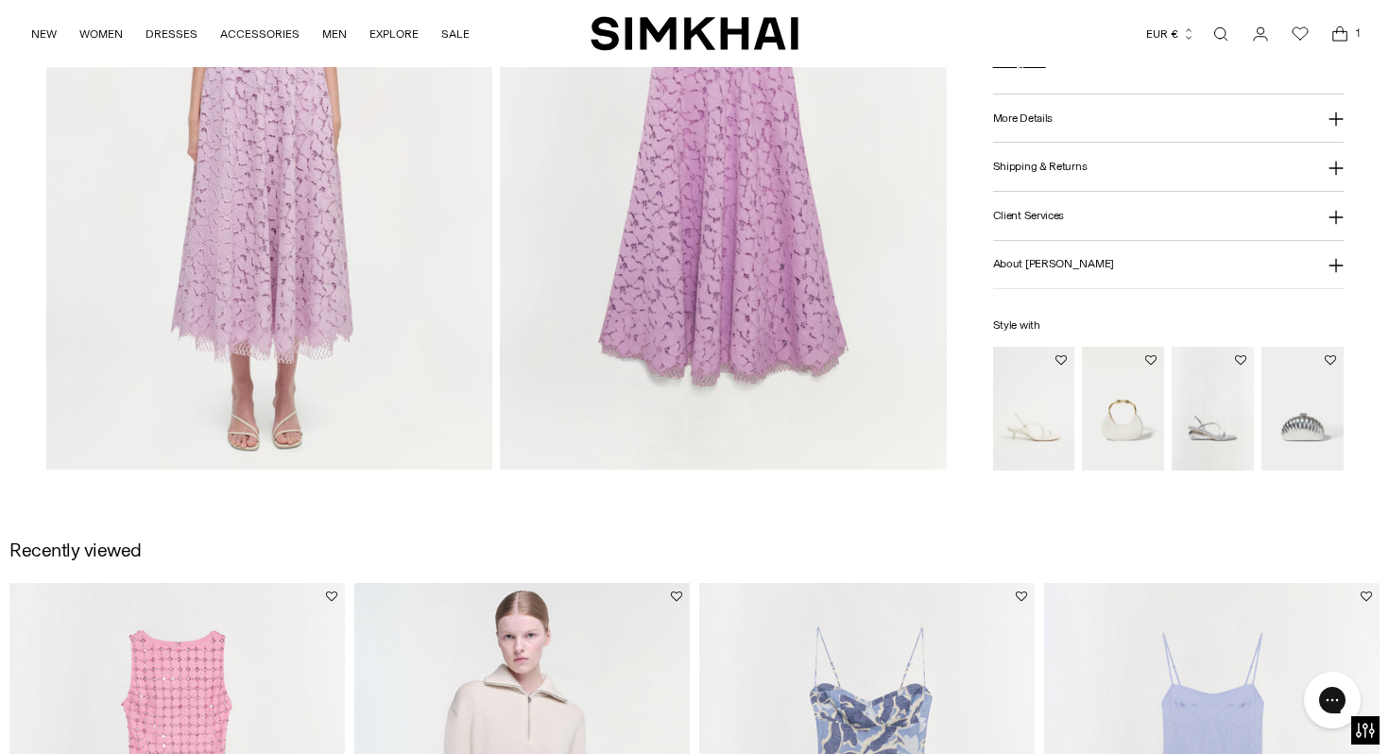
click at [788, 259] on img at bounding box center [723, 135] width 447 height 670
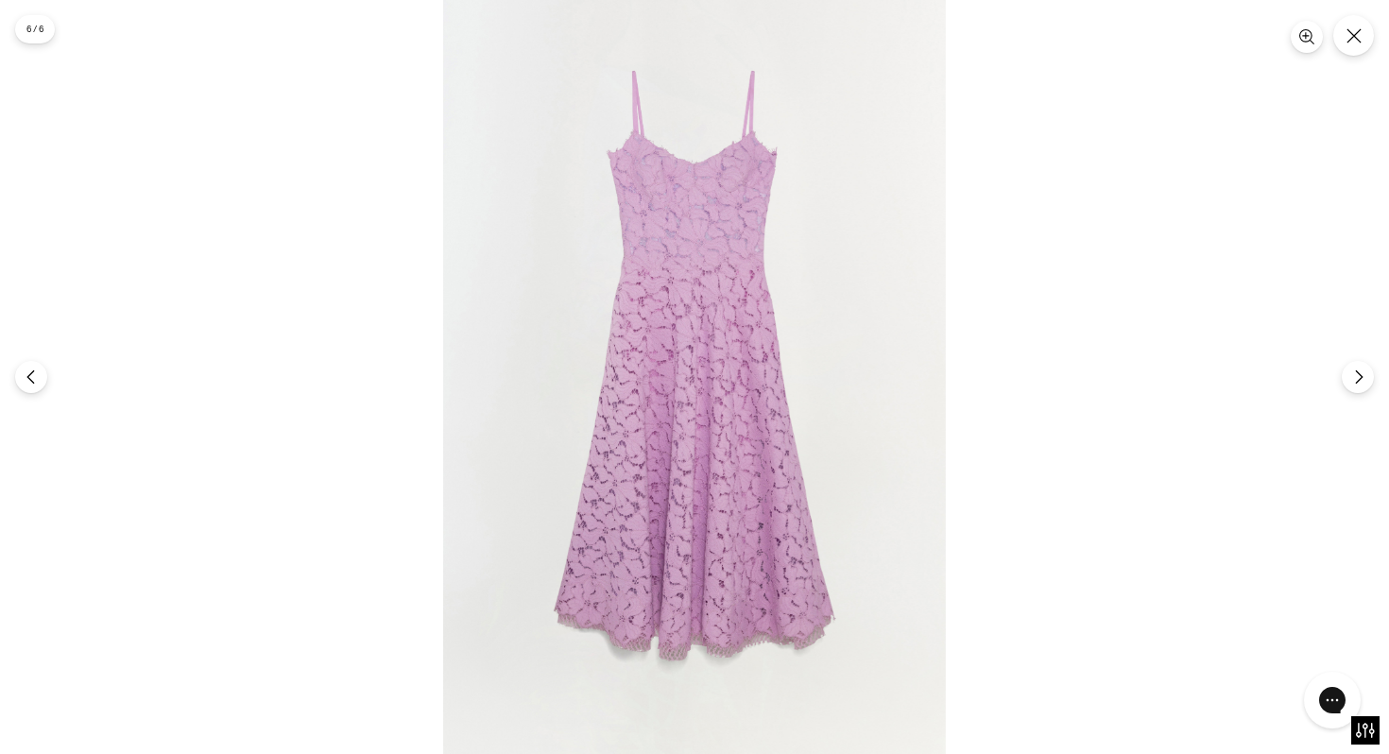
click at [697, 256] on img at bounding box center [694, 377] width 503 height 754
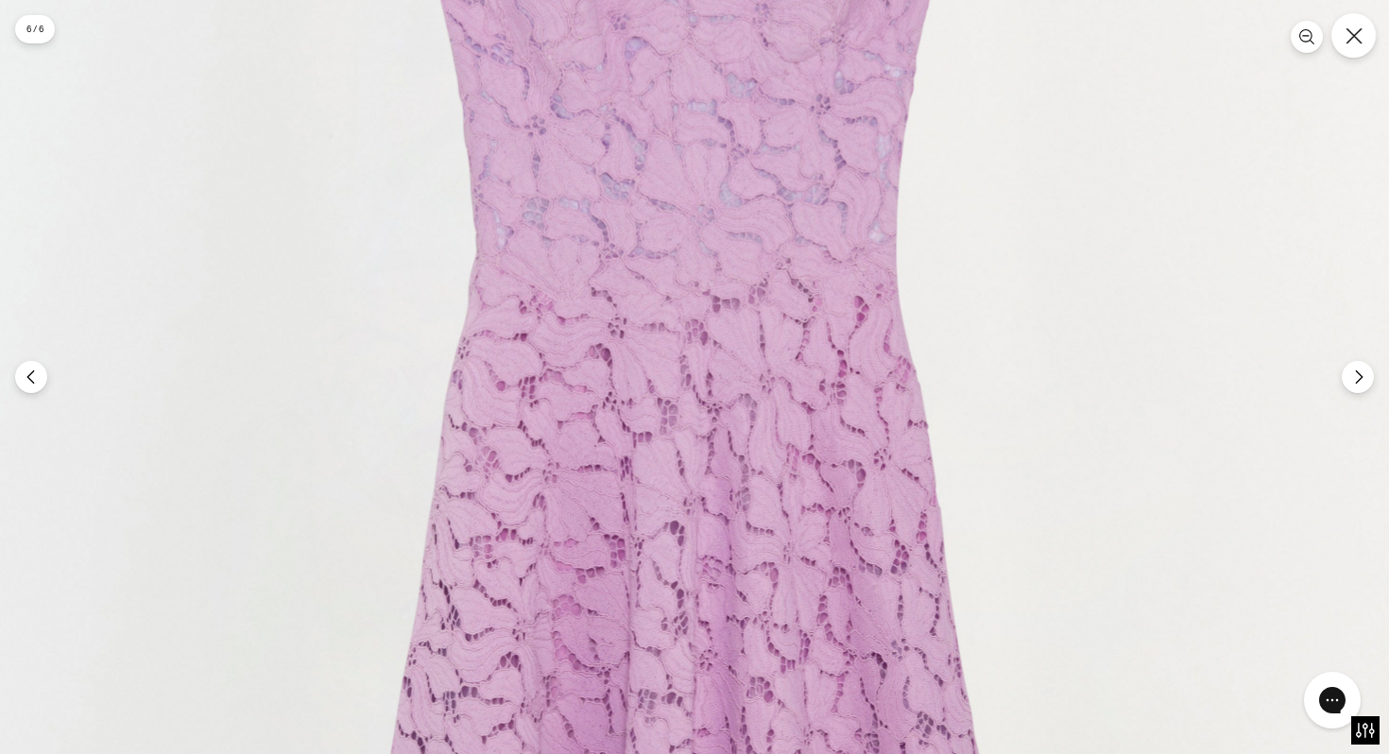
click at [1354, 45] on button "Close" at bounding box center [1353, 35] width 44 height 44
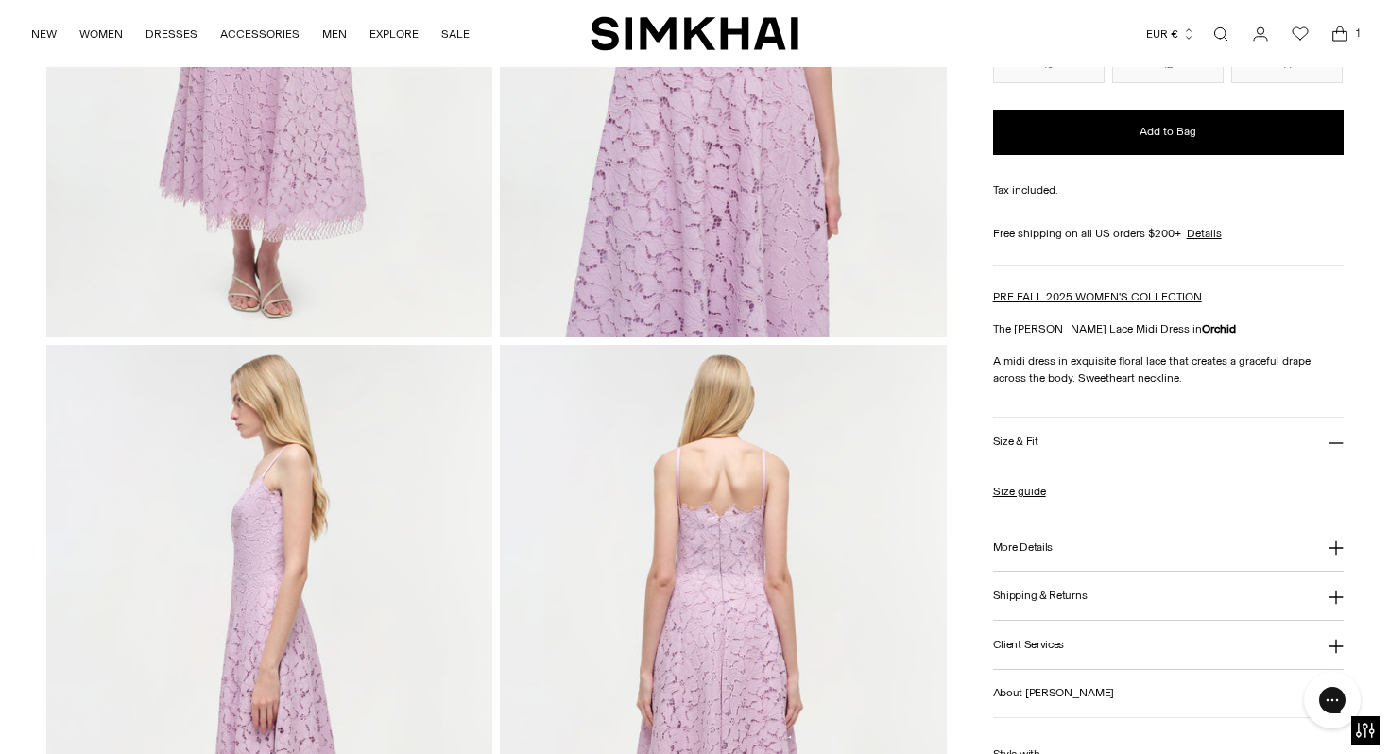
scroll to position [477, 0]
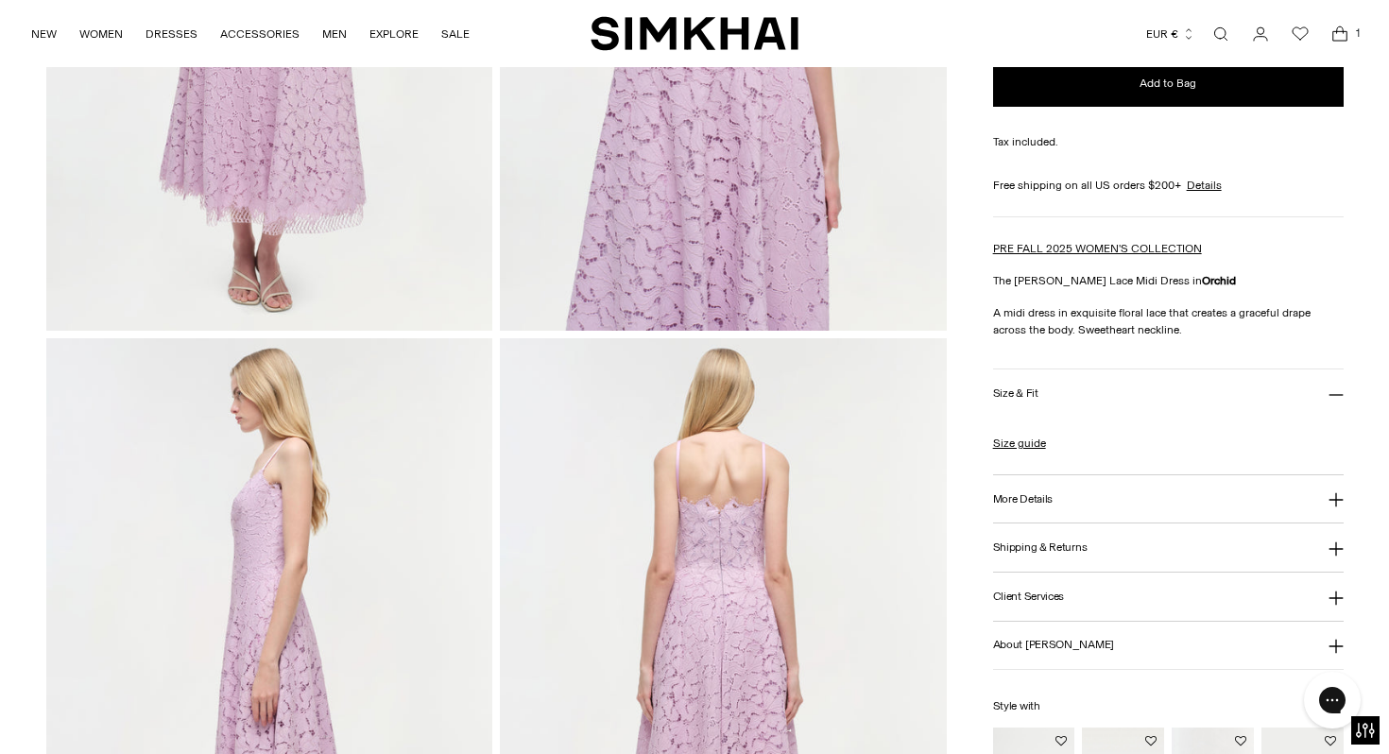
click at [713, 571] on img at bounding box center [723, 673] width 447 height 670
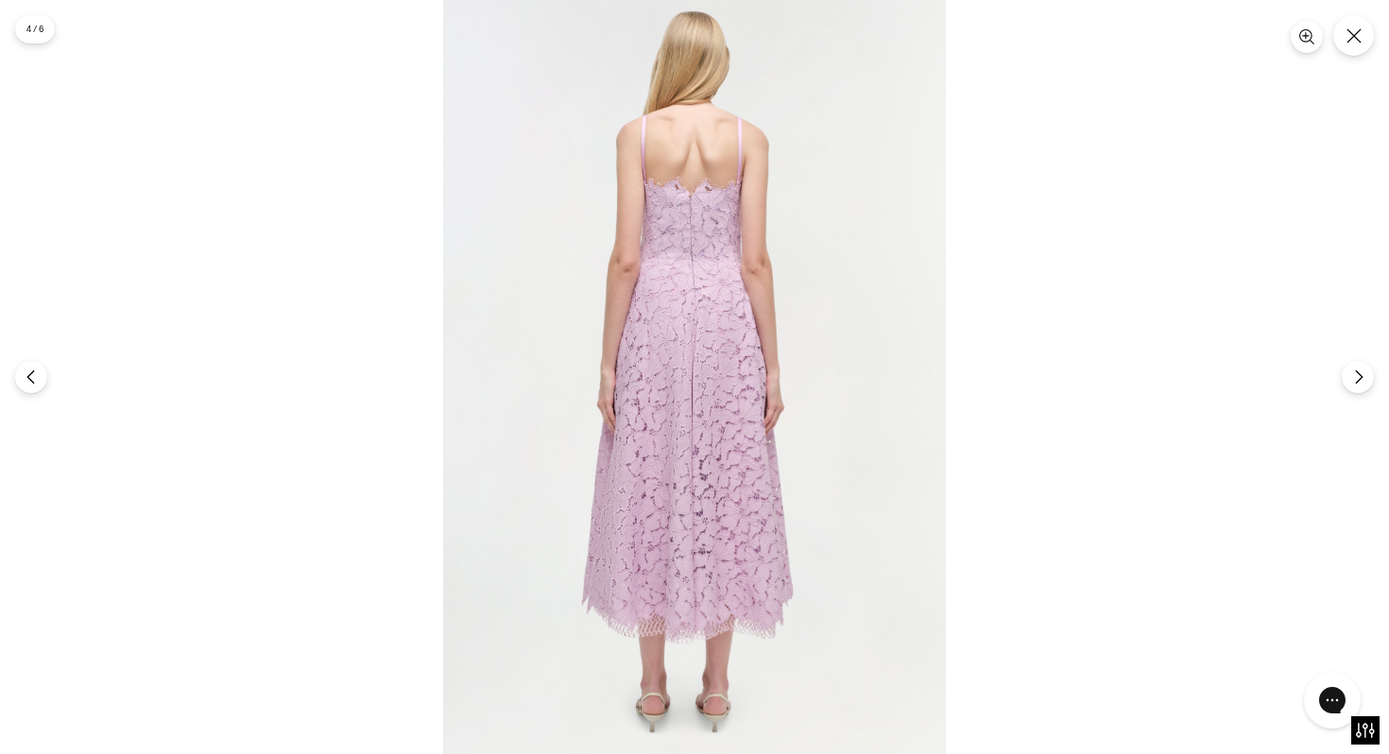
click at [697, 344] on img at bounding box center [694, 377] width 503 height 754
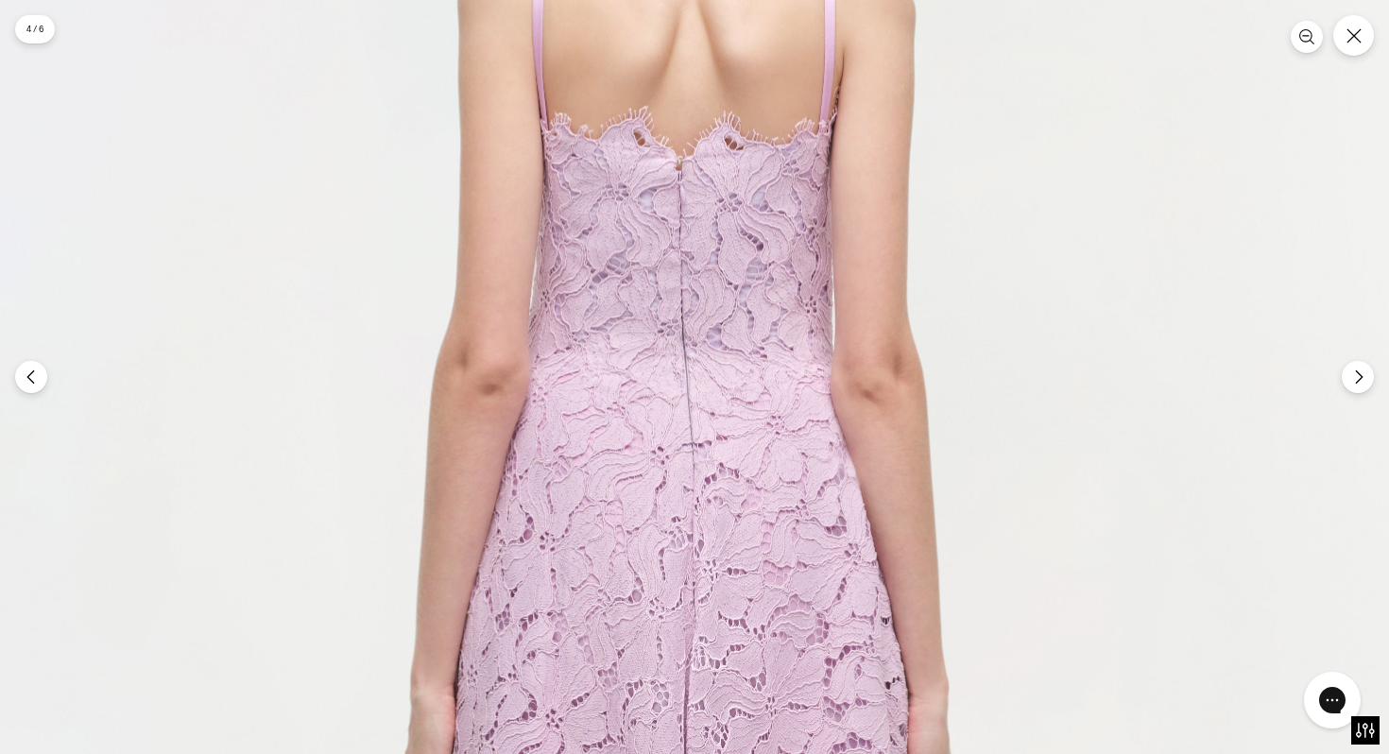
click at [675, 435] on img at bounding box center [693, 708] width 1508 height 2261
click at [1358, 42] on icon "Close" at bounding box center [1353, 35] width 17 height 17
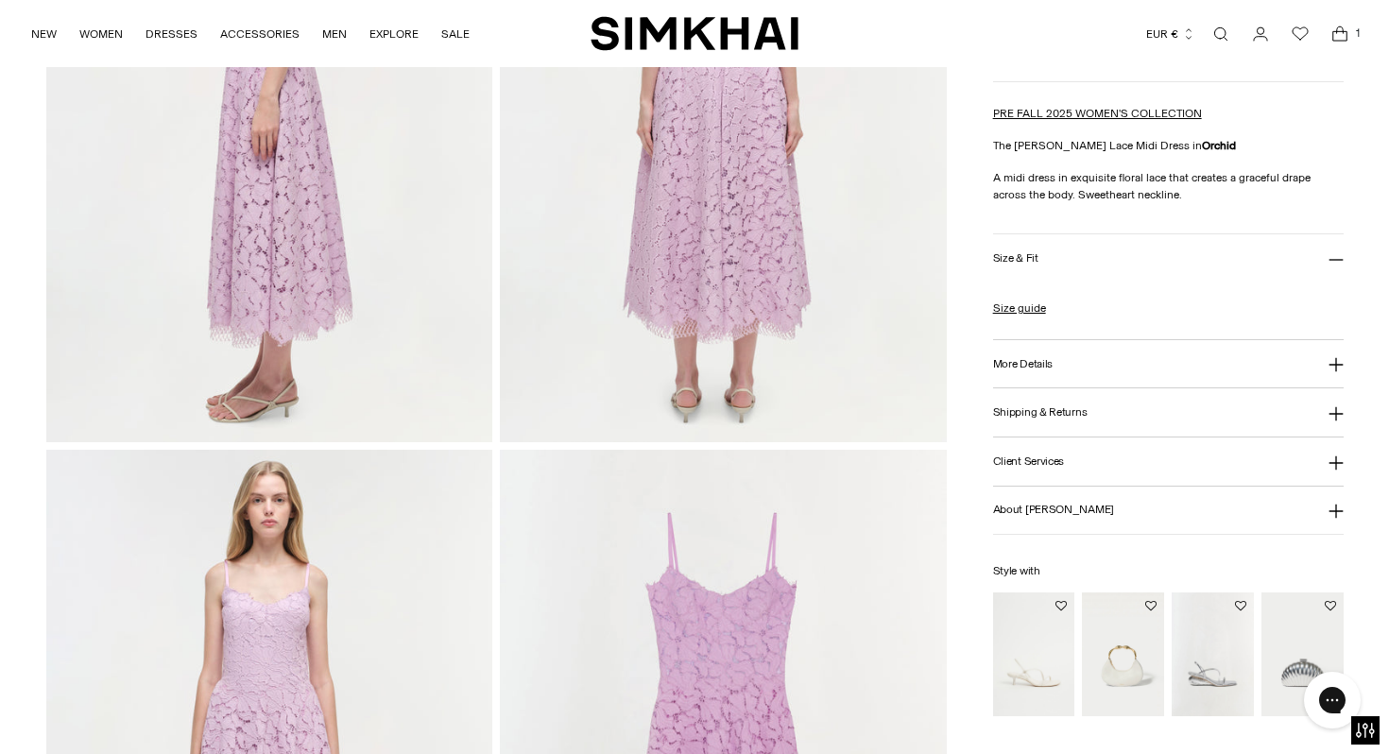
scroll to position [1154, 0]
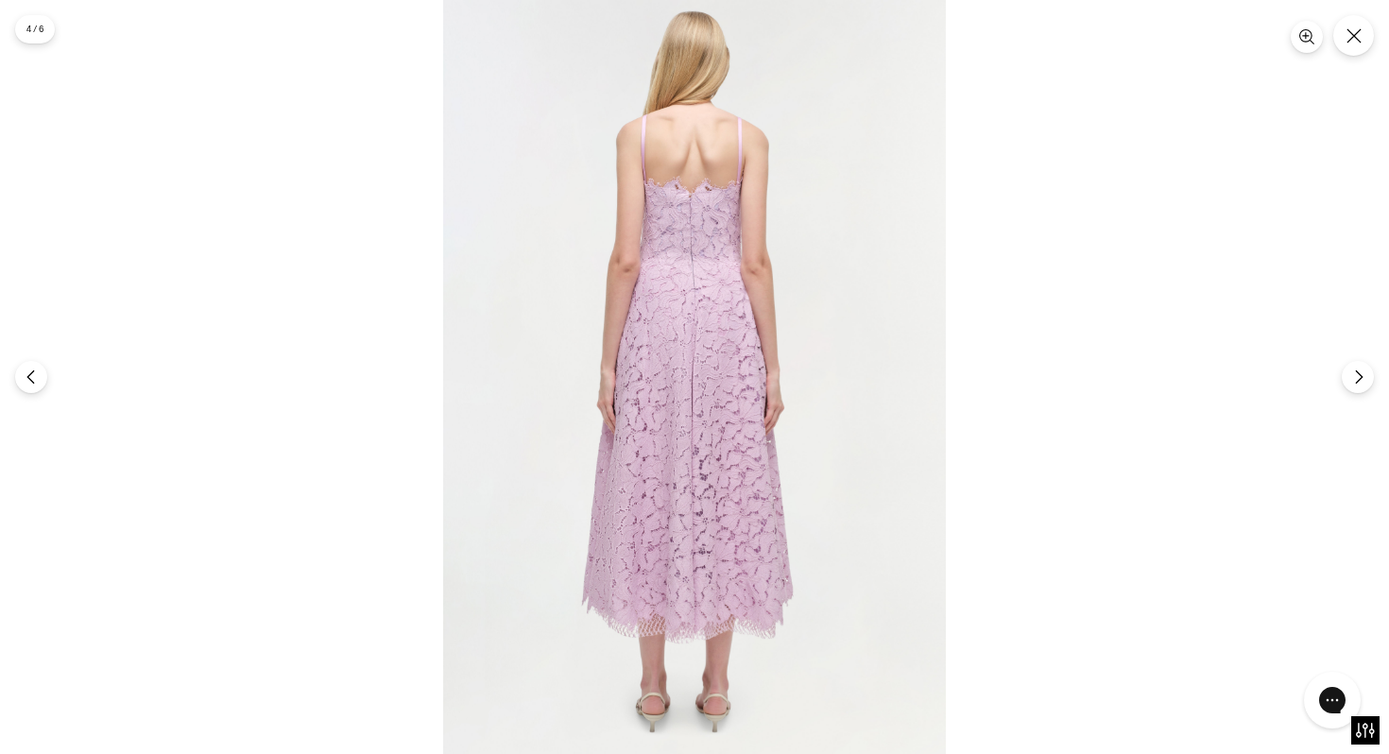
click at [660, 579] on img at bounding box center [694, 377] width 503 height 754
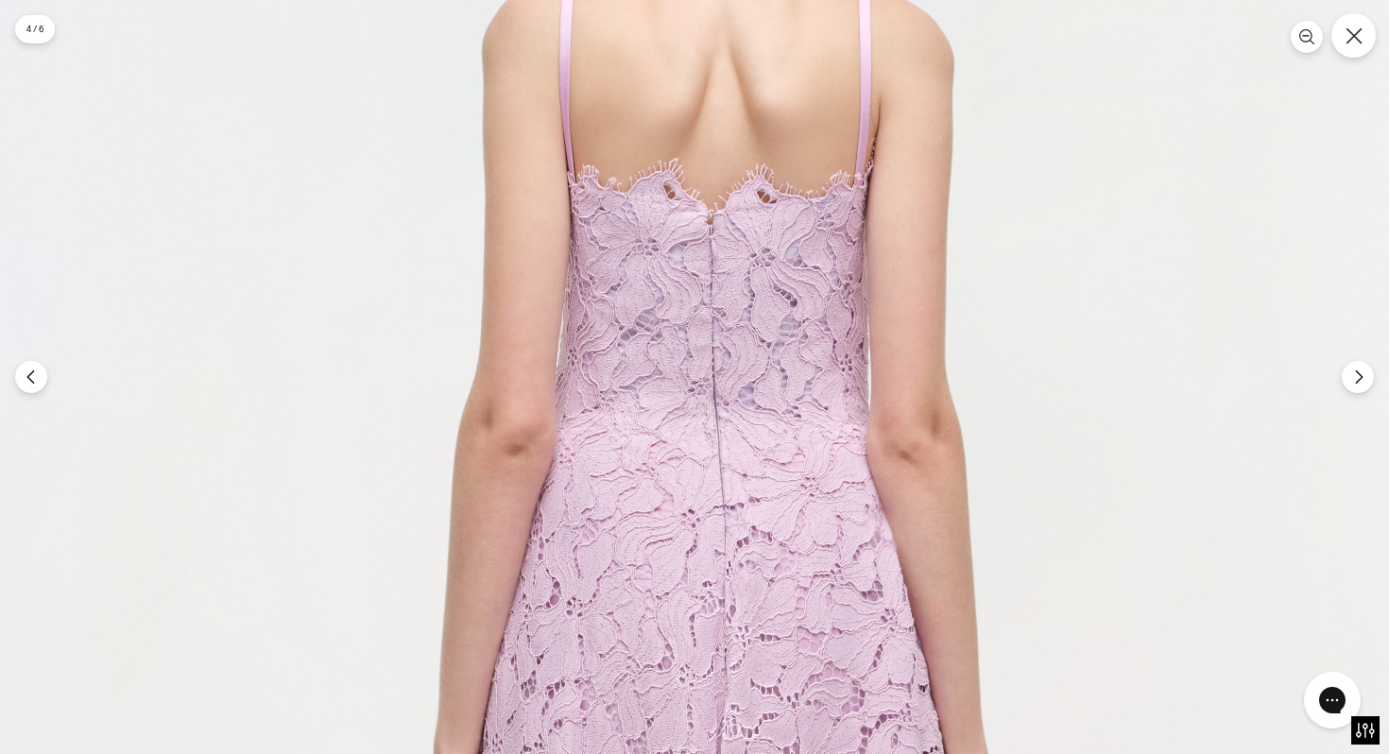
click at [1360, 30] on icon "Close" at bounding box center [1353, 35] width 17 height 17
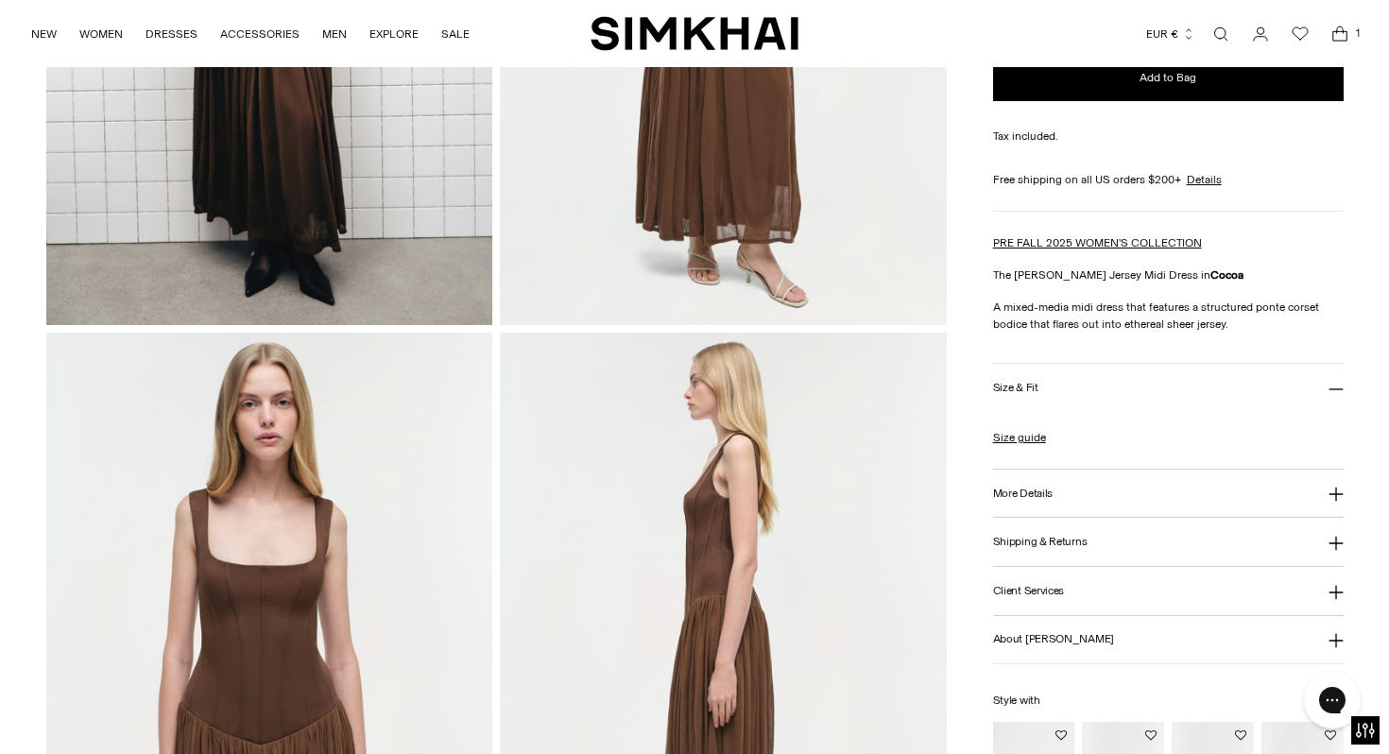
scroll to position [673, 0]
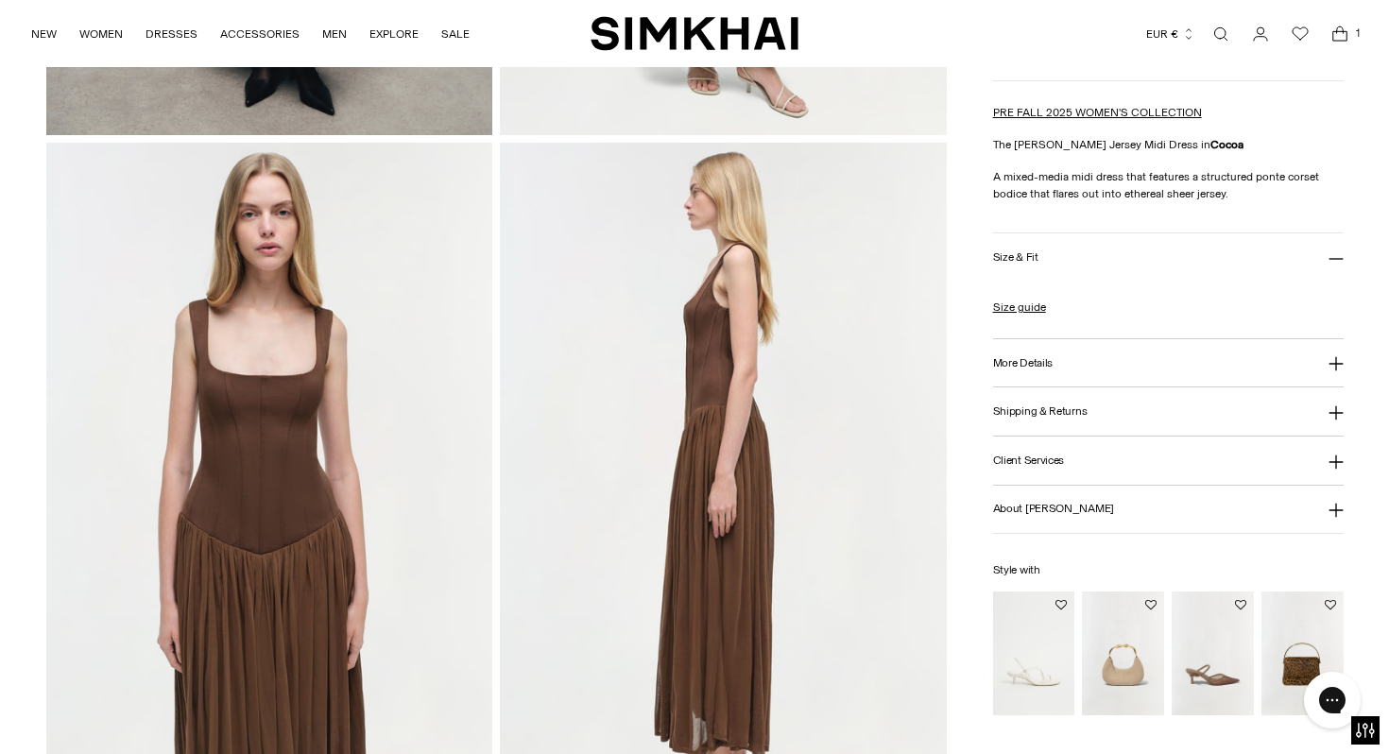
click at [1013, 357] on h3 "More Details" at bounding box center [1023, 363] width 60 height 12
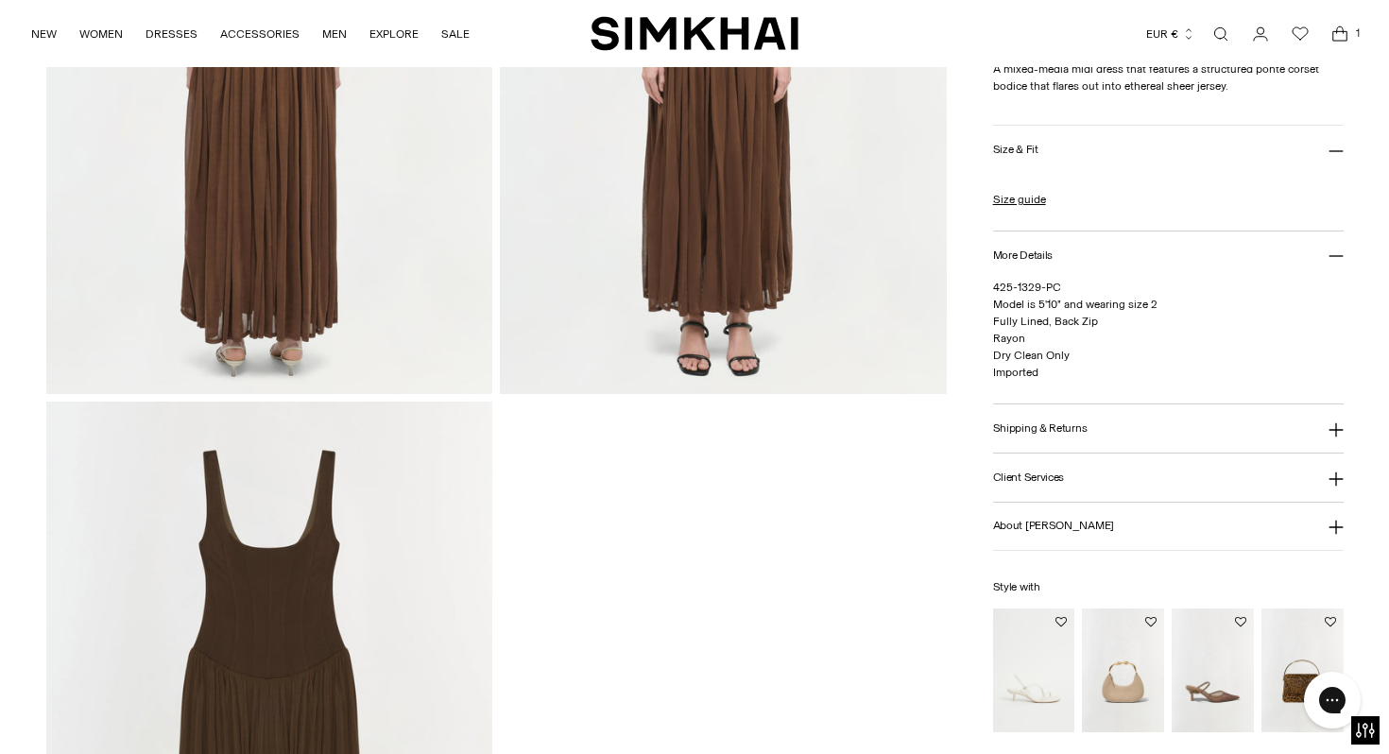
scroll to position [1765, 0]
click at [701, 354] on img at bounding box center [723, 62] width 447 height 670
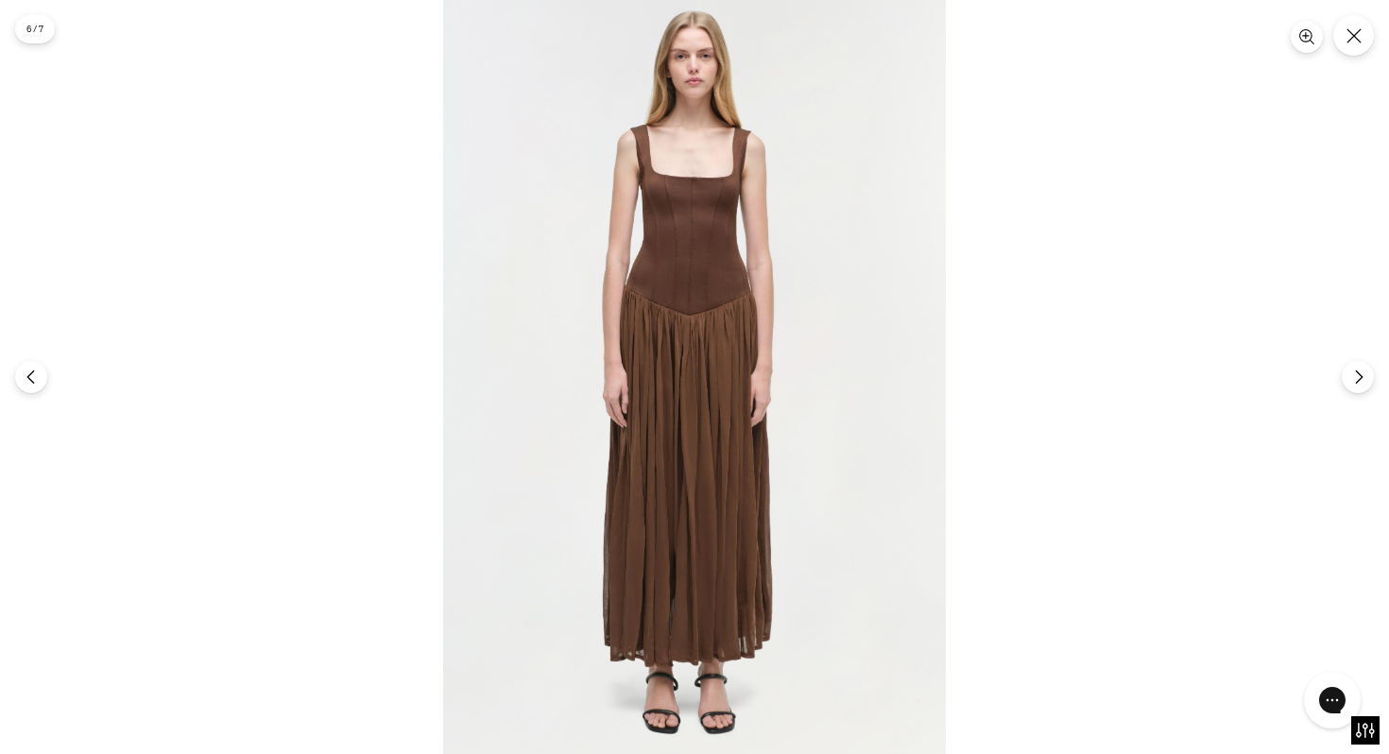
click at [697, 687] on img at bounding box center [694, 377] width 503 height 754
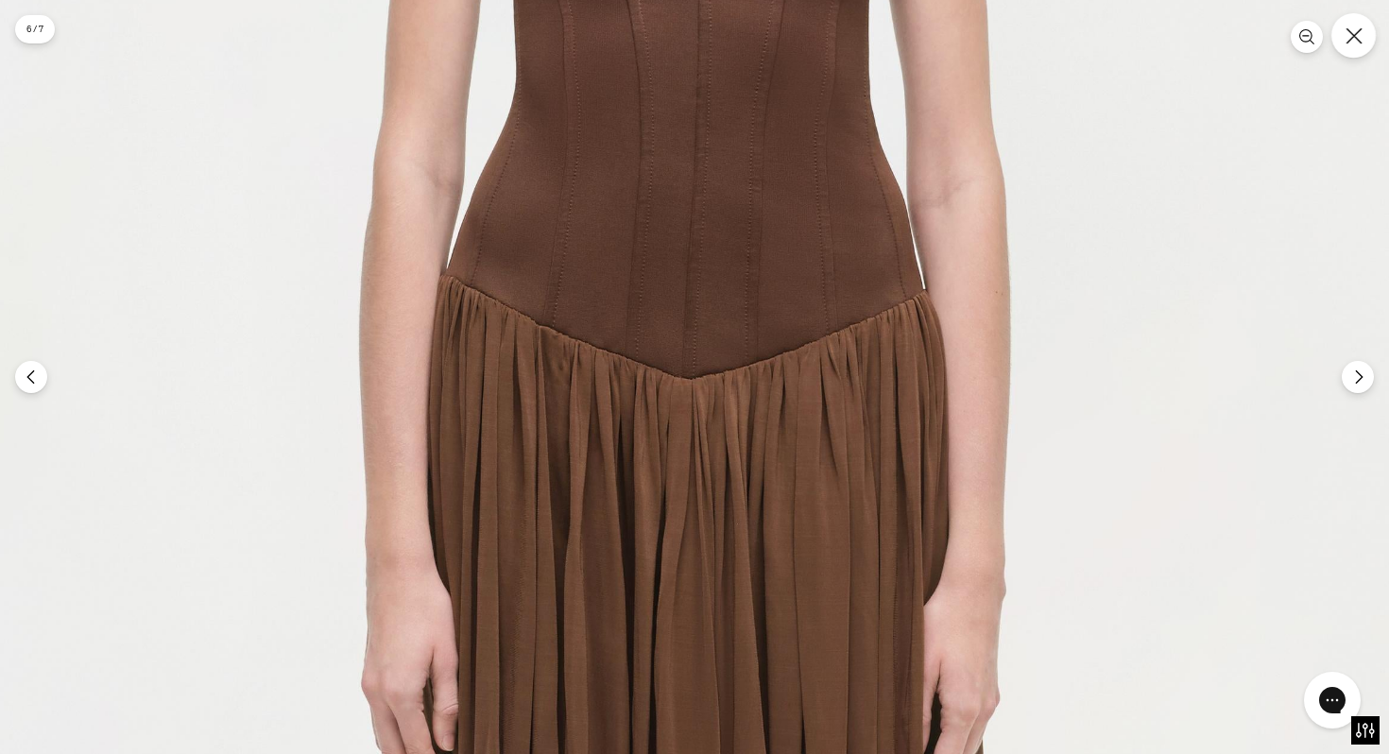
click at [1355, 47] on button "Close" at bounding box center [1353, 35] width 44 height 44
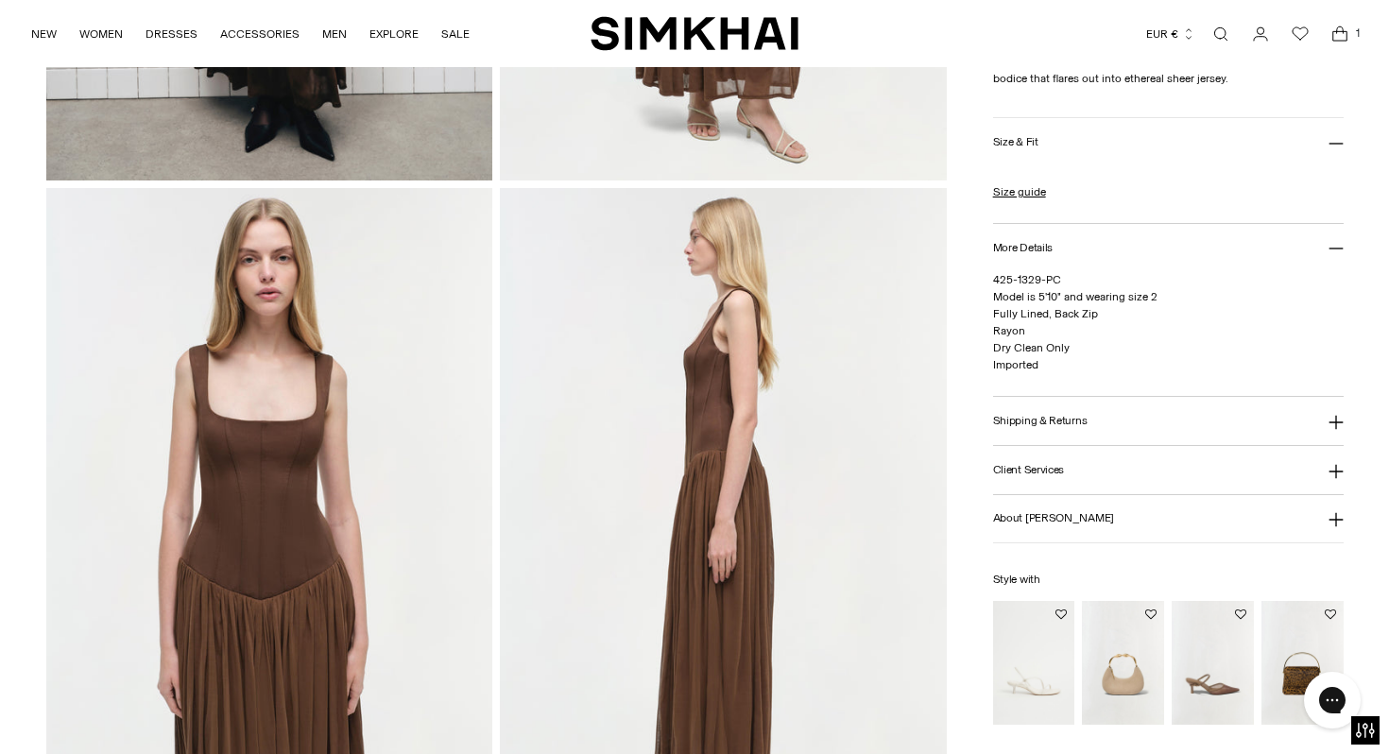
scroll to position [0, 0]
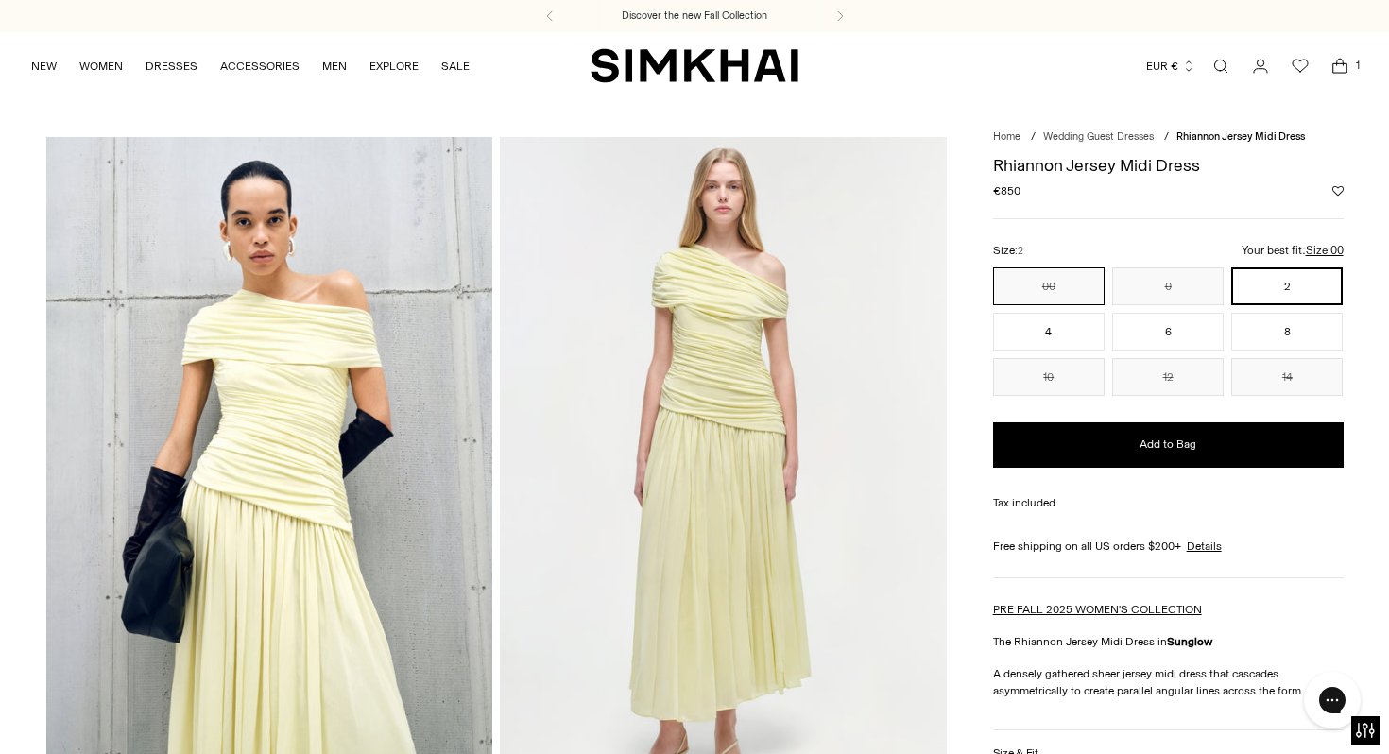
click at [1043, 280] on button "00" at bounding box center [1048, 286] width 111 height 38
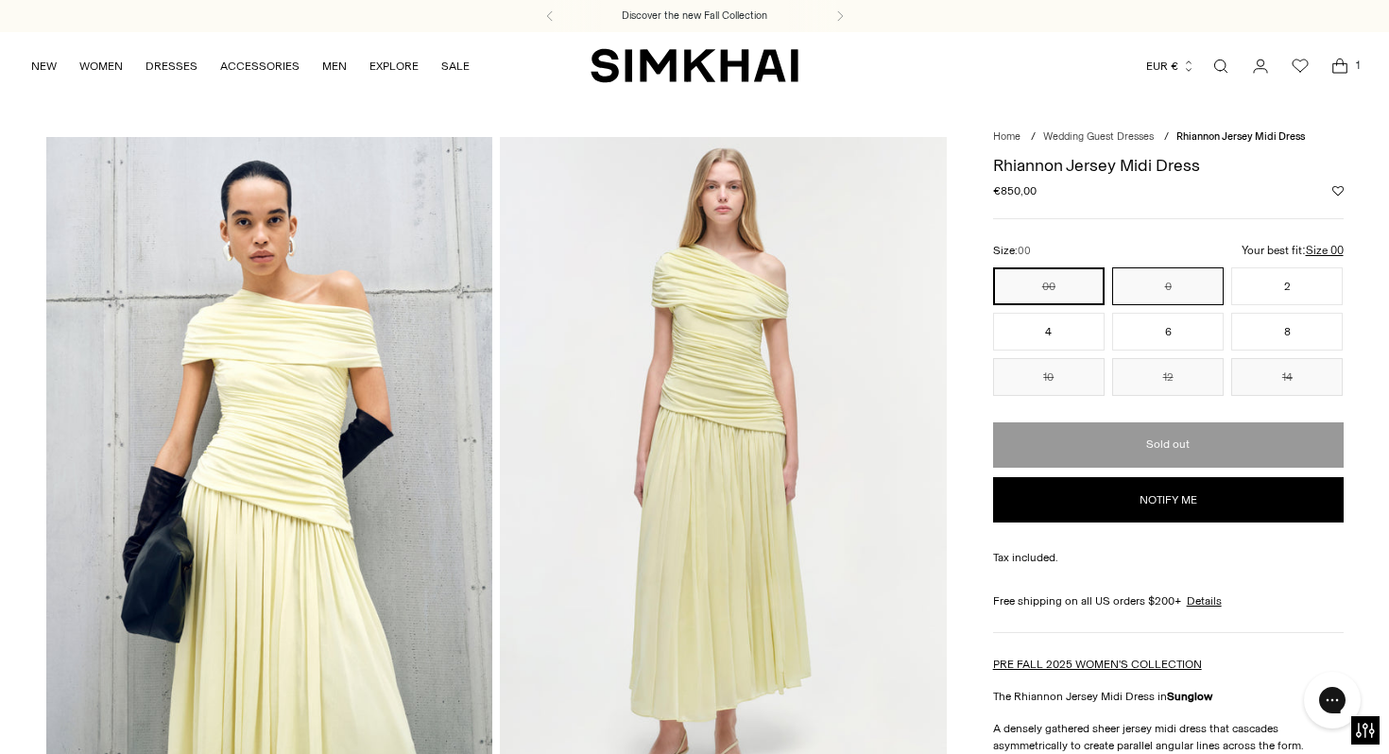
click at [1133, 282] on button "0" at bounding box center [1167, 286] width 111 height 38
click at [1065, 282] on button "00" at bounding box center [1048, 286] width 111 height 38
click at [1145, 271] on button "0" at bounding box center [1167, 286] width 111 height 38
click at [1146, 492] on button "Notify me" at bounding box center [1168, 499] width 350 height 45
select select "**********"
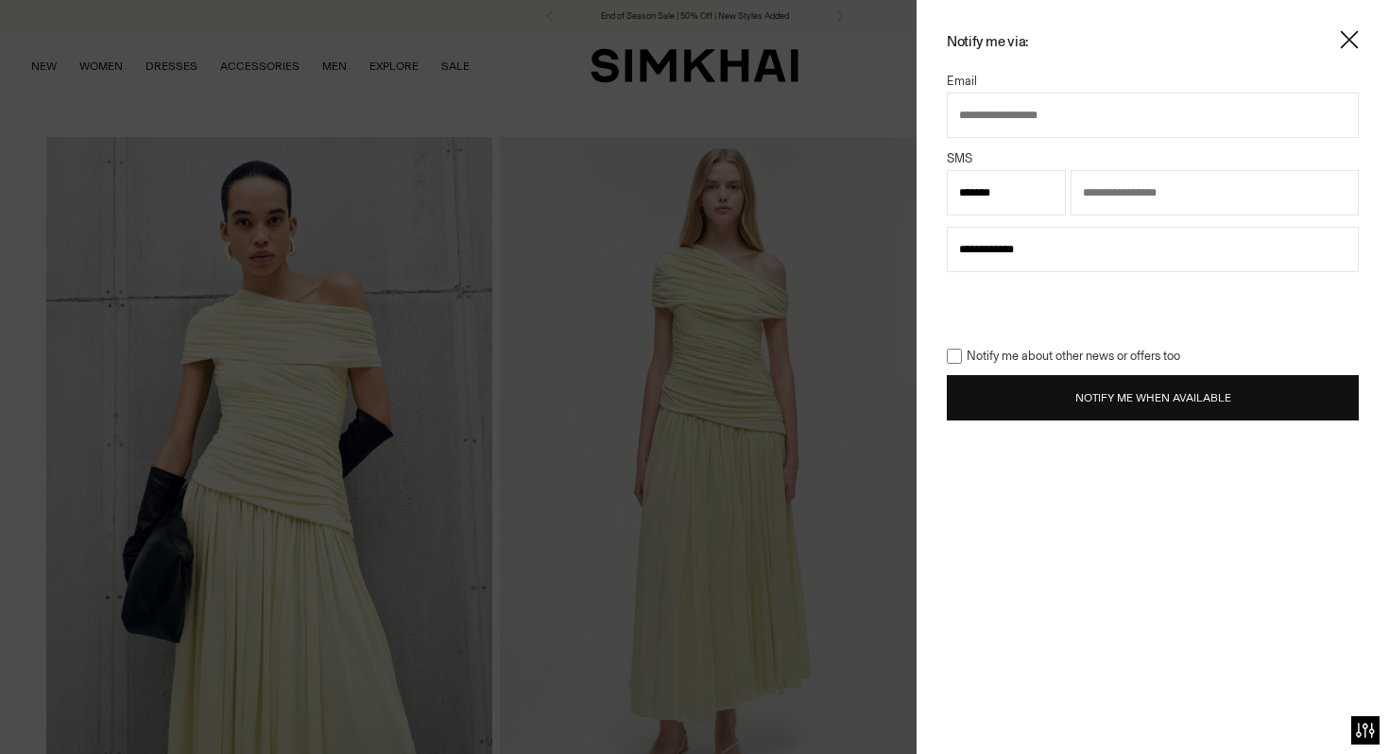
select select "**"
click at [1000, 106] on input "text" at bounding box center [1153, 115] width 412 height 45
type input "**********"
click at [1057, 400] on button "Notify Me When Available" at bounding box center [1153, 397] width 412 height 45
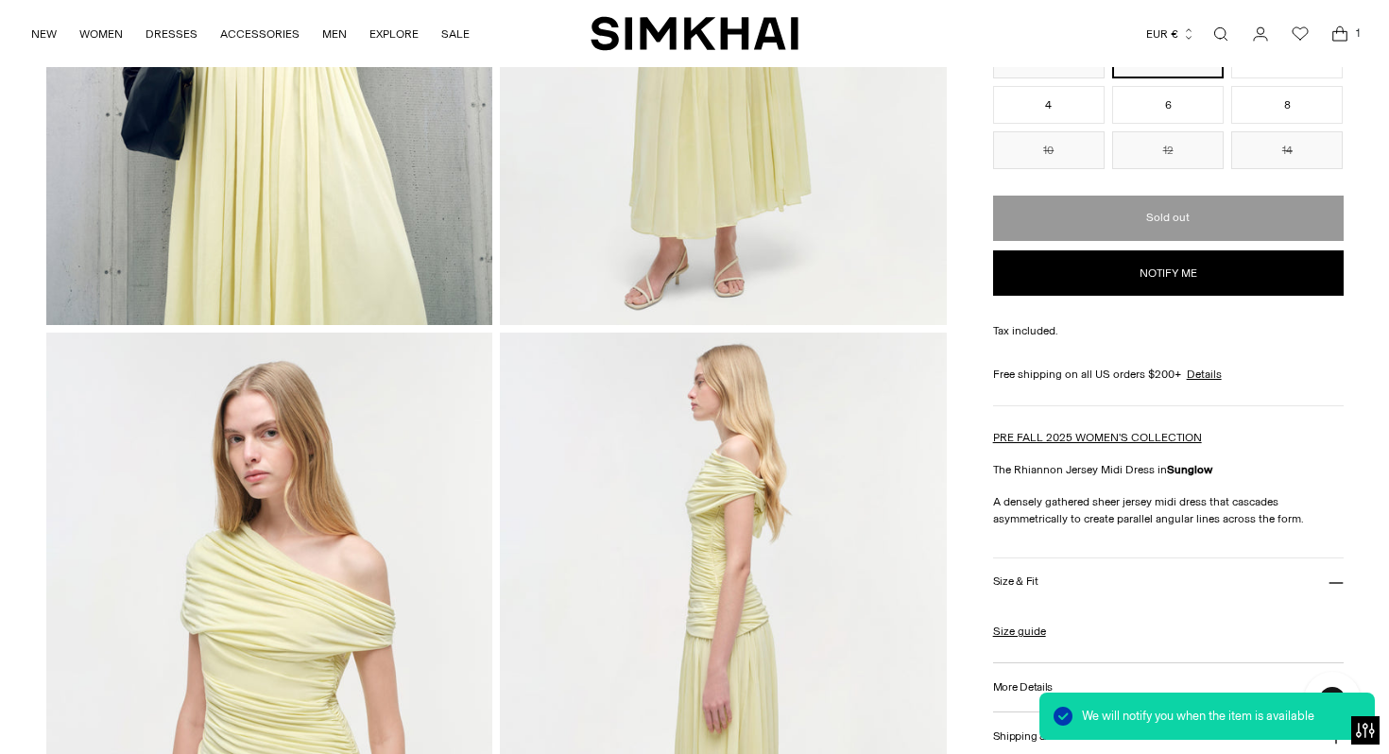
scroll to position [550, 0]
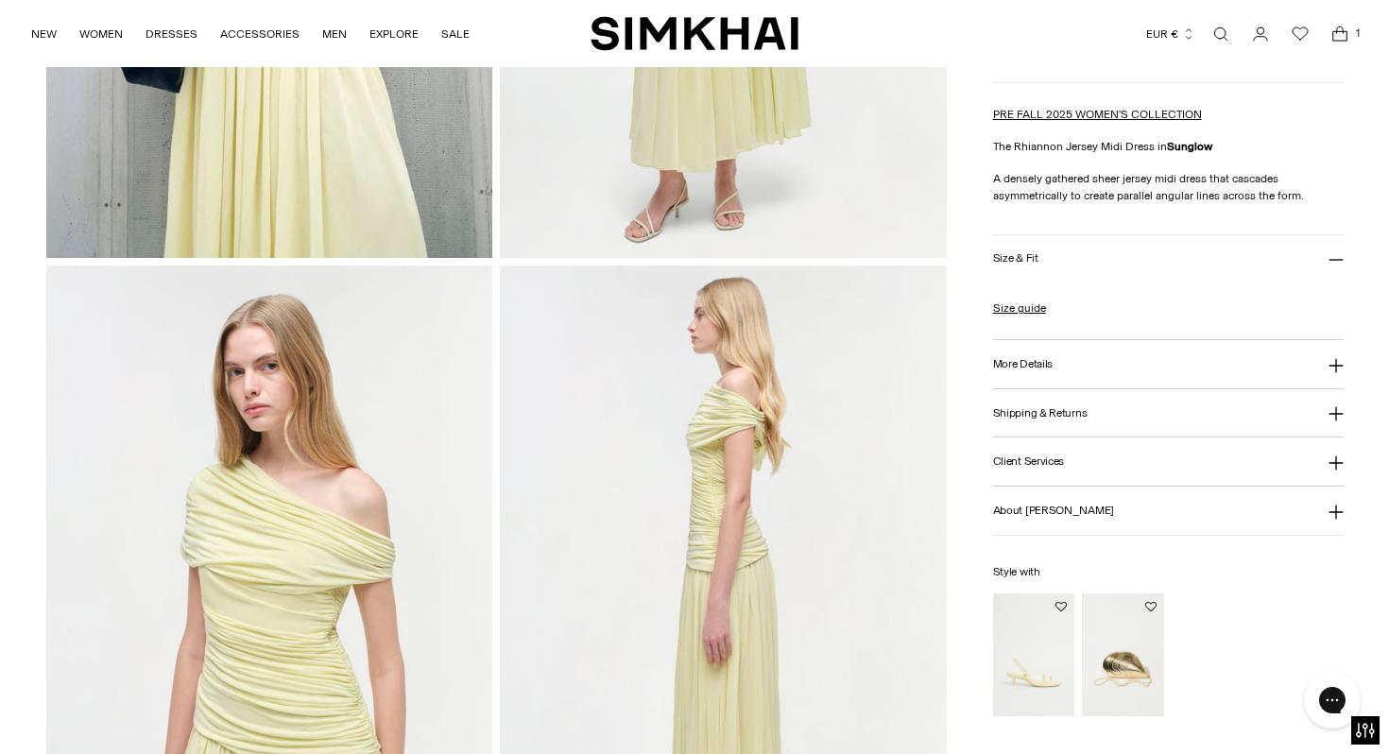
click at [1025, 359] on h3 "More Details" at bounding box center [1023, 364] width 60 height 12
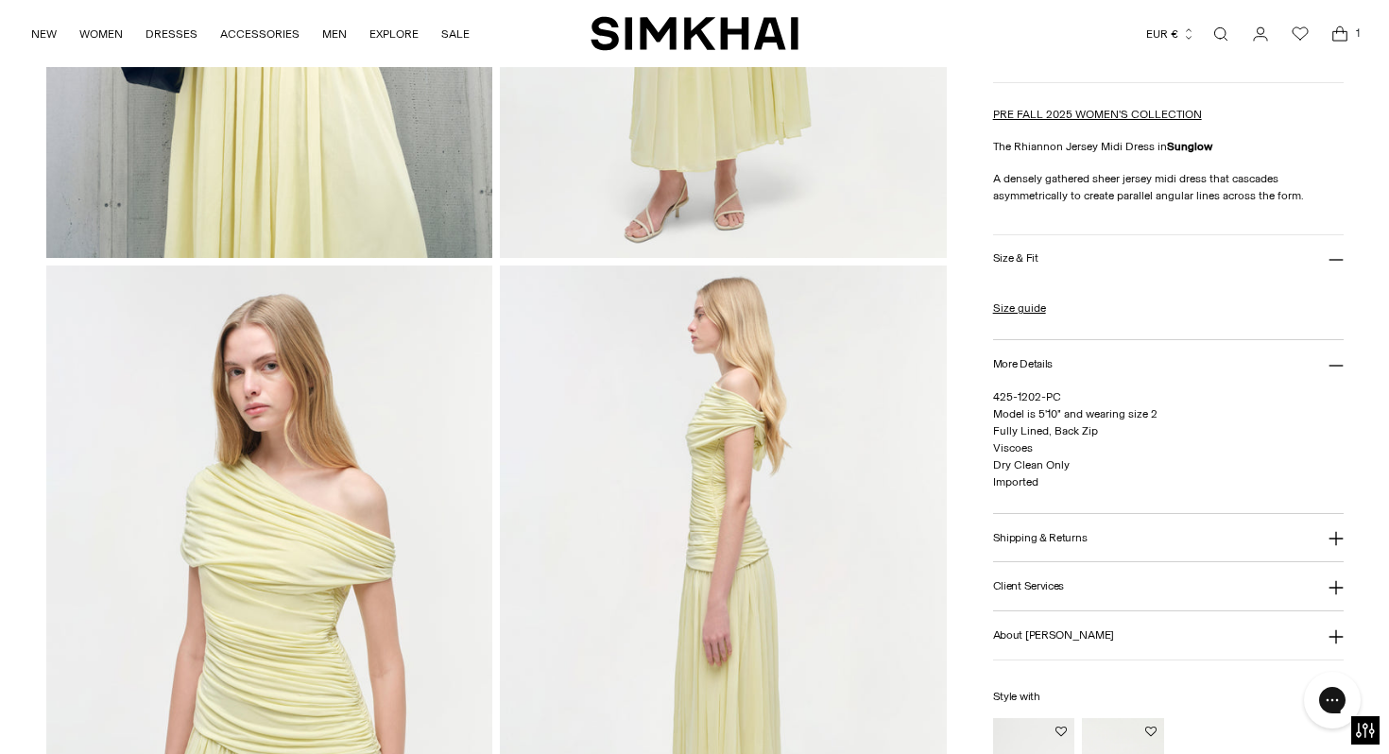
click at [1025, 359] on h3 "More Details" at bounding box center [1023, 364] width 60 height 12
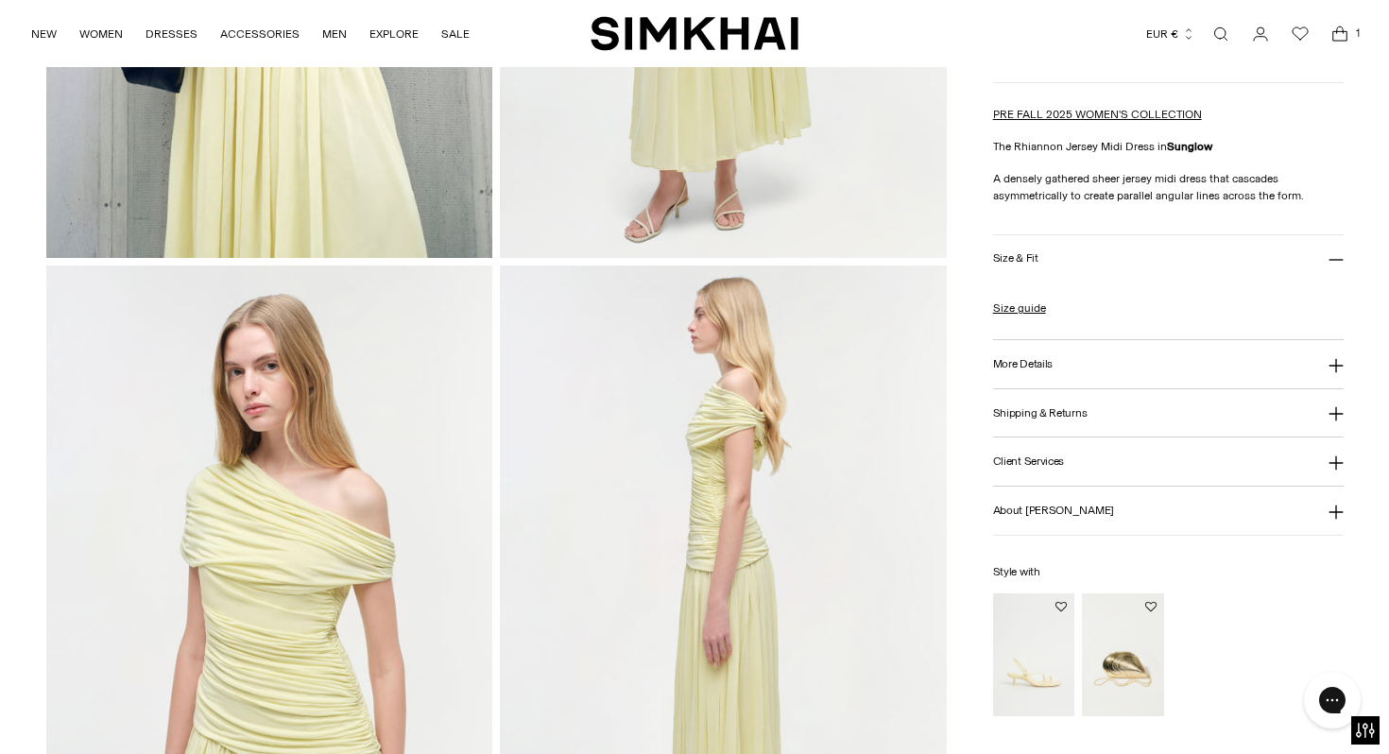
click at [1022, 347] on button "More Details" at bounding box center [1168, 364] width 350 height 48
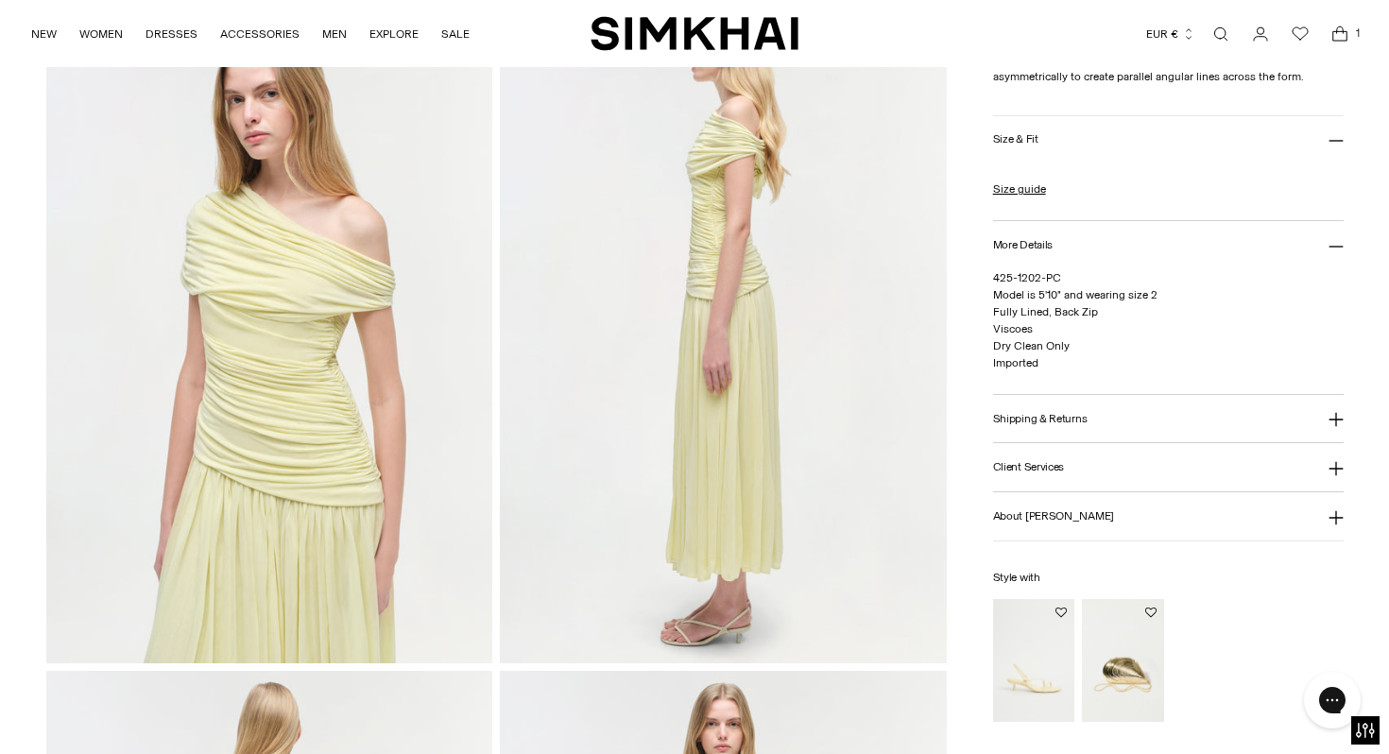
scroll to position [1172, 0]
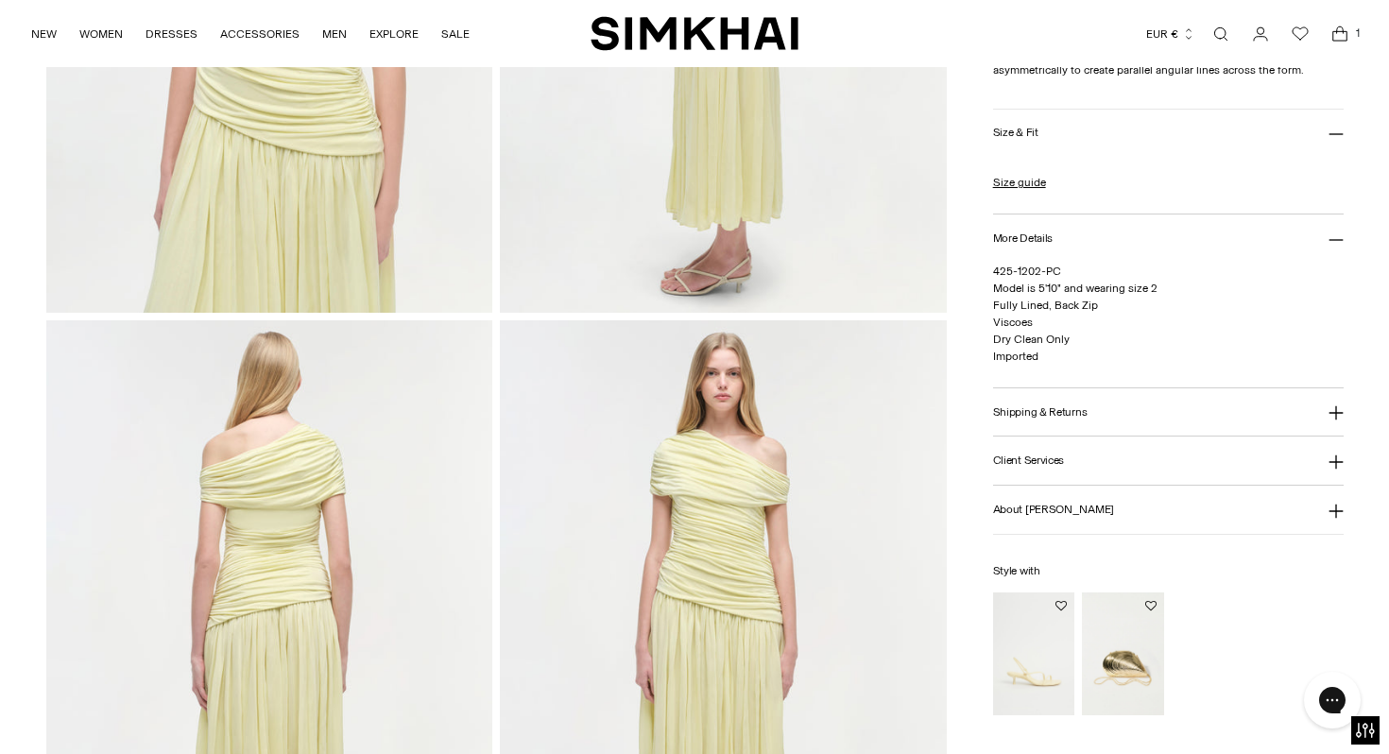
click at [692, 469] on img at bounding box center [723, 655] width 447 height 670
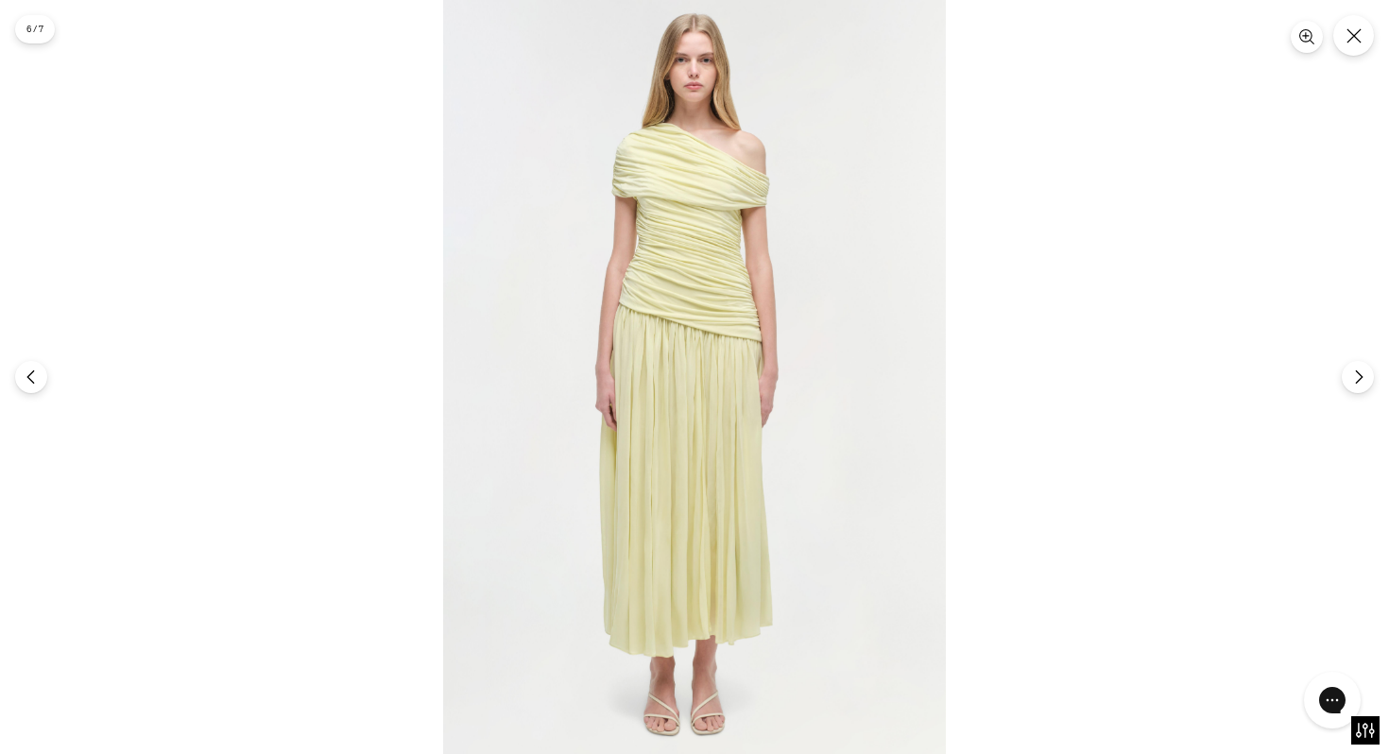
click at [676, 268] on img at bounding box center [694, 377] width 503 height 754
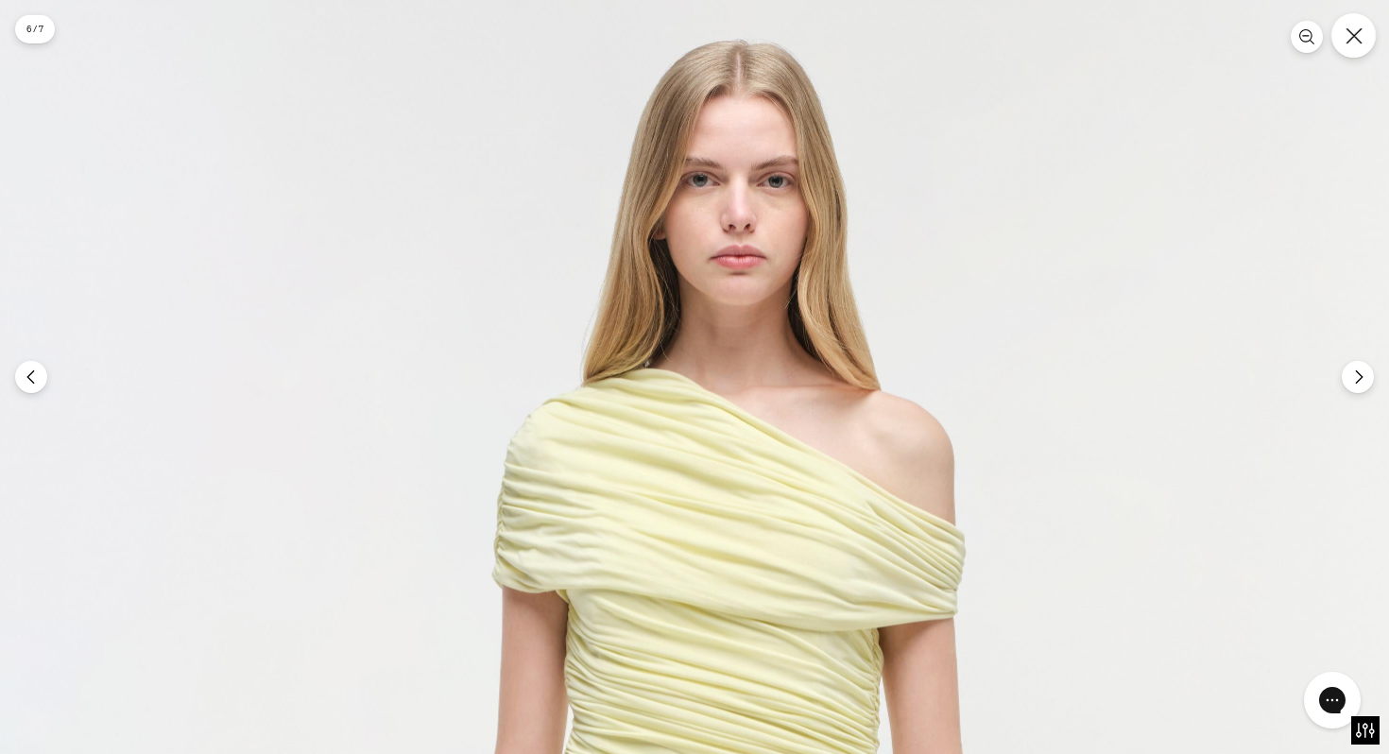
click at [1357, 39] on icon "Close" at bounding box center [1353, 35] width 16 height 16
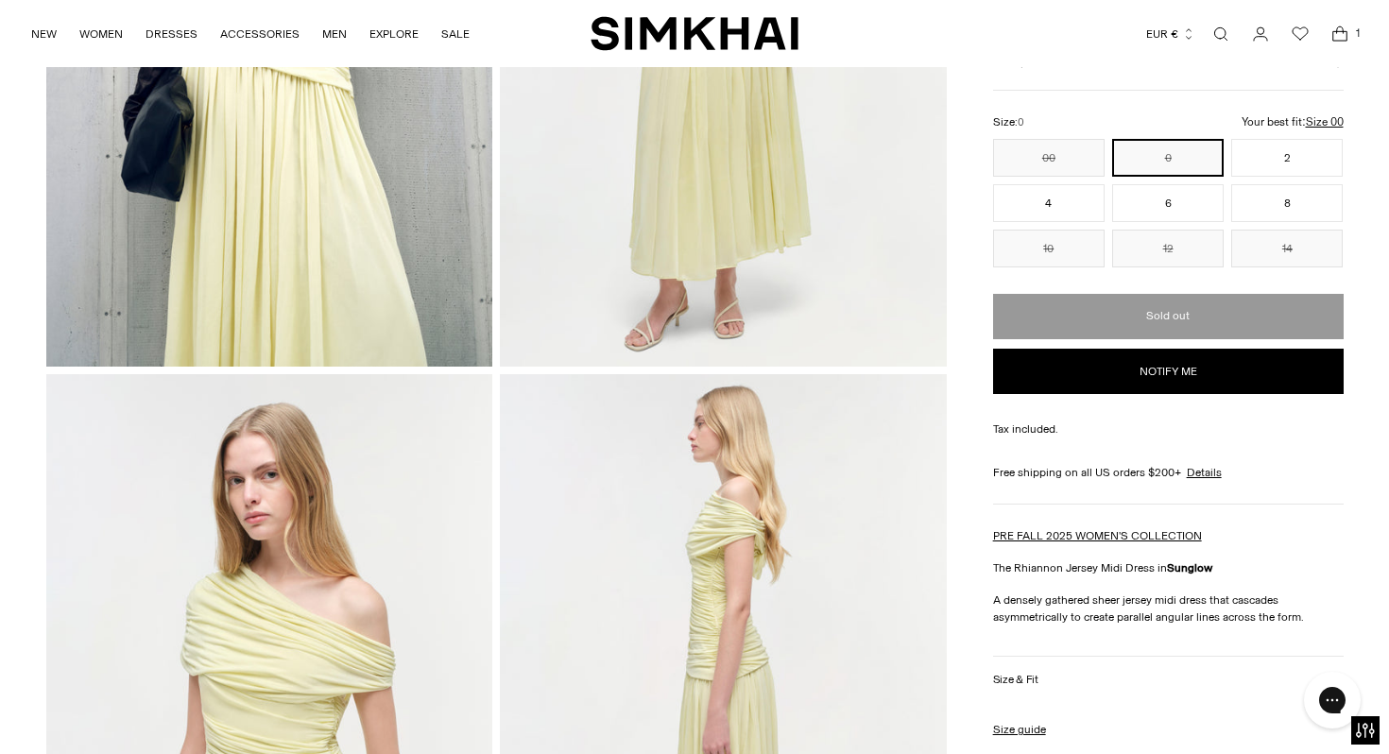
scroll to position [0, 0]
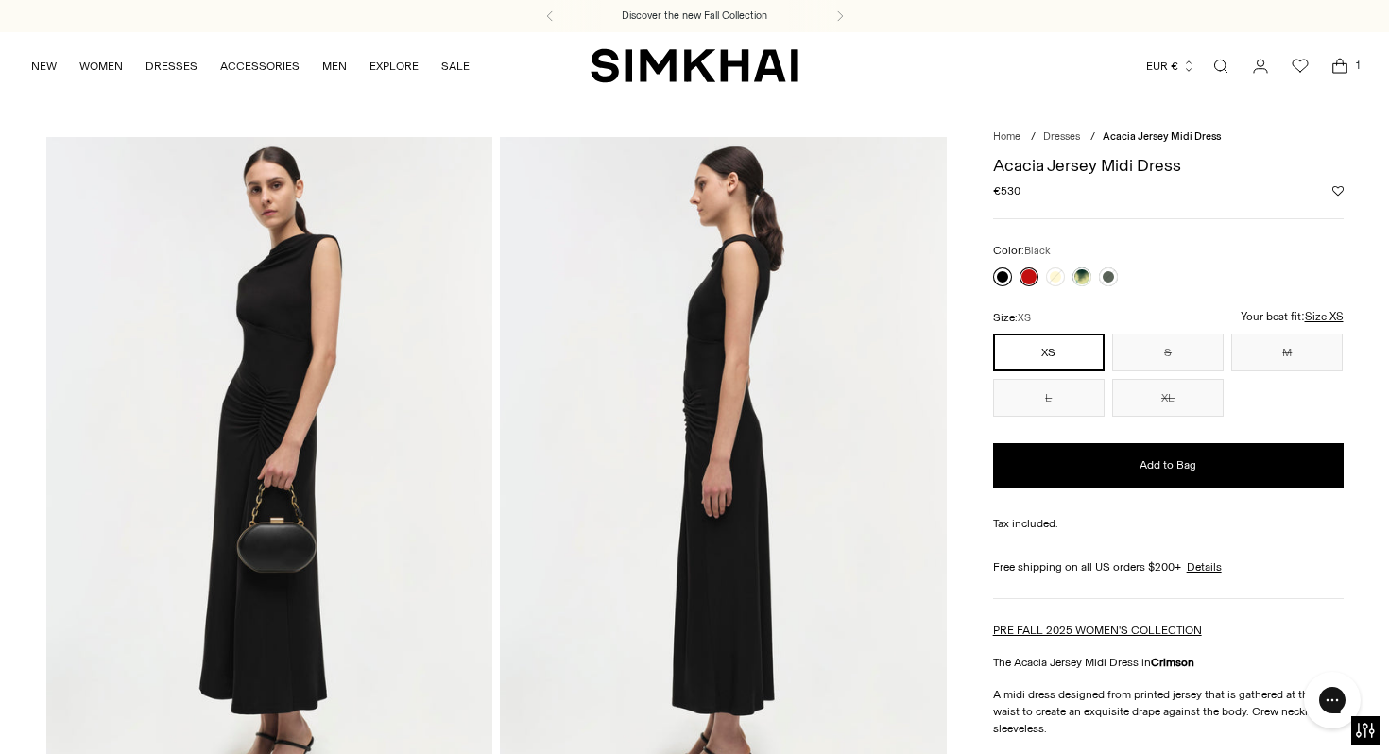
click at [1002, 276] on link at bounding box center [1002, 276] width 19 height 19
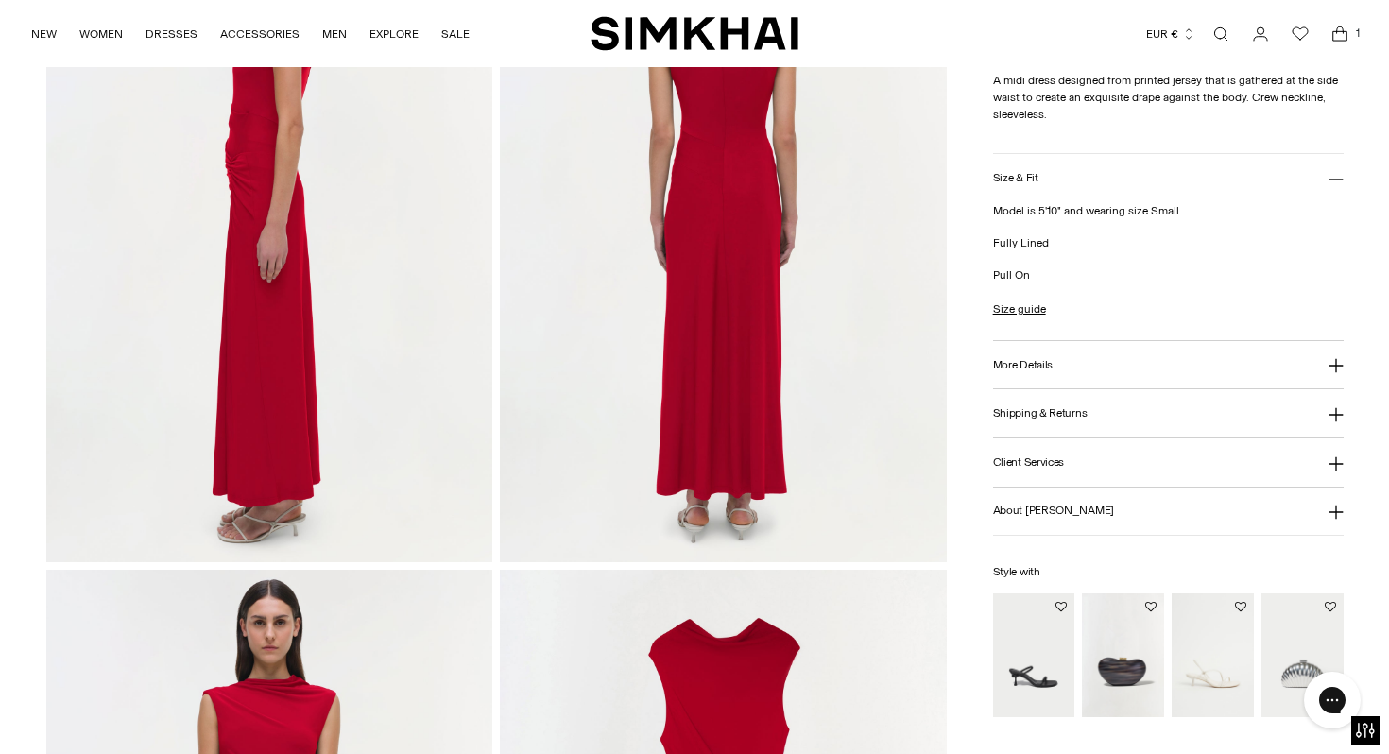
scroll to position [1632, 0]
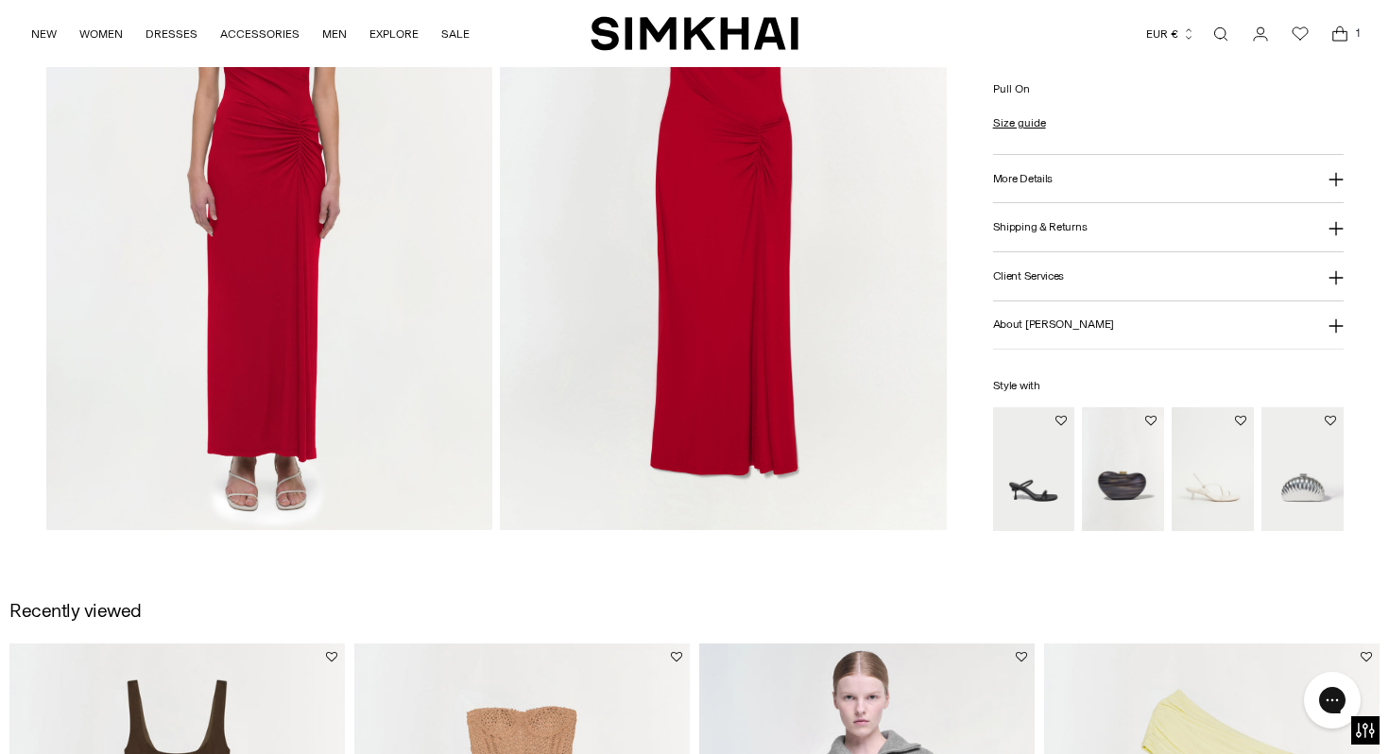
click at [727, 286] on img at bounding box center [723, 195] width 447 height 670
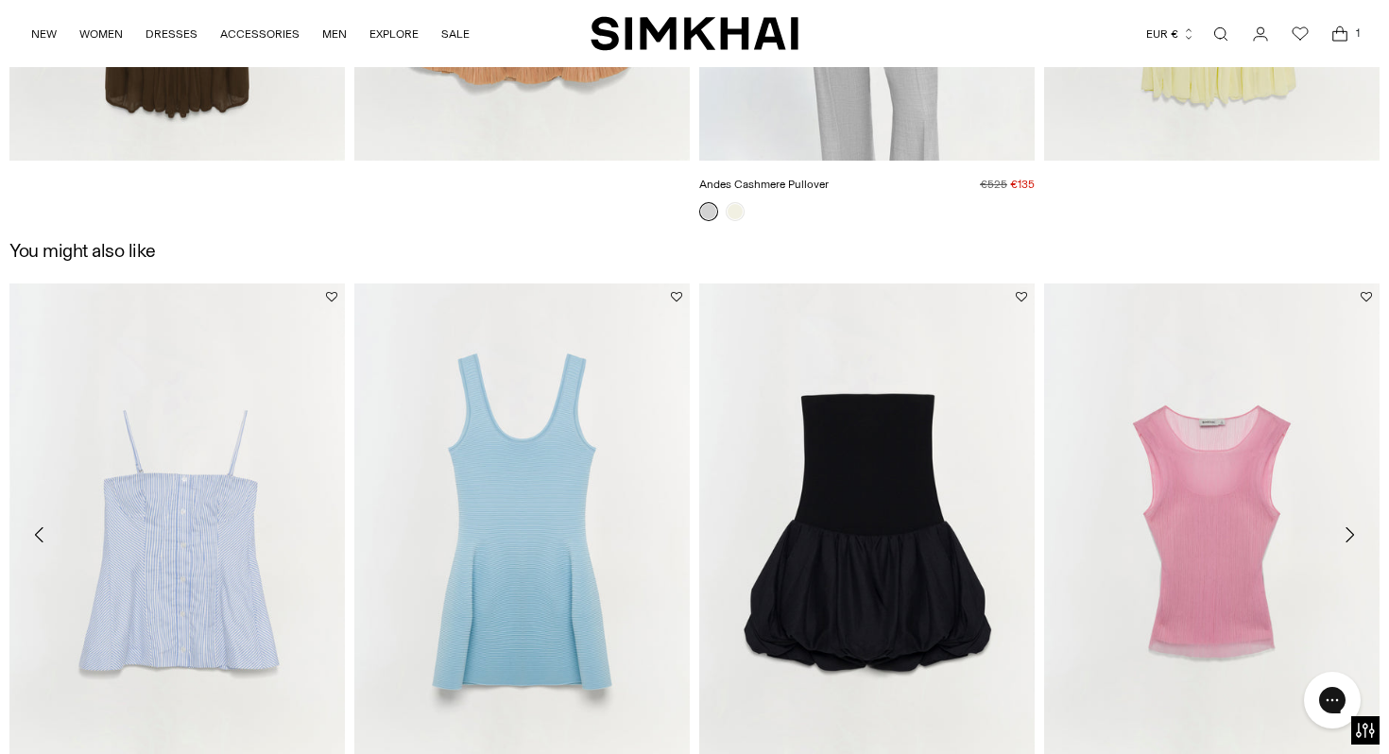
scroll to position [2860, 0]
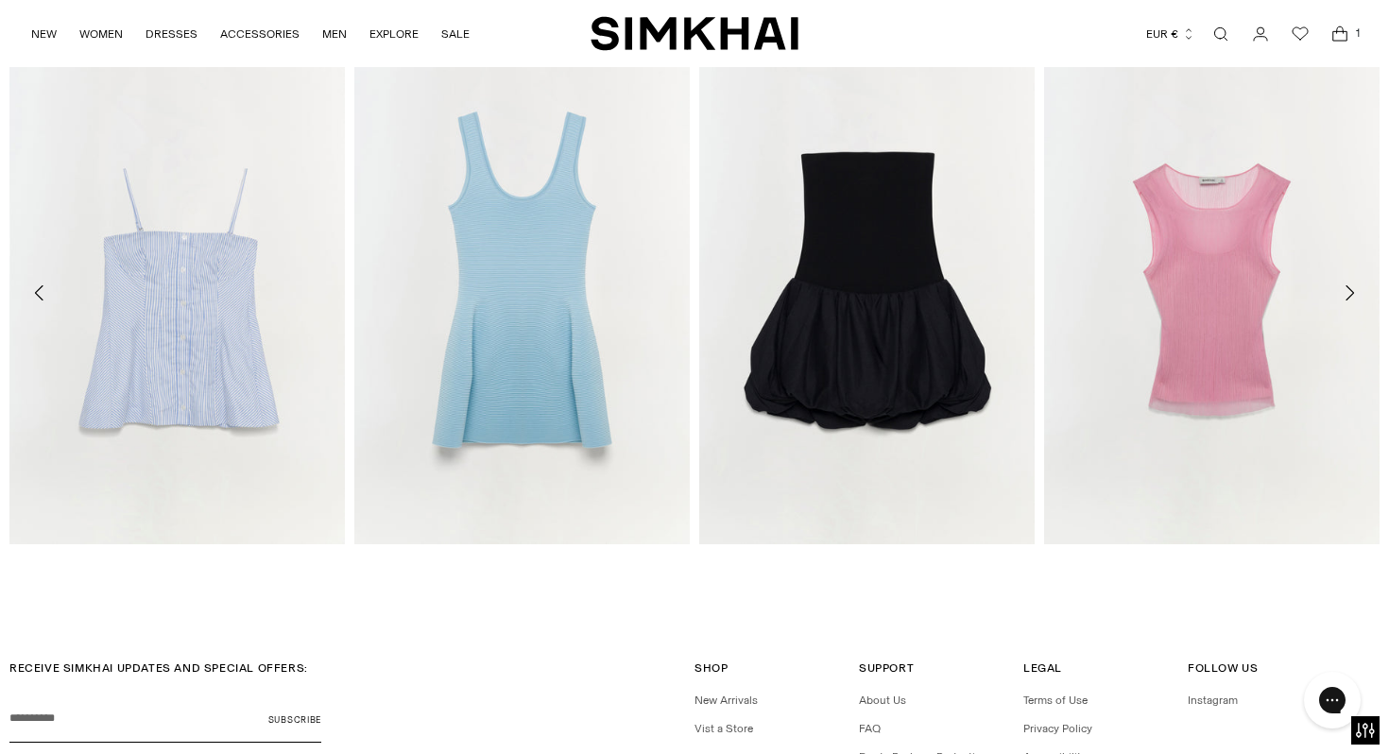
click at [1358, 293] on icon "Move to next carousel slide" at bounding box center [1349, 292] width 23 height 23
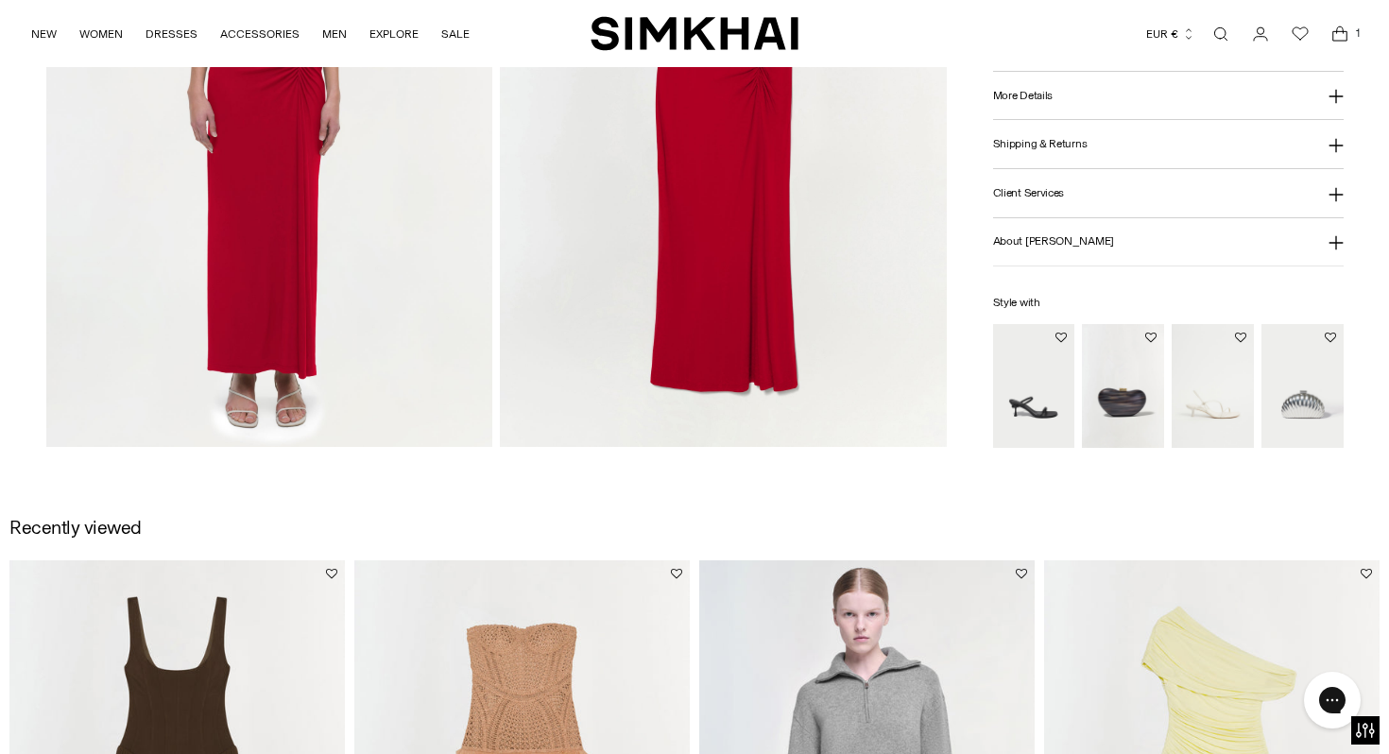
scroll to position [1621, 0]
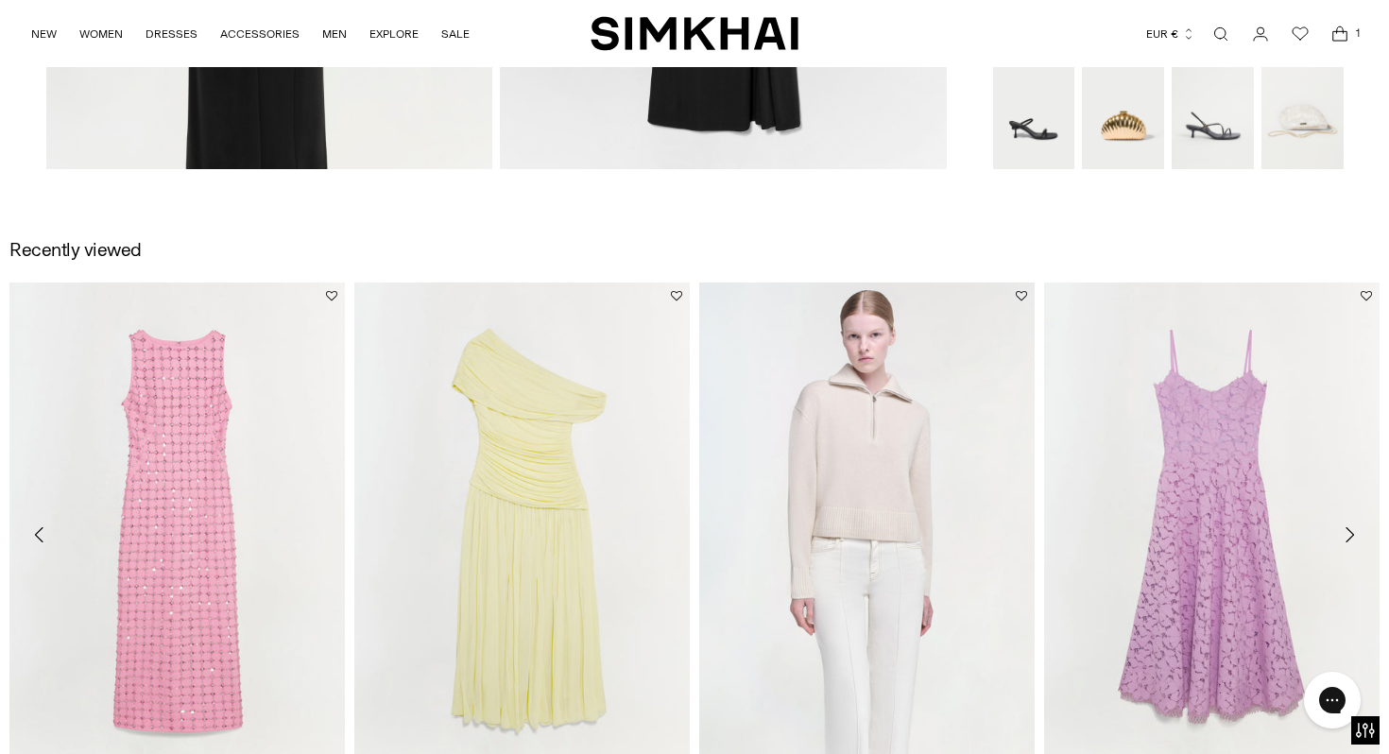
scroll to position [2200, 0]
